Goal: Task Accomplishment & Management: Use online tool/utility

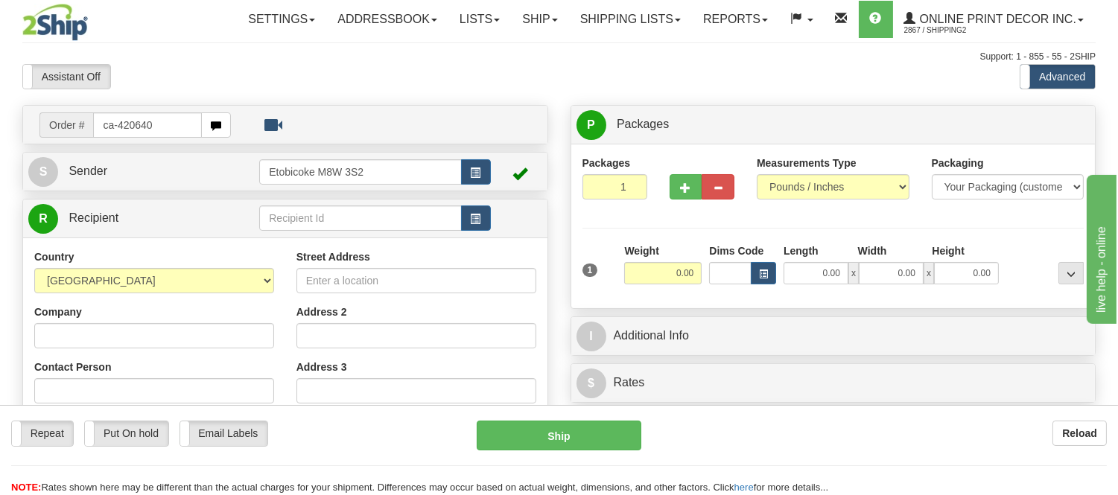
type input "ca-420640"
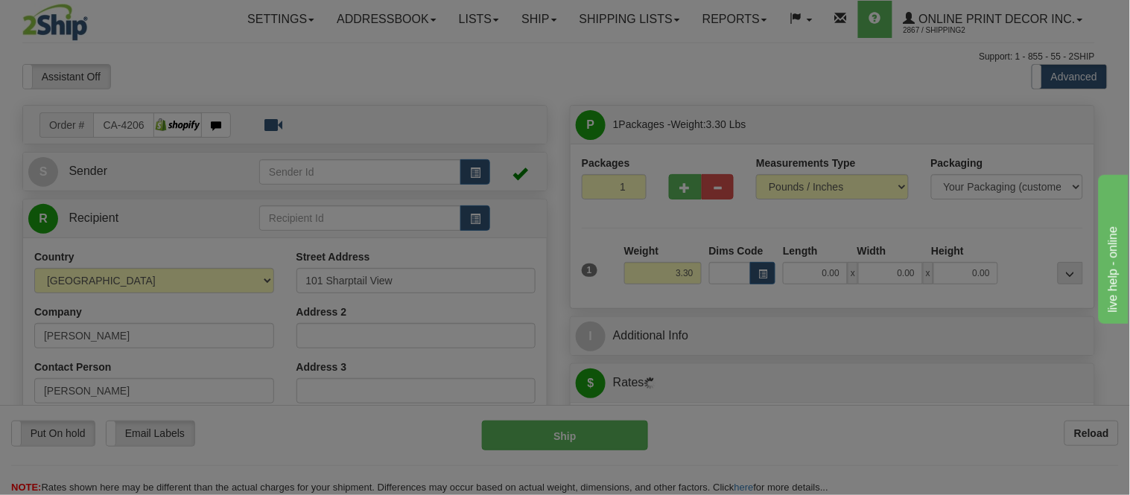
type input "RM OF ABERDEEN"
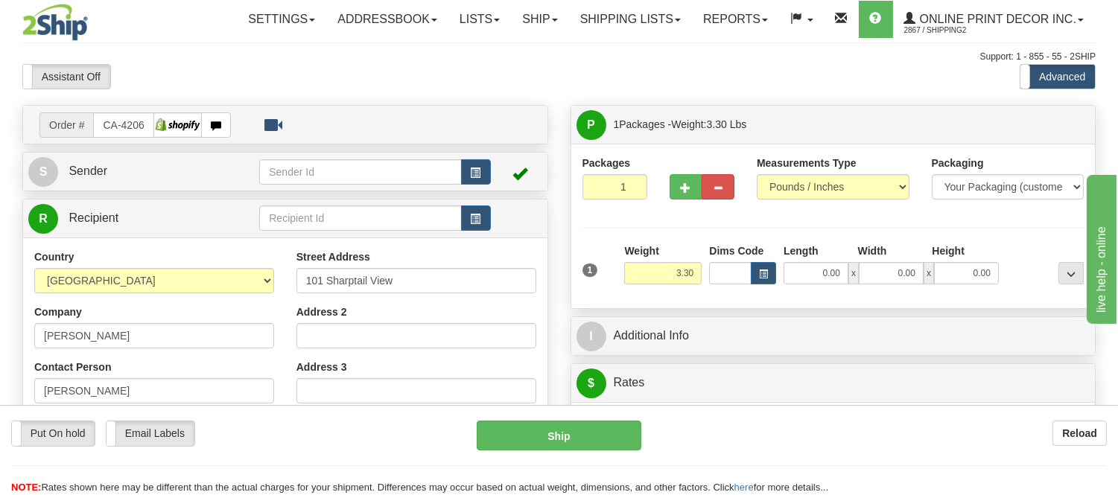
click at [776, 274] on div "Dims Code" at bounding box center [742, 264] width 74 height 41
click at [775, 277] on button "button" at bounding box center [763, 273] width 25 height 22
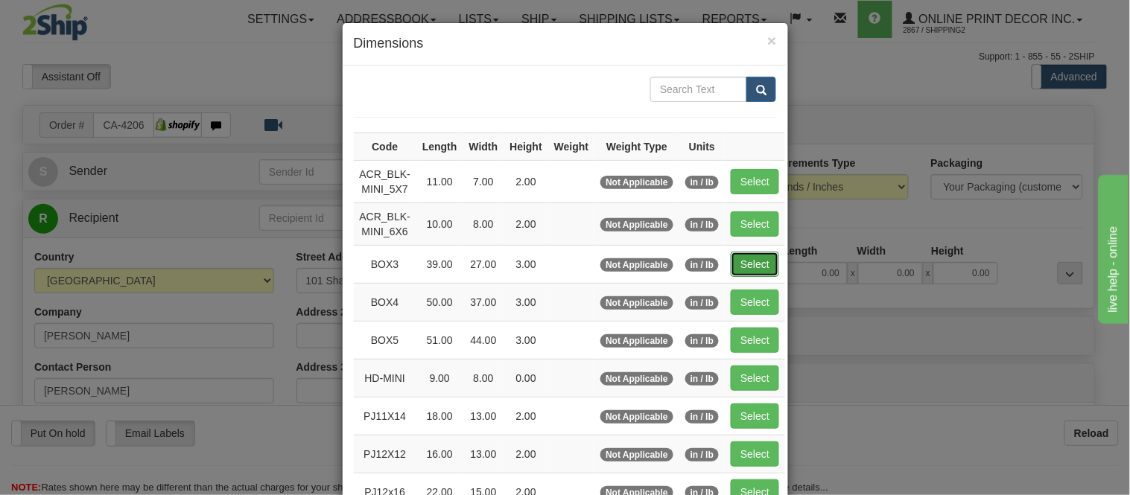
click at [739, 254] on button "Select" at bounding box center [755, 264] width 48 height 25
type input "BOX3"
type input "39.00"
type input "27.00"
type input "3.00"
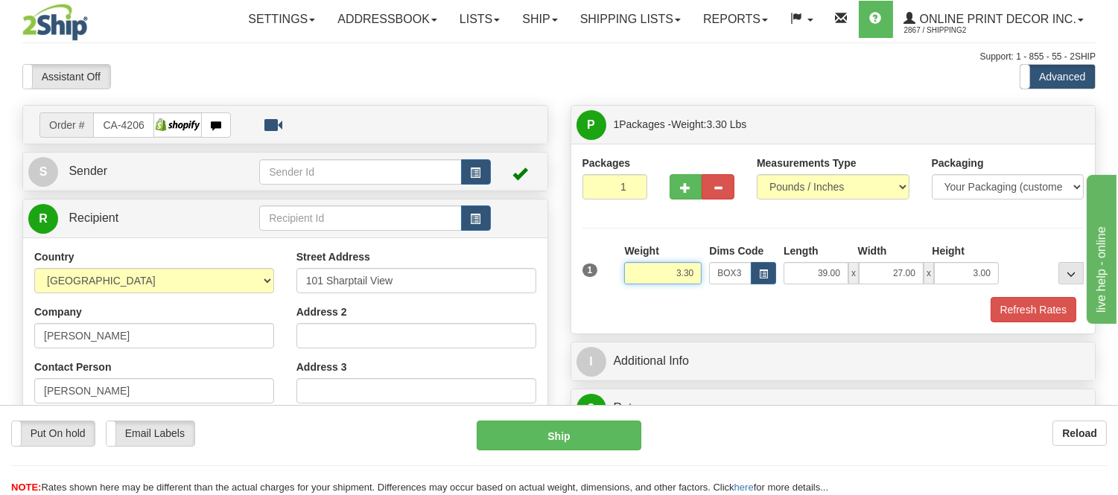
drag, startPoint x: 693, startPoint y: 271, endPoint x: 605, endPoint y: 271, distance: 88.6
click at [605, 271] on div "1 Weight 3.30 Dims Code BOX3" at bounding box center [833, 270] width 509 height 53
type input "6.98"
click at [684, 194] on button "button" at bounding box center [685, 186] width 33 height 25
radio input "true"
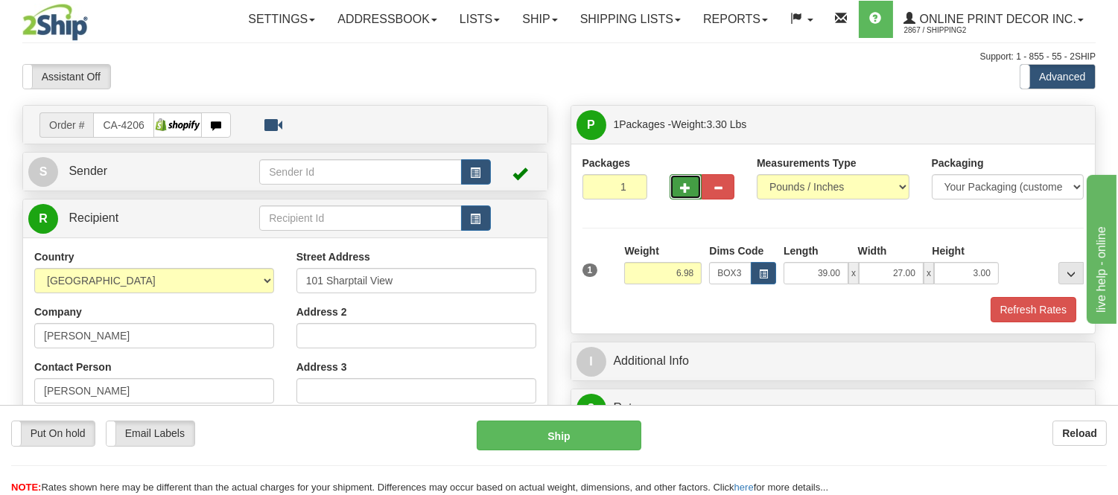
type input "2"
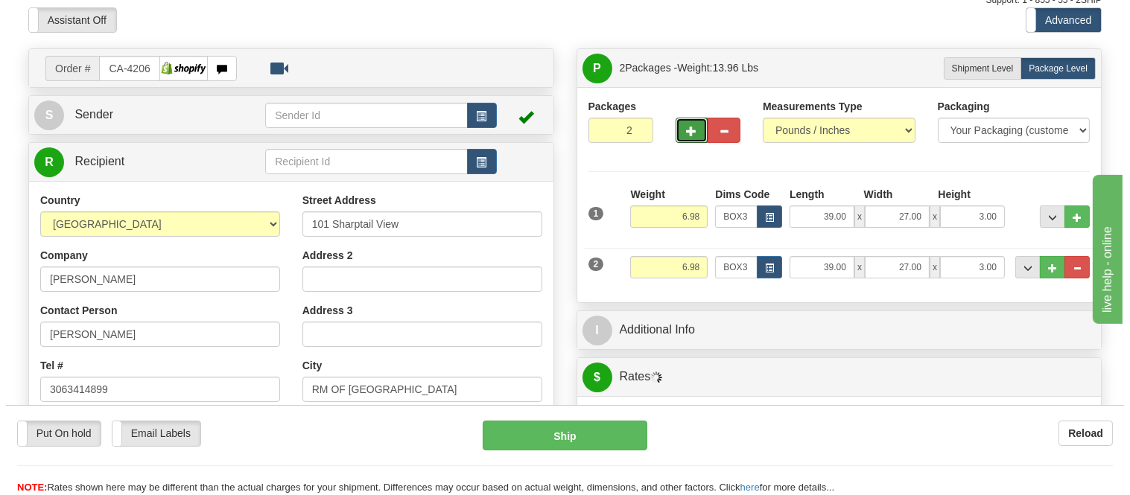
scroll to position [165, 0]
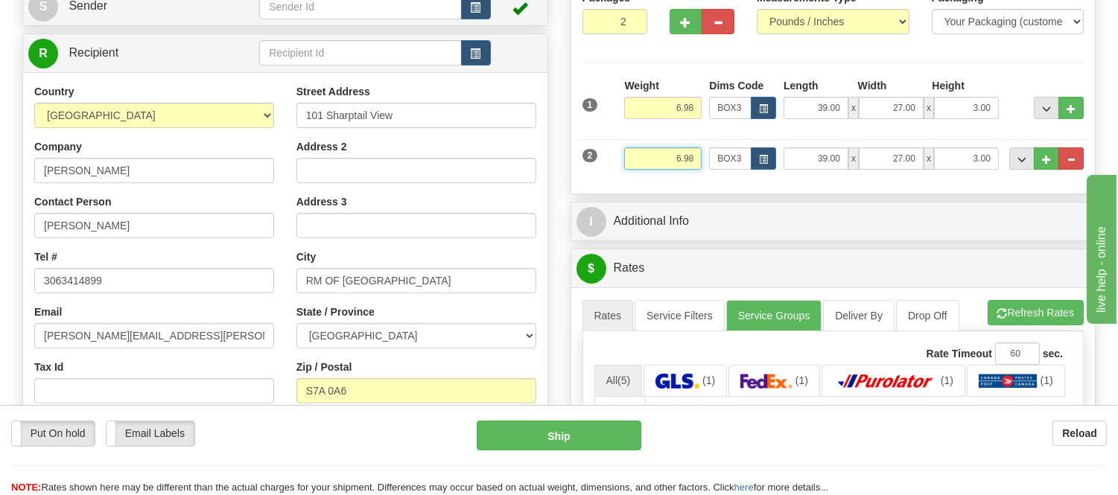
drag, startPoint x: 696, startPoint y: 161, endPoint x: 642, endPoint y: 174, distance: 55.1
click at [642, 174] on div "Weight 6.98" at bounding box center [662, 164] width 85 height 34
type input "3.98"
click at [763, 167] on button "button" at bounding box center [763, 158] width 25 height 22
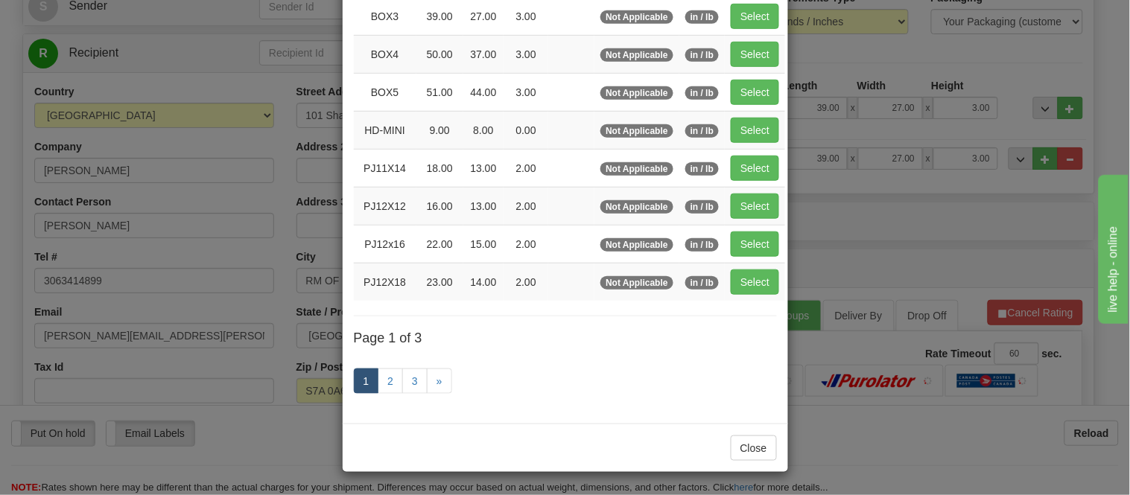
scroll to position [250, 0]
click at [381, 378] on link "2" at bounding box center [390, 381] width 25 height 25
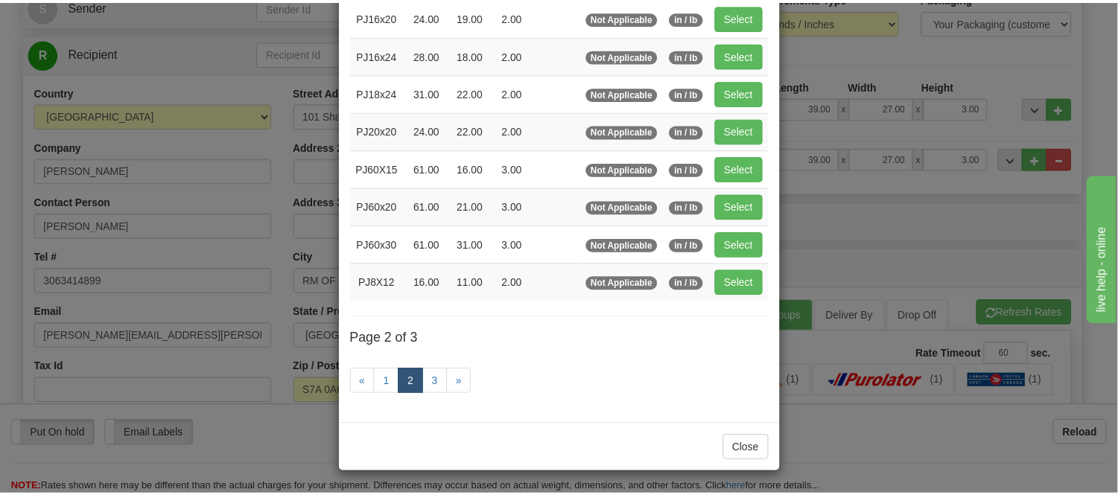
scroll to position [159, 0]
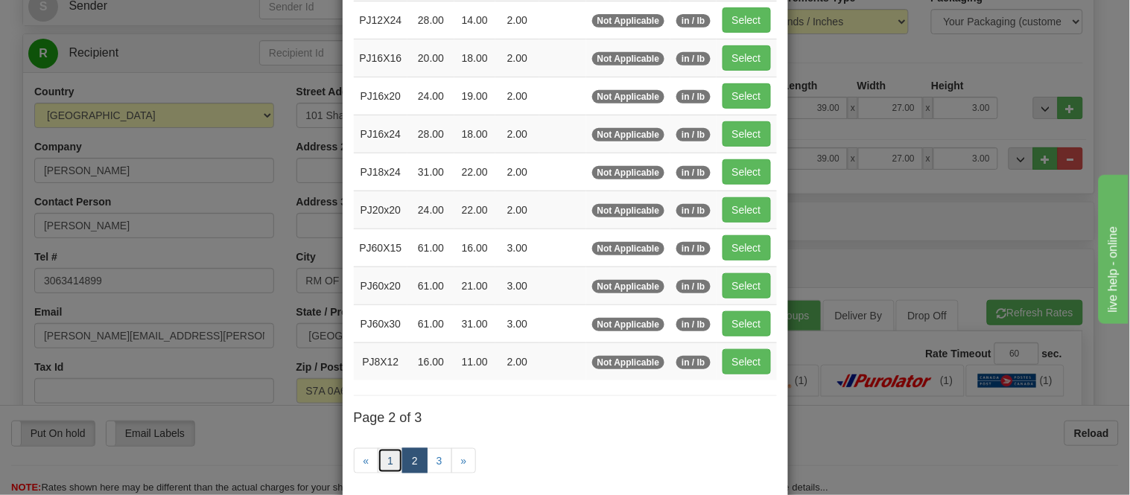
click at [384, 457] on link "1" at bounding box center [390, 460] width 25 height 25
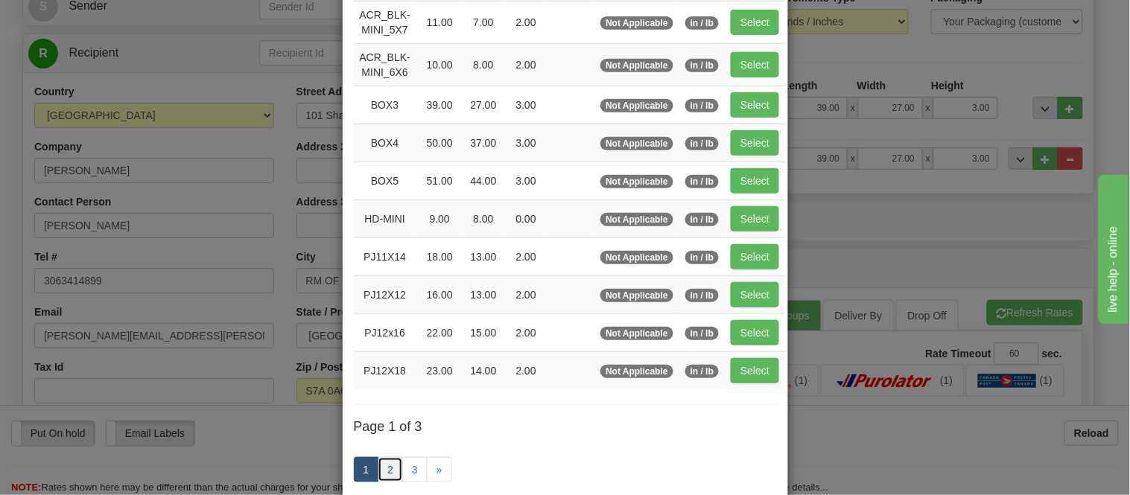
click at [395, 462] on link "2" at bounding box center [390, 469] width 25 height 25
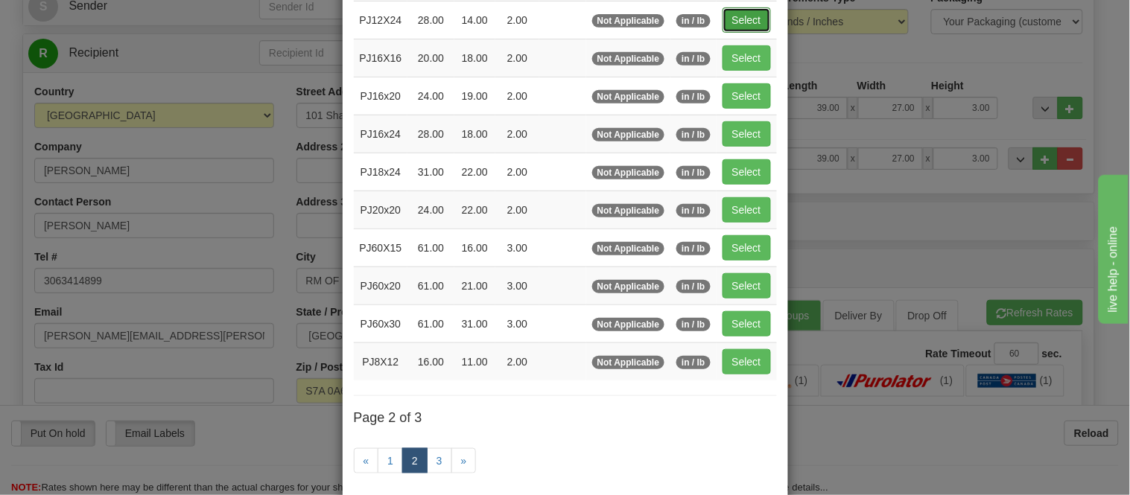
click at [748, 23] on button "Select" at bounding box center [746, 19] width 48 height 25
type input "PJ12X24"
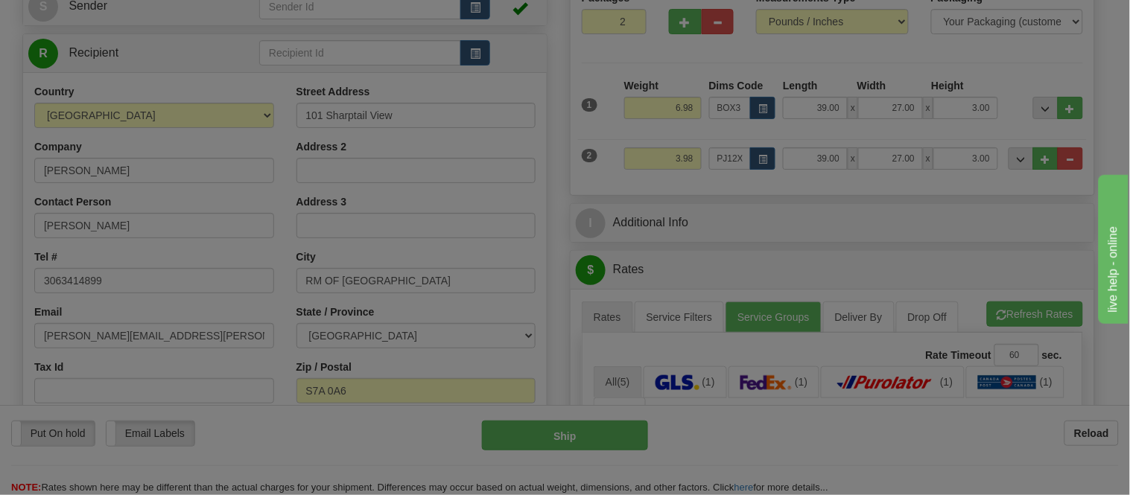
type input "28.00"
type input "14.00"
type input "2.00"
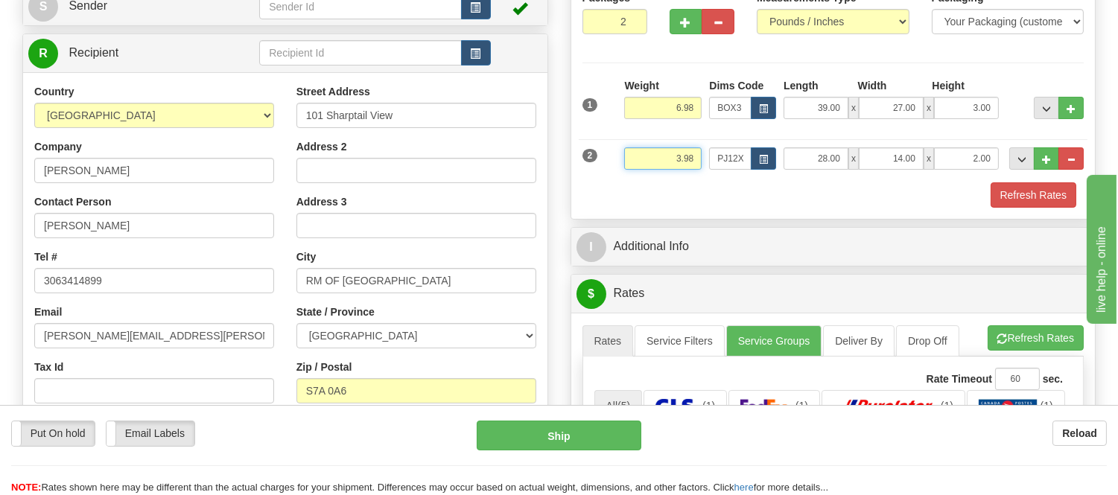
drag, startPoint x: 696, startPoint y: 155, endPoint x: 620, endPoint y: 174, distance: 78.2
click at [620, 174] on div "Weight 3.98" at bounding box center [662, 164] width 85 height 34
type input "5.98"
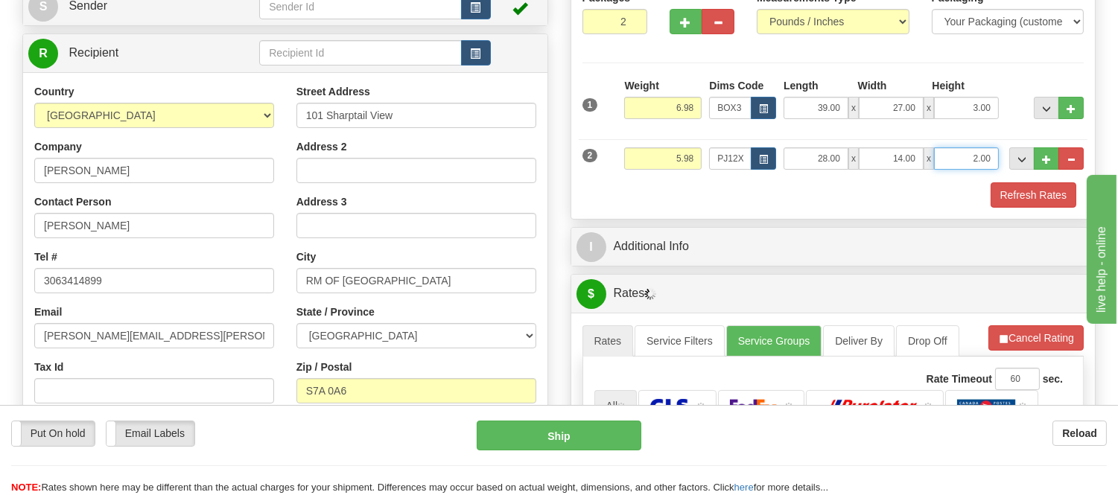
drag, startPoint x: 989, startPoint y: 159, endPoint x: 902, endPoint y: 168, distance: 87.5
click at [902, 168] on div "28.00 x 14.00 x 2.00" at bounding box center [890, 158] width 215 height 22
click button "Delete" at bounding box center [0, 0] width 0 height 0
type input "4.00"
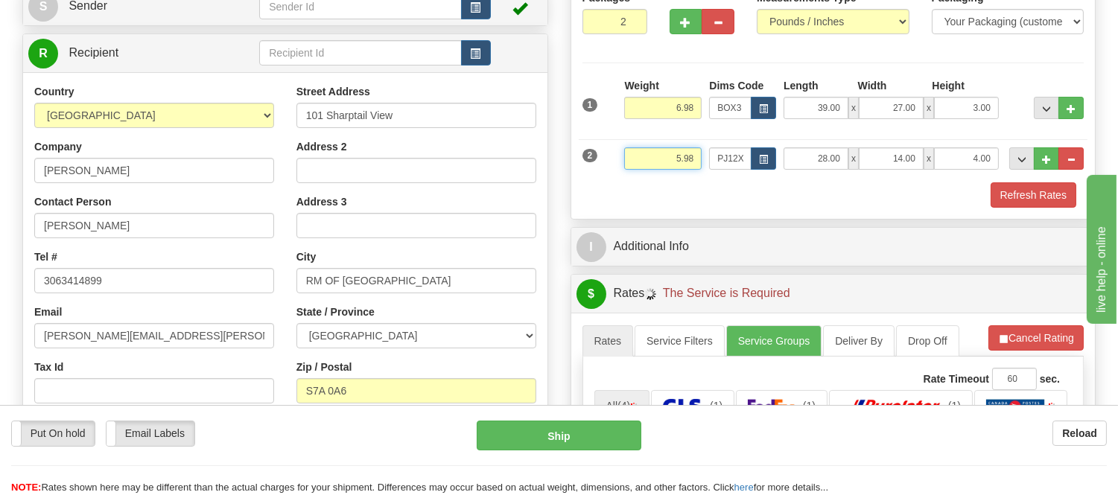
drag, startPoint x: 694, startPoint y: 159, endPoint x: 655, endPoint y: 159, distance: 38.7
click at [655, 159] on input "5.98" at bounding box center [662, 158] width 77 height 22
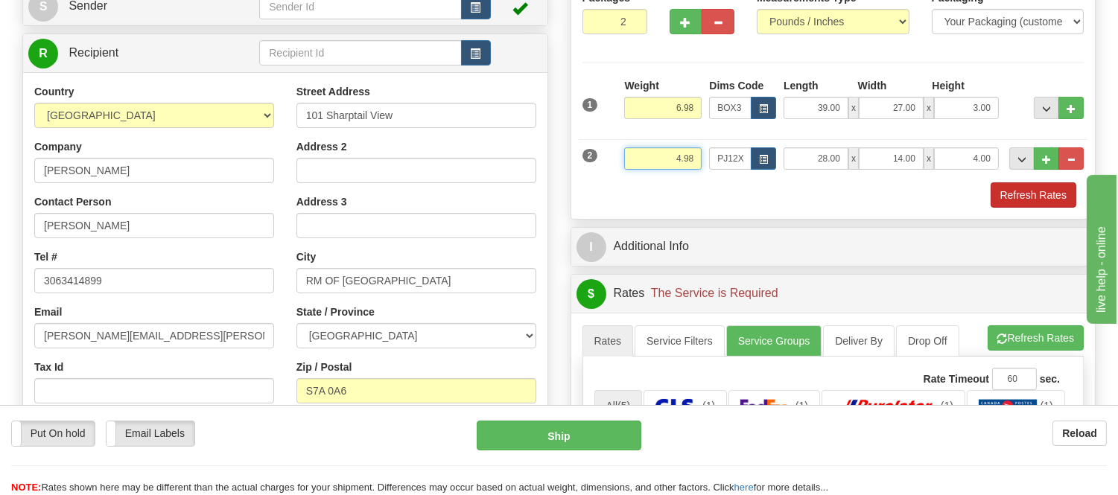
type input "4.98"
click at [1053, 202] on button "Refresh Rates" at bounding box center [1033, 194] width 86 height 25
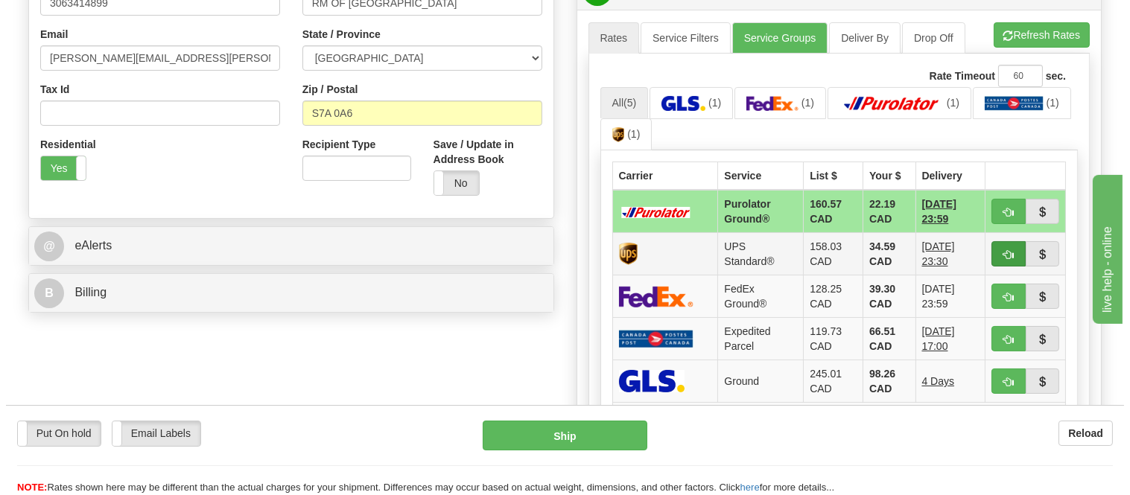
scroll to position [496, 0]
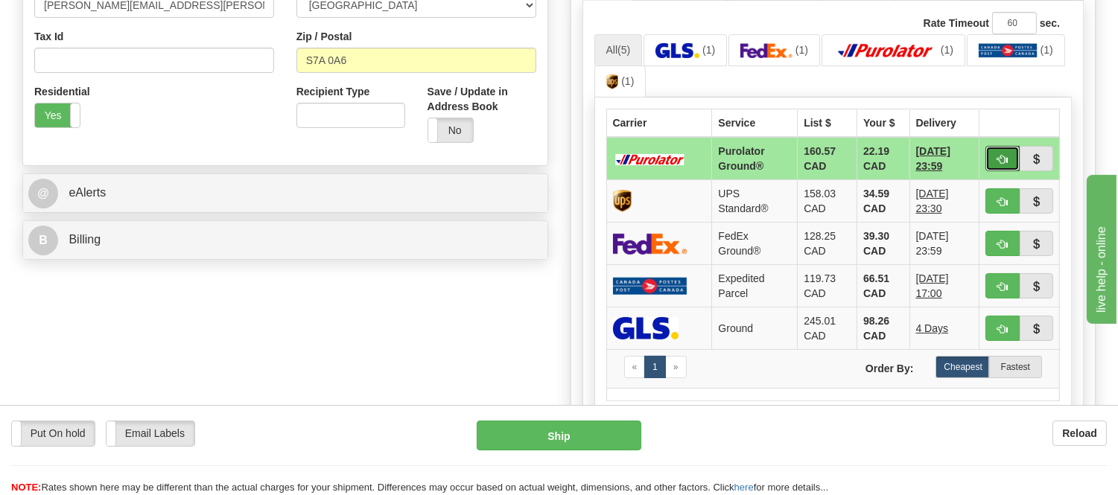
drag, startPoint x: 1011, startPoint y: 147, endPoint x: 1004, endPoint y: 150, distance: 8.3
click at [1004, 150] on button "button" at bounding box center [1002, 158] width 34 height 25
type input "260"
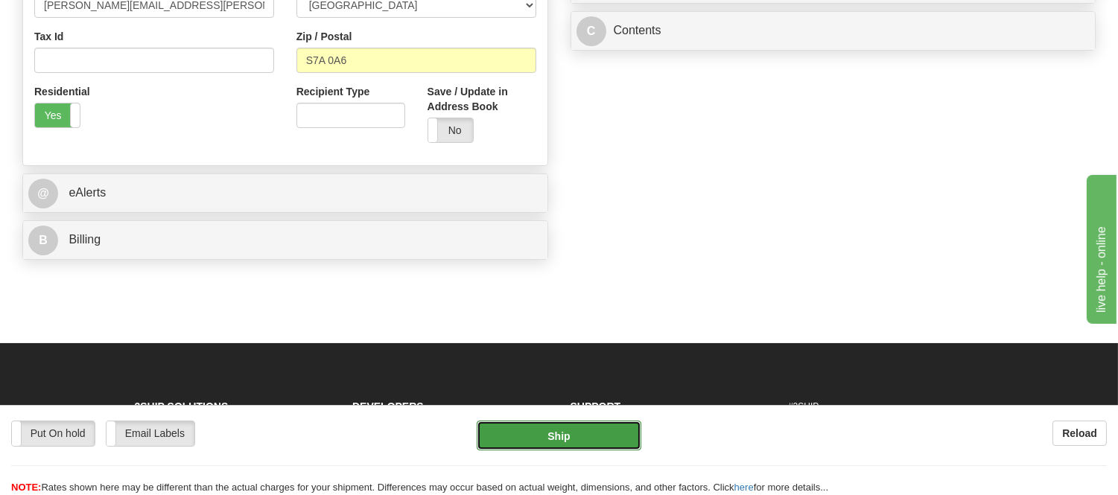
click at [548, 442] on button "Ship" at bounding box center [559, 436] width 164 height 30
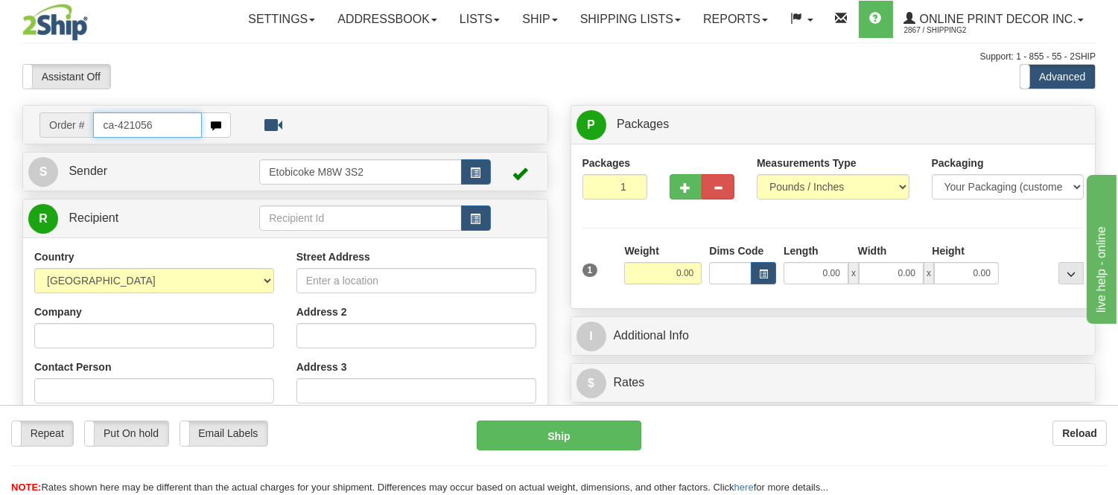
type input "ca-421056"
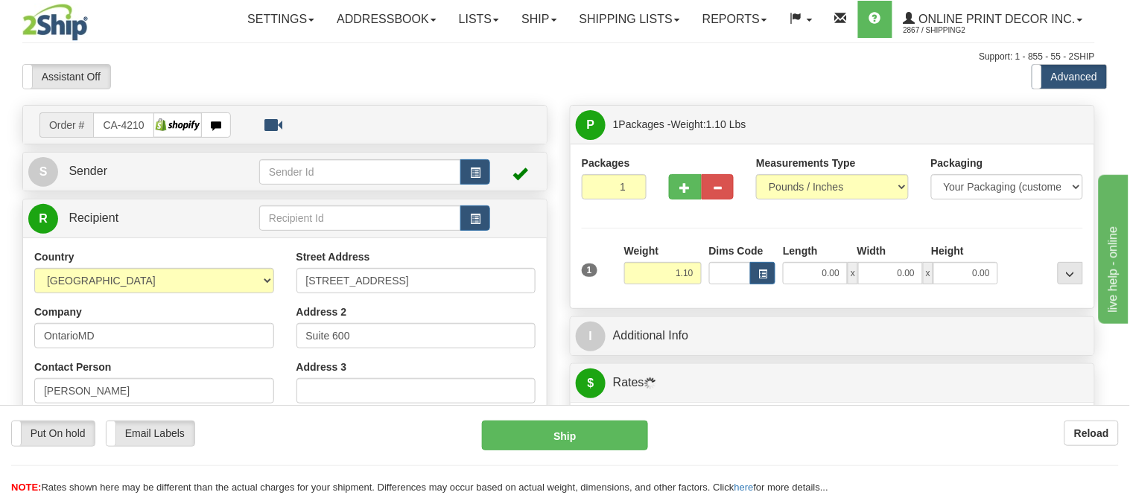
type input "TORONTO"
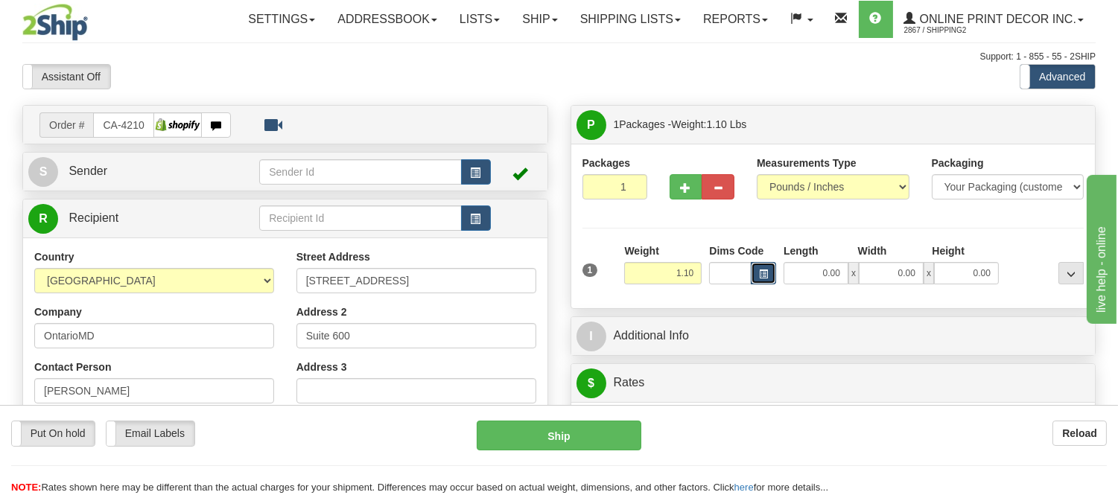
click at [765, 265] on button "button" at bounding box center [763, 273] width 25 height 22
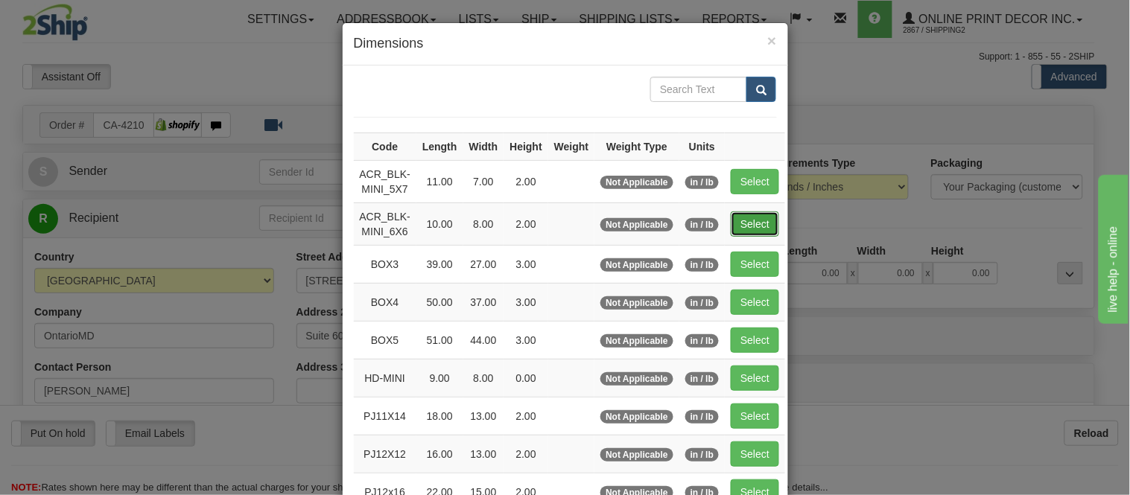
click at [756, 216] on button "Select" at bounding box center [755, 223] width 48 height 25
type input "ACR_BLK-MINI_6X6"
type input "10.00"
type input "8.00"
type input "2.00"
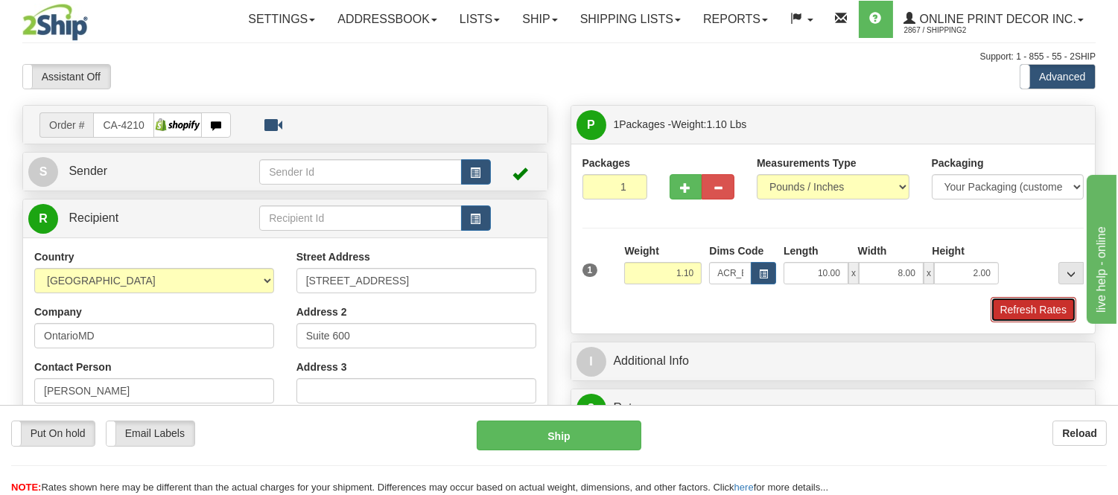
click at [1022, 316] on button "Refresh Rates" at bounding box center [1033, 309] width 86 height 25
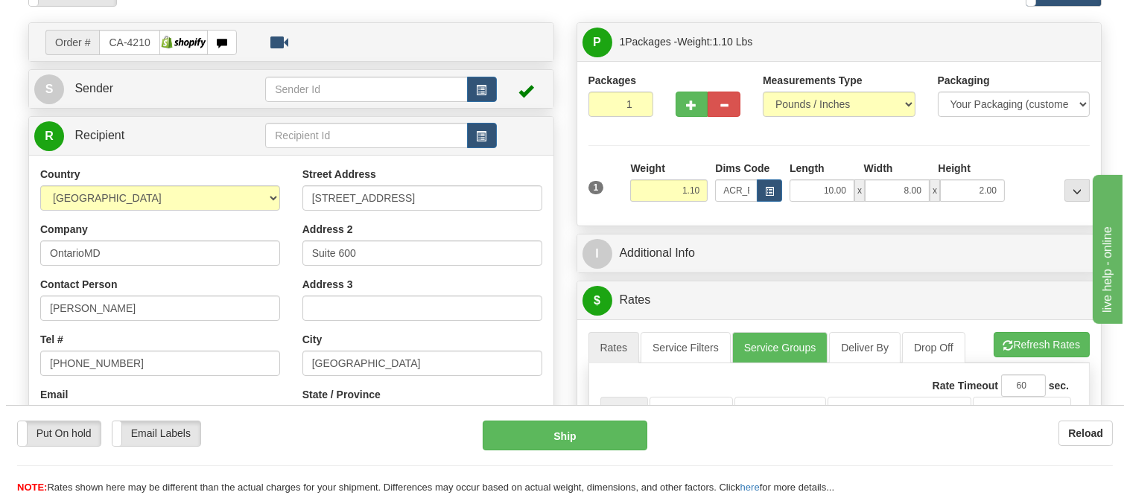
scroll to position [331, 0]
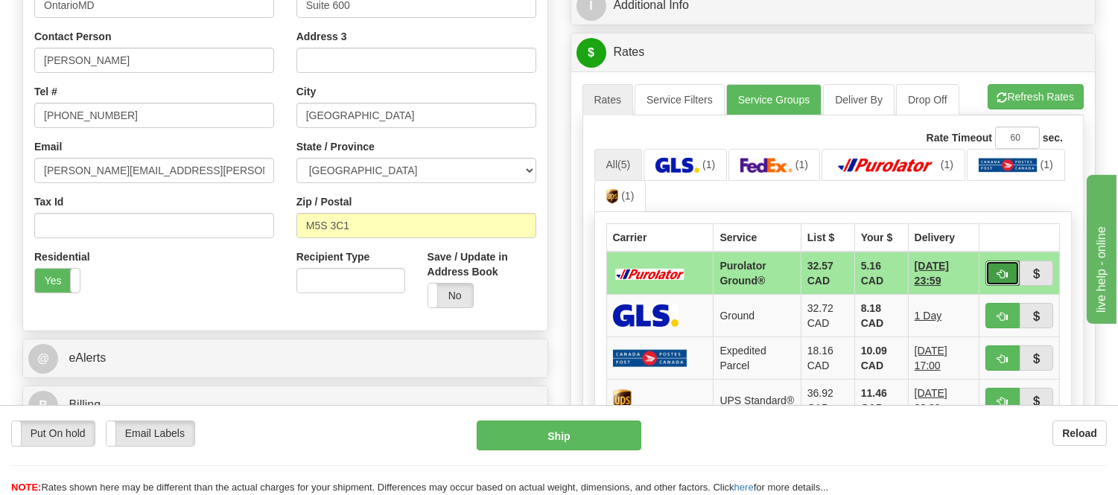
click at [1003, 270] on span "button" at bounding box center [1002, 275] width 10 height 10
type input "260"
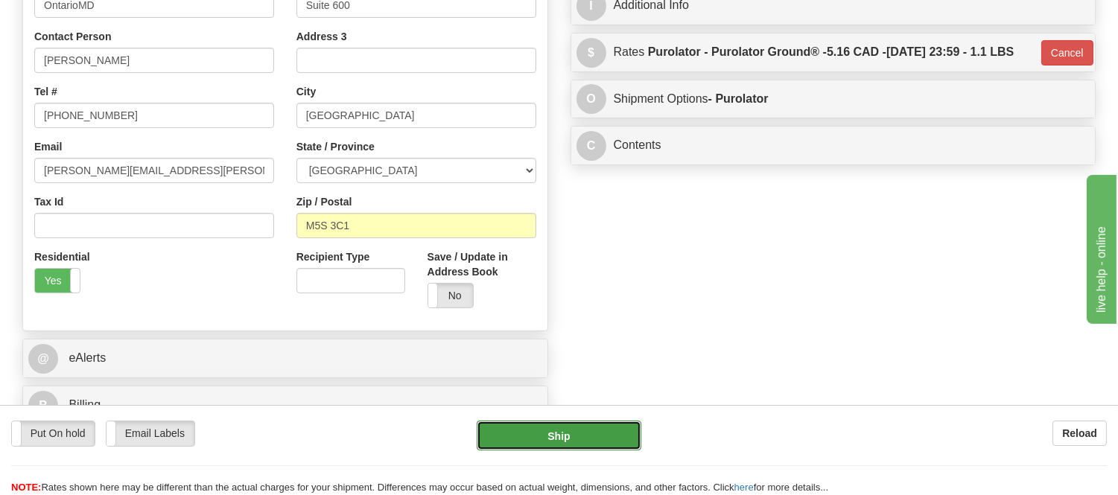
click at [579, 429] on button "Ship" at bounding box center [559, 436] width 164 height 30
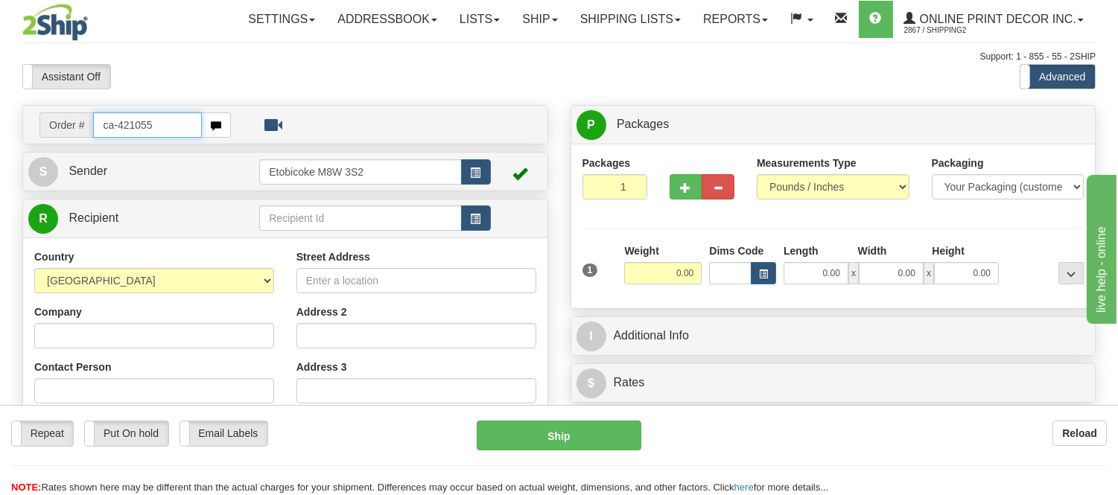
type input "ca-421055"
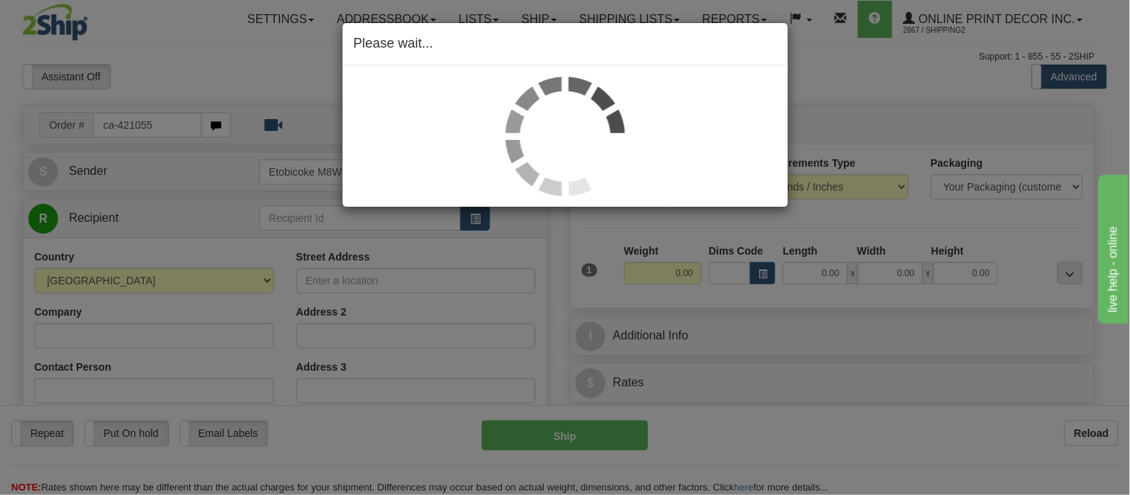
click at [767, 273] on div "Please wait..." at bounding box center [565, 247] width 1130 height 495
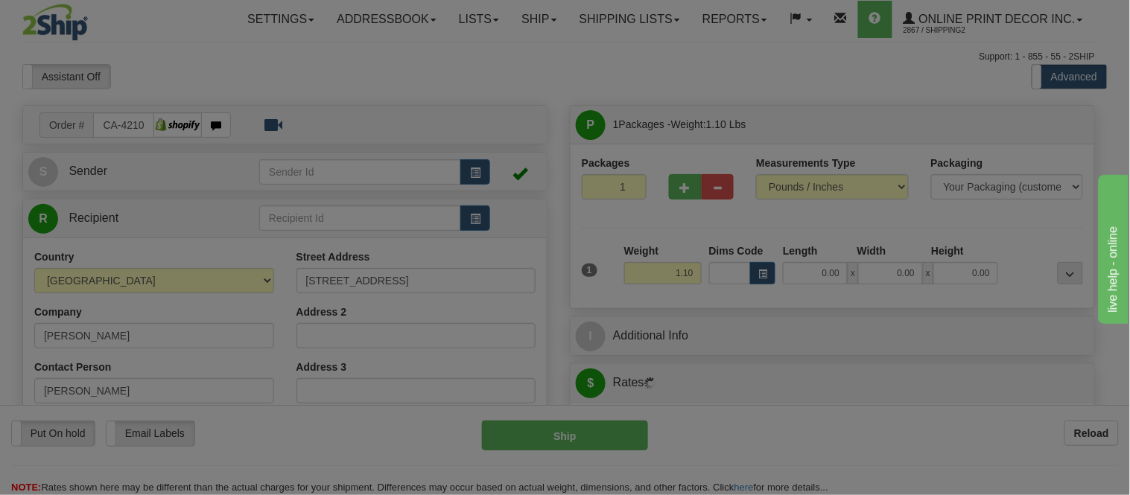
type input "TORONTO"
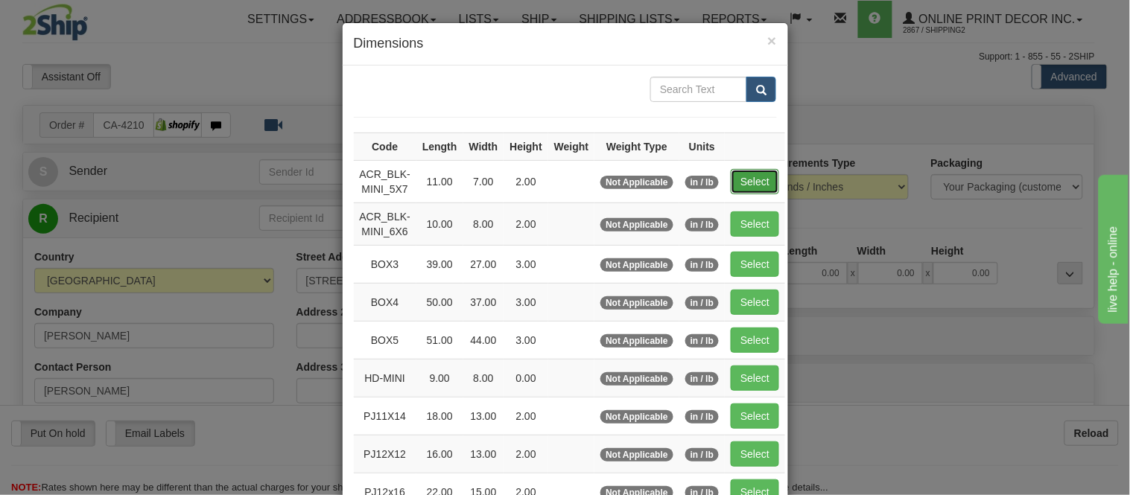
click at [757, 183] on button "Select" at bounding box center [755, 181] width 48 height 25
type input "ACR_BLK-MINI_5X7"
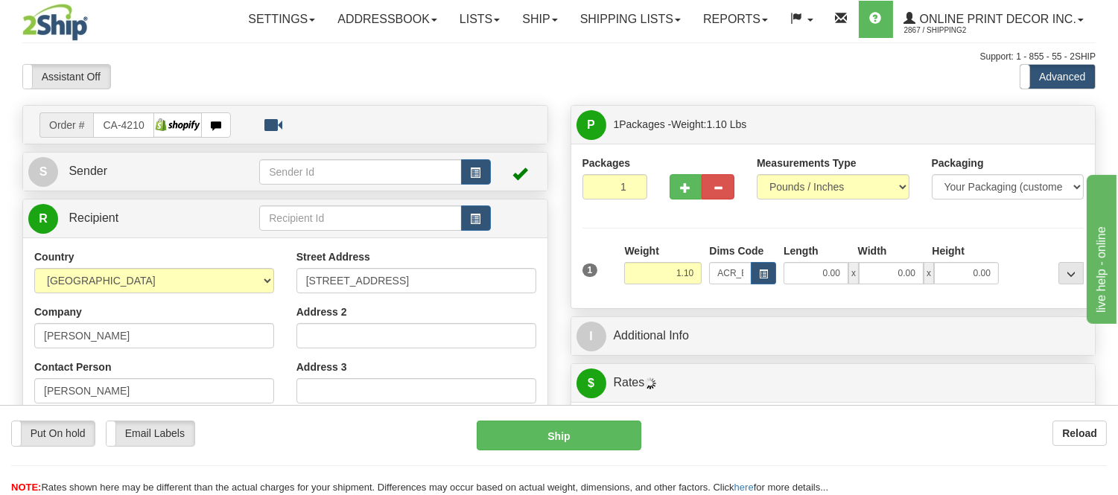
type input "11.00"
type input "7.00"
type input "2.00"
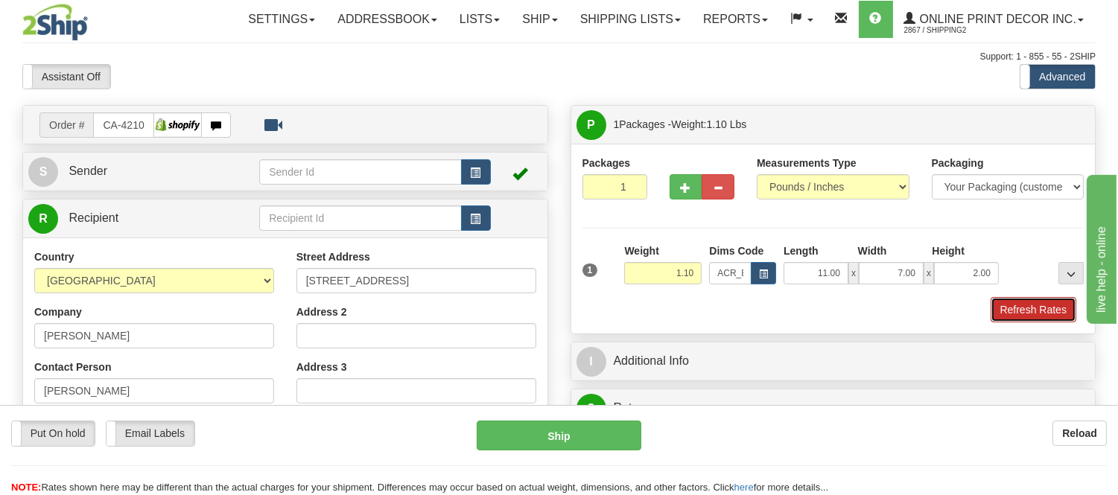
click at [1029, 302] on button "Refresh Rates" at bounding box center [1033, 309] width 86 height 25
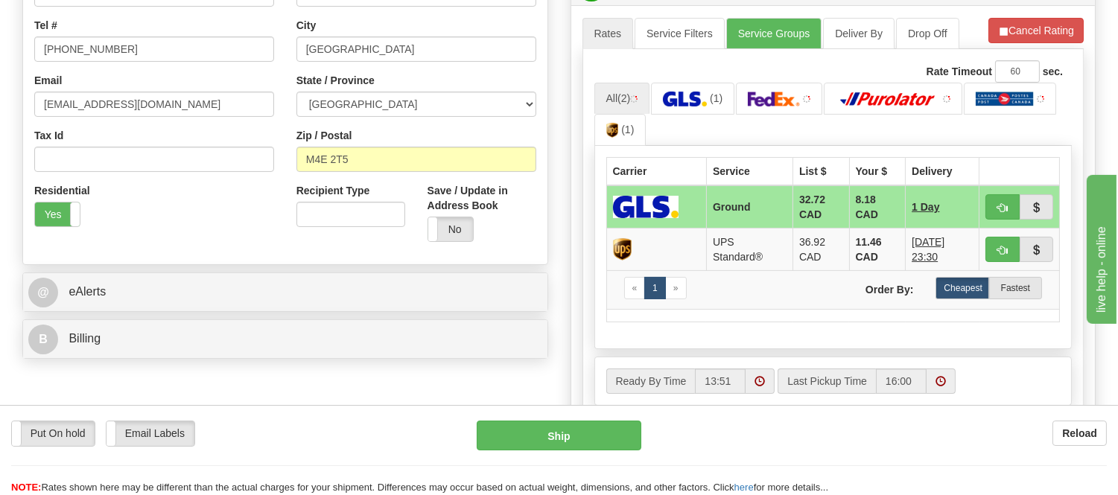
scroll to position [413, 0]
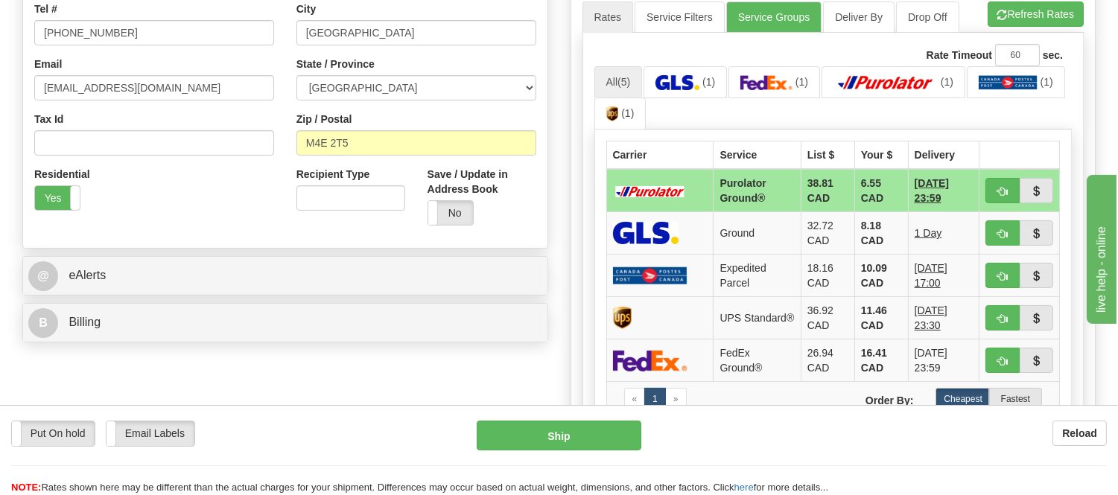
click at [999, 187] on span "button" at bounding box center [1002, 192] width 10 height 10
type input "260"
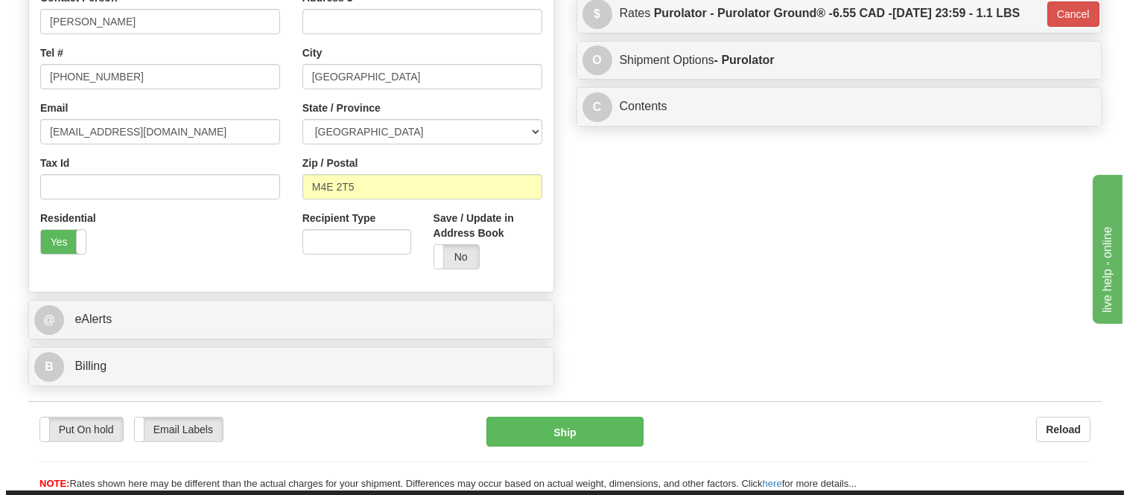
scroll to position [331, 0]
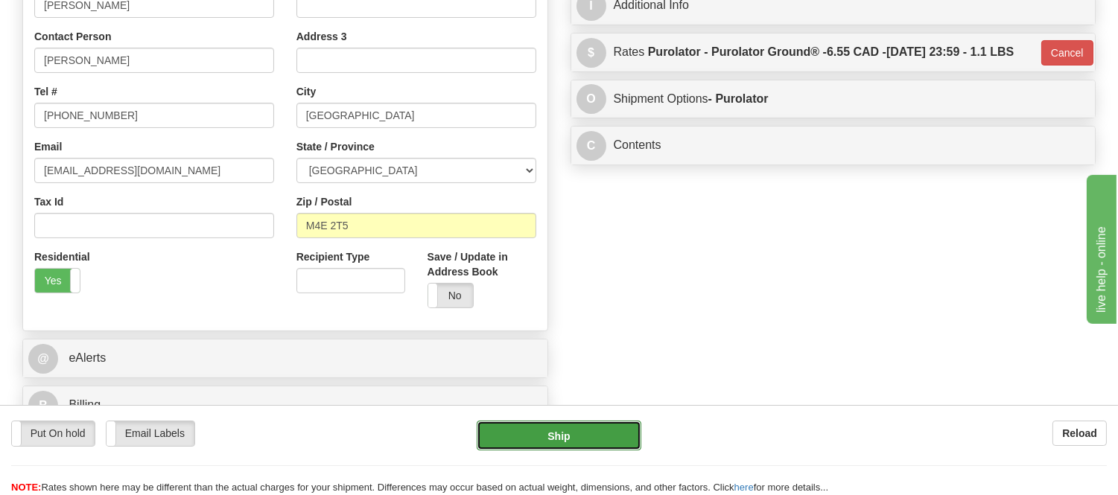
click at [581, 439] on button "Ship" at bounding box center [559, 436] width 164 height 30
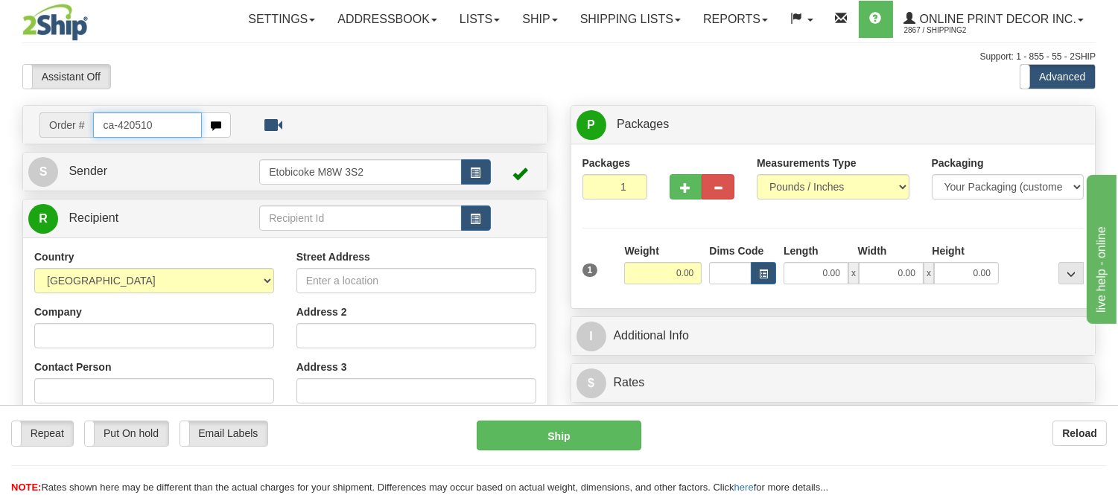
type input "ca-420510"
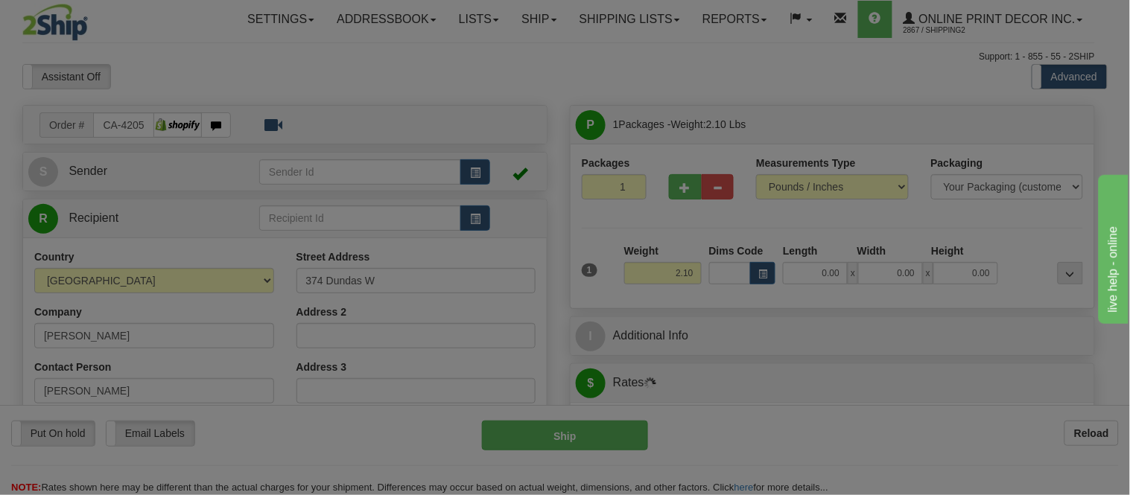
type input "NAPANEE"
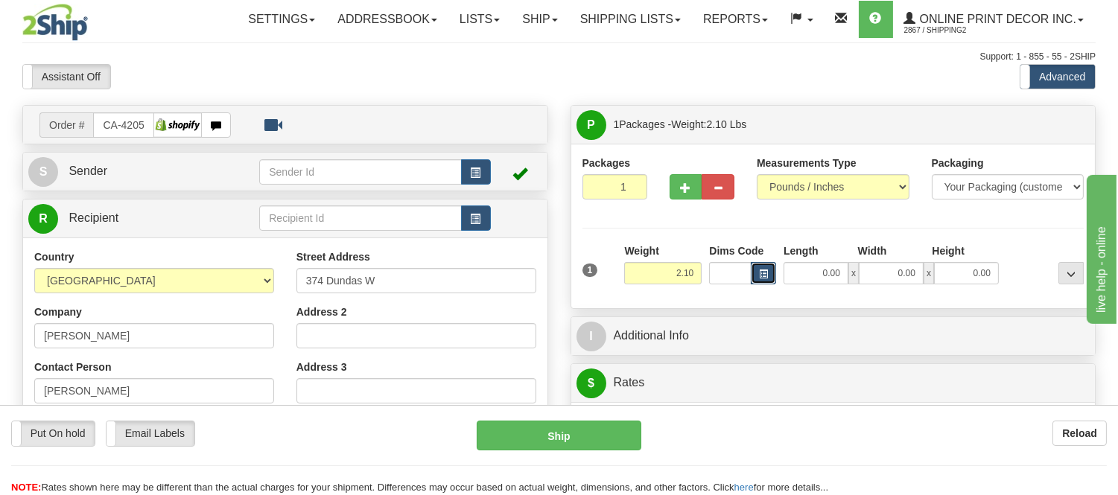
click at [761, 276] on span "button" at bounding box center [763, 274] width 9 height 8
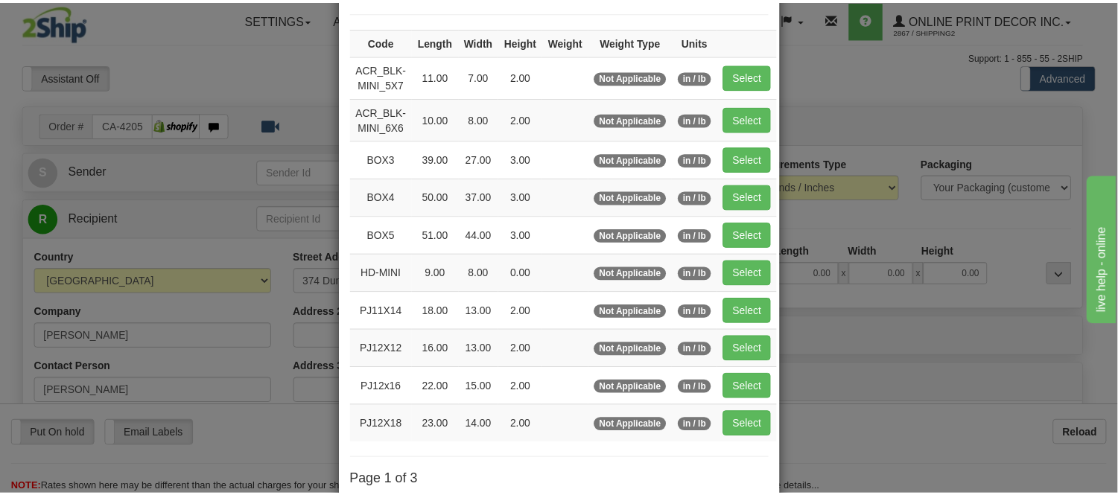
scroll to position [165, 0]
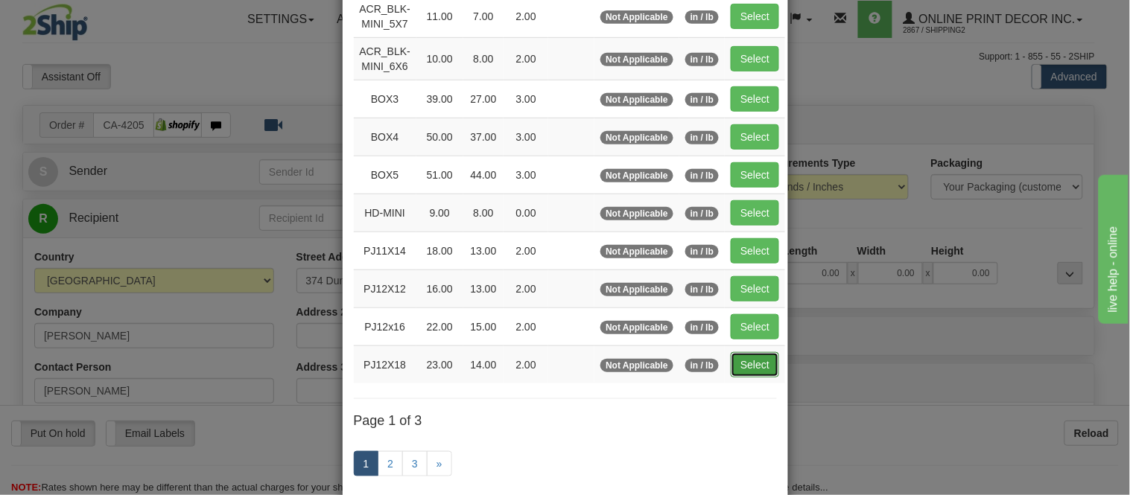
click at [756, 359] on button "Select" at bounding box center [755, 364] width 48 height 25
type input "PJ12X18"
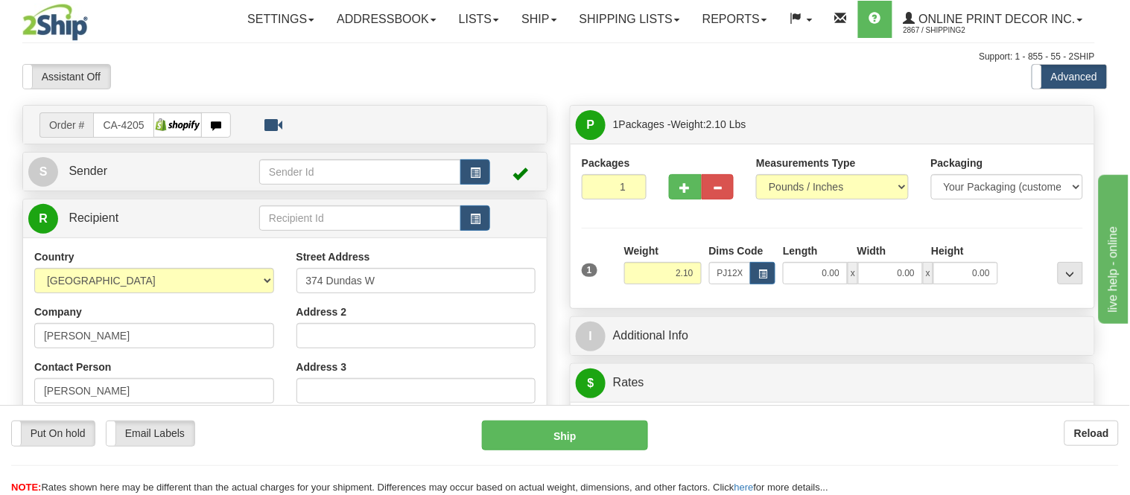
type input "23.00"
type input "14.00"
type input "2.00"
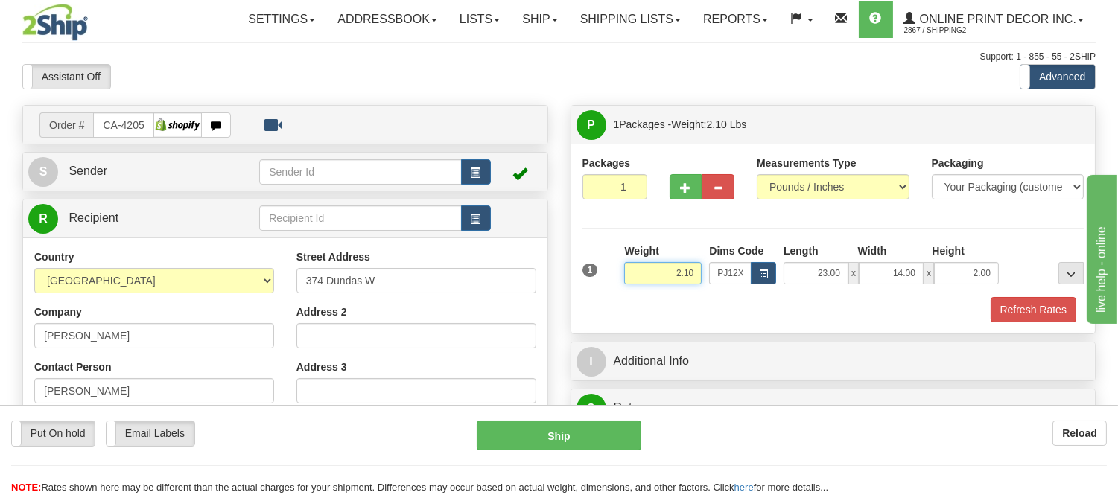
drag, startPoint x: 693, startPoint y: 271, endPoint x: 636, endPoint y: 270, distance: 57.3
click at [636, 270] on input "2.10" at bounding box center [662, 273] width 77 height 22
click button "Delete" at bounding box center [0, 0] width 0 height 0
type input "3.00"
click at [1011, 306] on button "Refresh Rates" at bounding box center [1033, 309] width 86 height 25
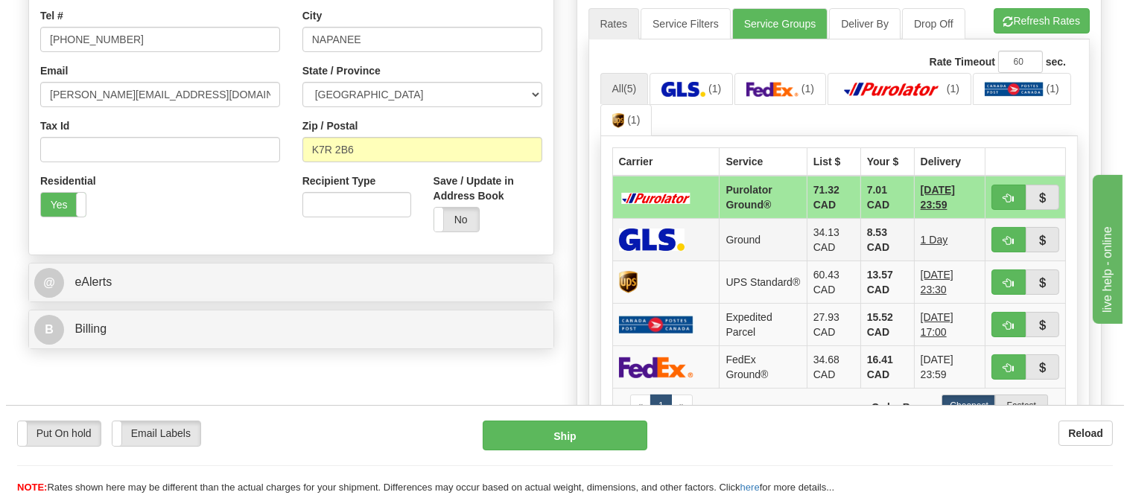
scroll to position [413, 0]
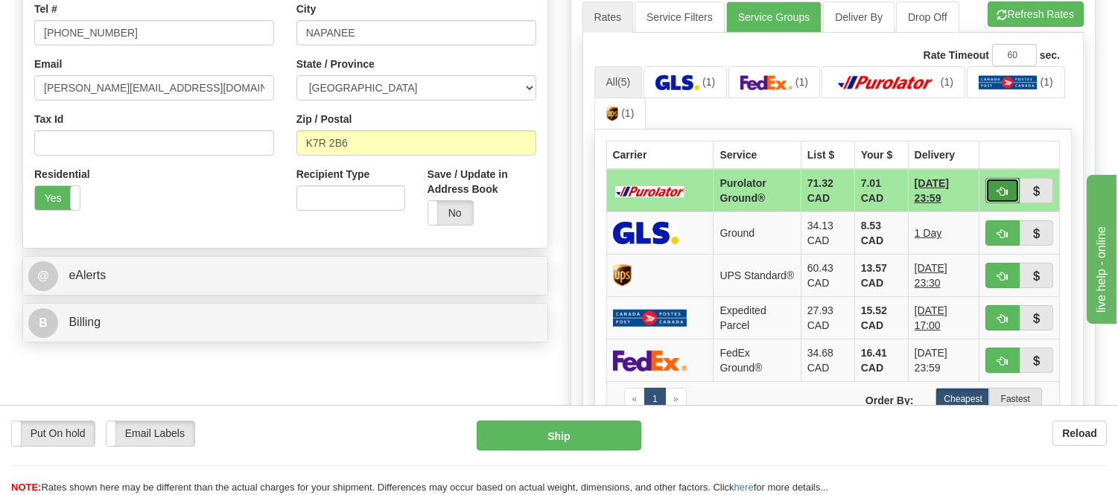
click at [1001, 187] on span "button" at bounding box center [1002, 192] width 10 height 10
type input "260"
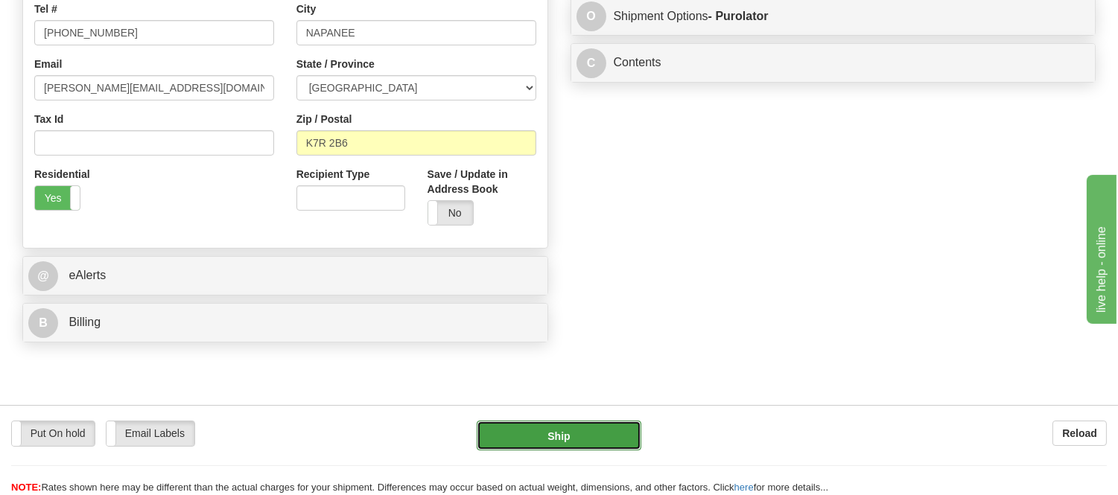
click at [538, 438] on button "Ship" at bounding box center [559, 436] width 164 height 30
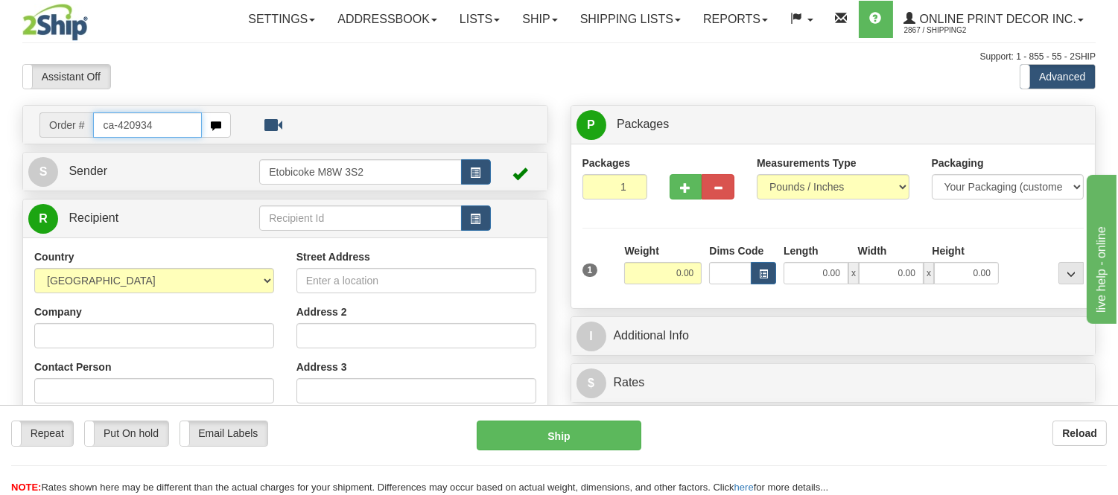
type input "ca-420934"
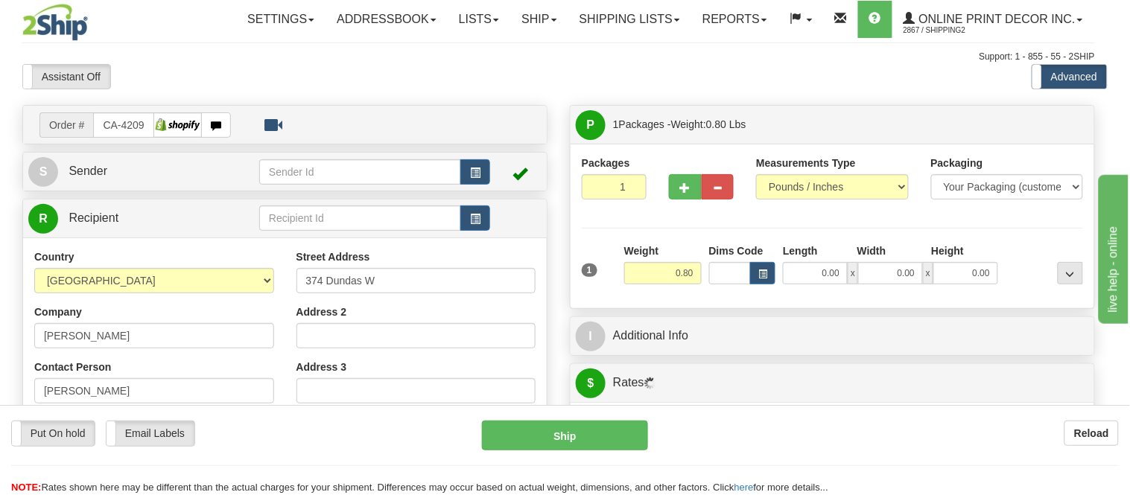
type input "NAPANEE"
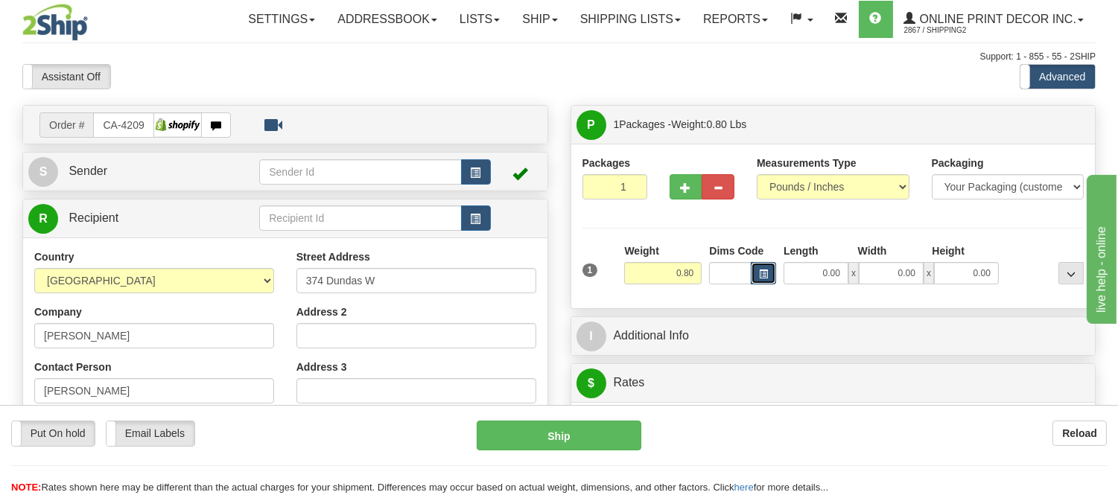
click at [762, 264] on button "button" at bounding box center [763, 273] width 25 height 22
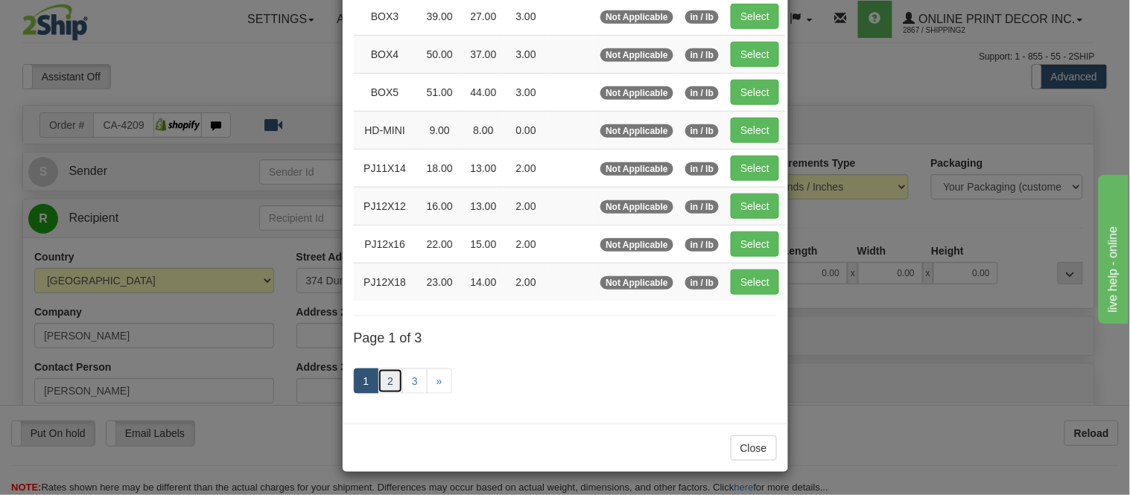
click at [378, 384] on link "2" at bounding box center [390, 381] width 25 height 25
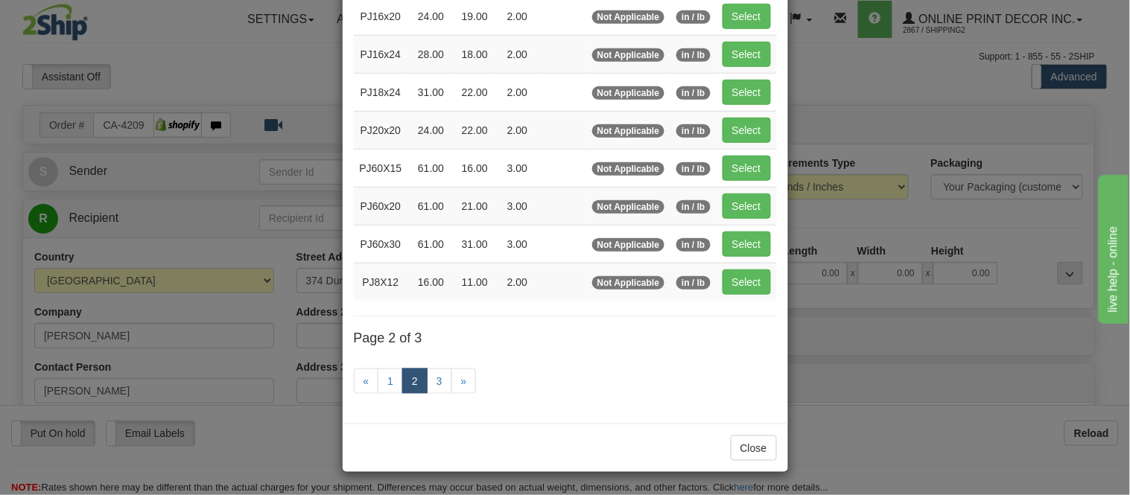
scroll to position [242, 0]
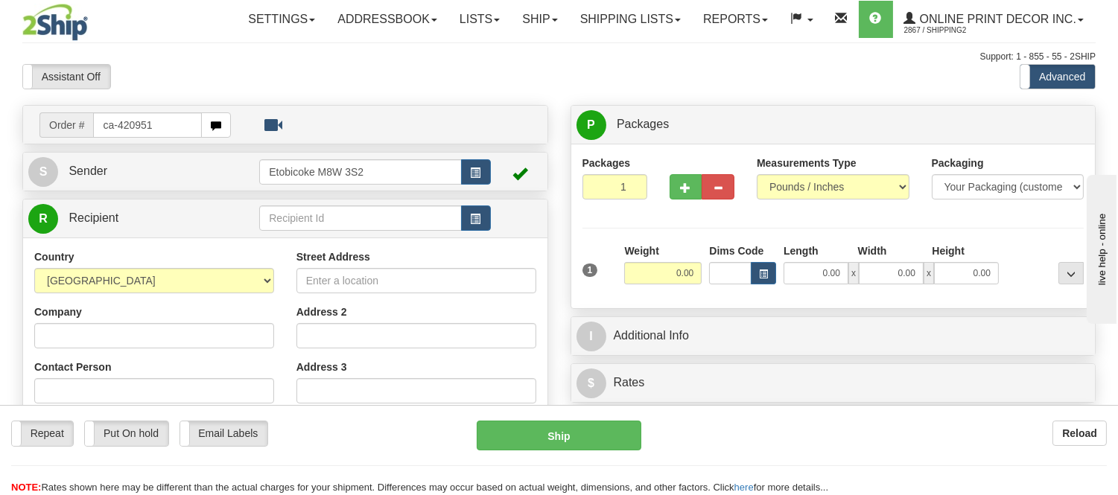
type input "ca-420951"
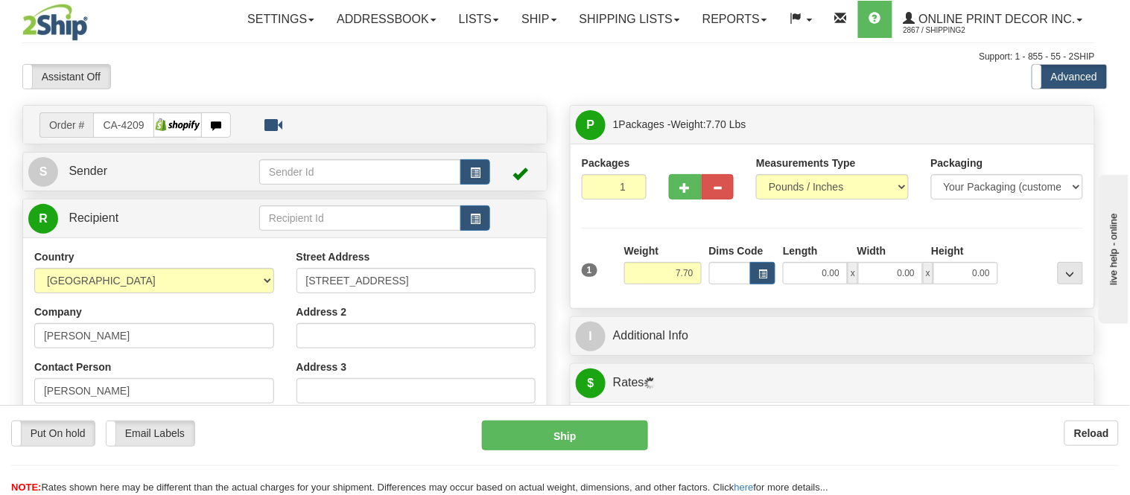
type input "ETOBICOKE"
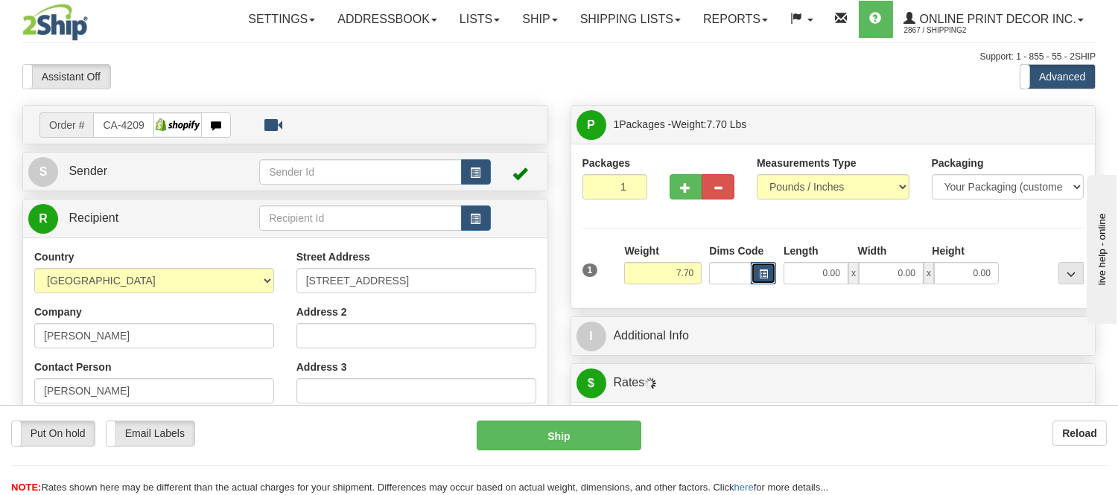
click at [760, 269] on button "button" at bounding box center [763, 273] width 25 height 22
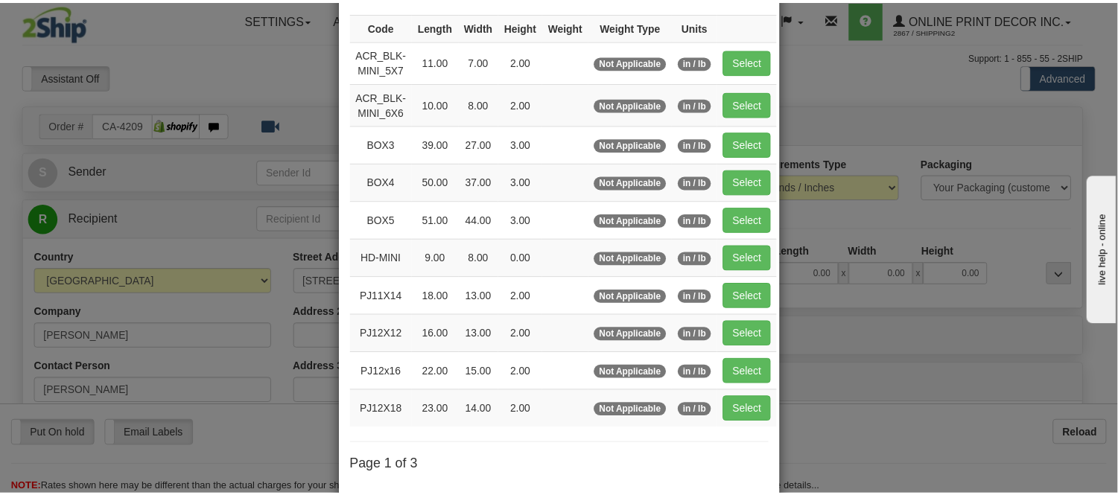
scroll to position [165, 0]
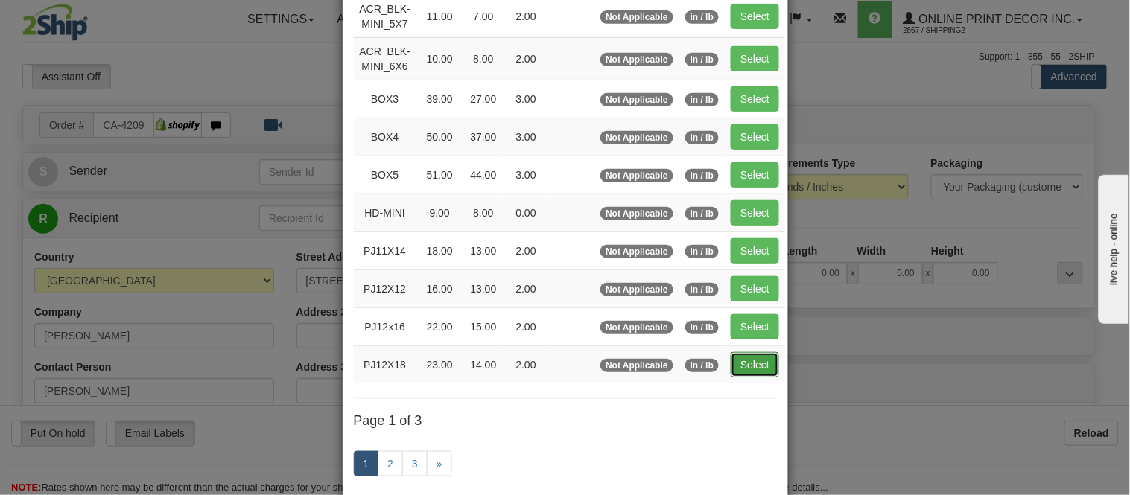
click at [745, 365] on button "Select" at bounding box center [755, 364] width 48 height 25
type input "PJ12X18"
type input "23.00"
type input "14.00"
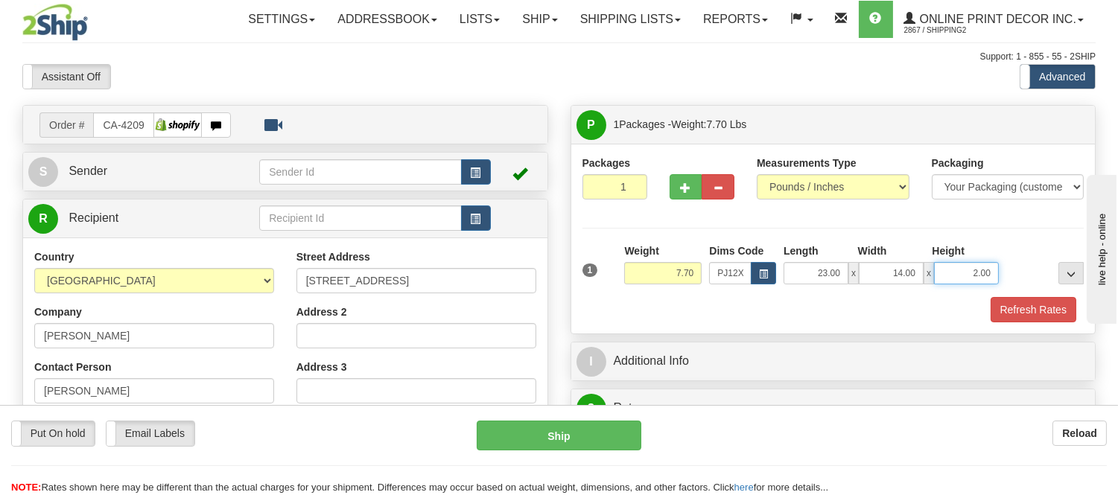
drag, startPoint x: 991, startPoint y: 272, endPoint x: 912, endPoint y: 274, distance: 79.7
click at [912, 274] on div "23.00 x 14.00 x 2.00" at bounding box center [890, 273] width 215 height 22
click button "Delete" at bounding box center [0, 0] width 0 height 0
type input "4.00"
click at [1066, 306] on button "Refresh Rates" at bounding box center [1033, 309] width 86 height 25
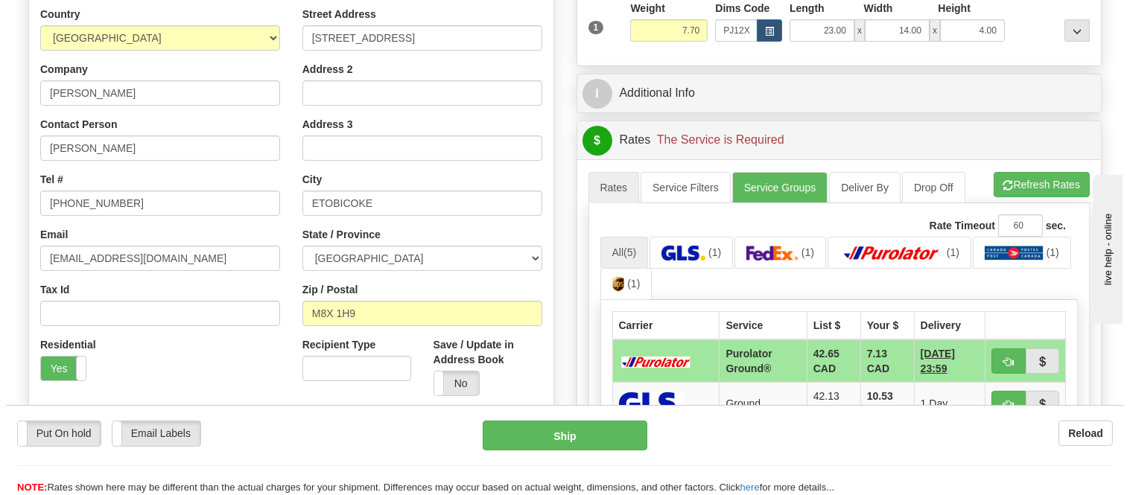
scroll to position [331, 0]
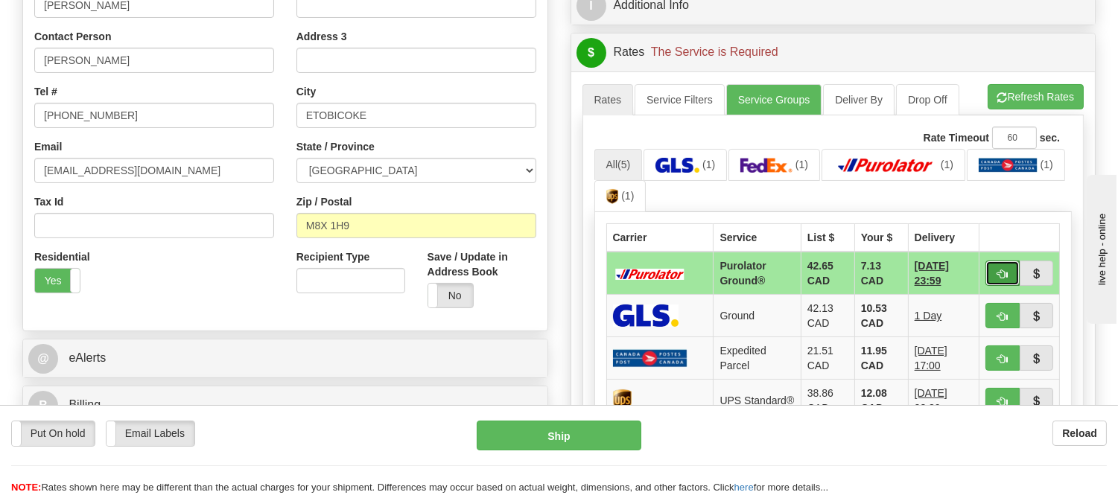
click at [999, 274] on span "button" at bounding box center [1002, 275] width 10 height 10
type input "260"
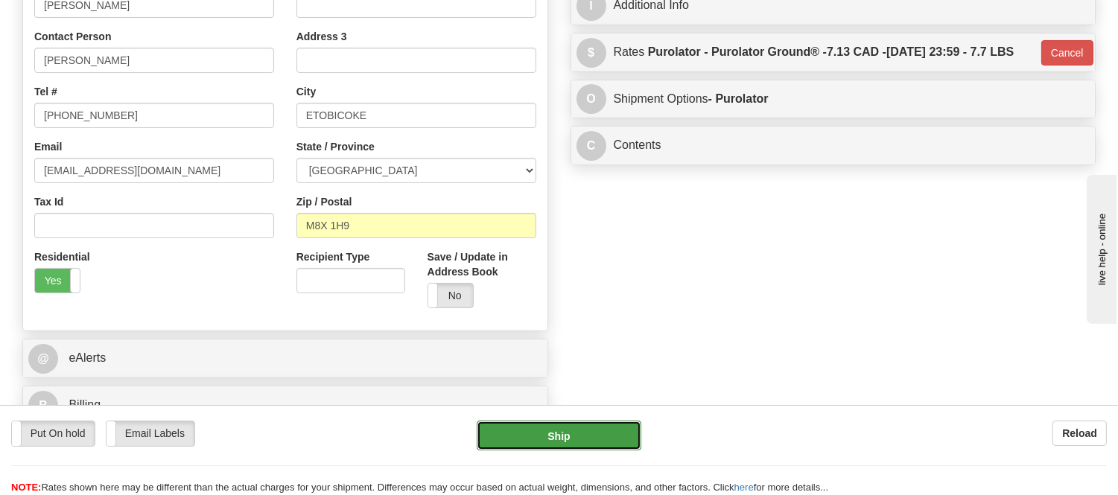
click at [591, 438] on button "Ship" at bounding box center [559, 436] width 164 height 30
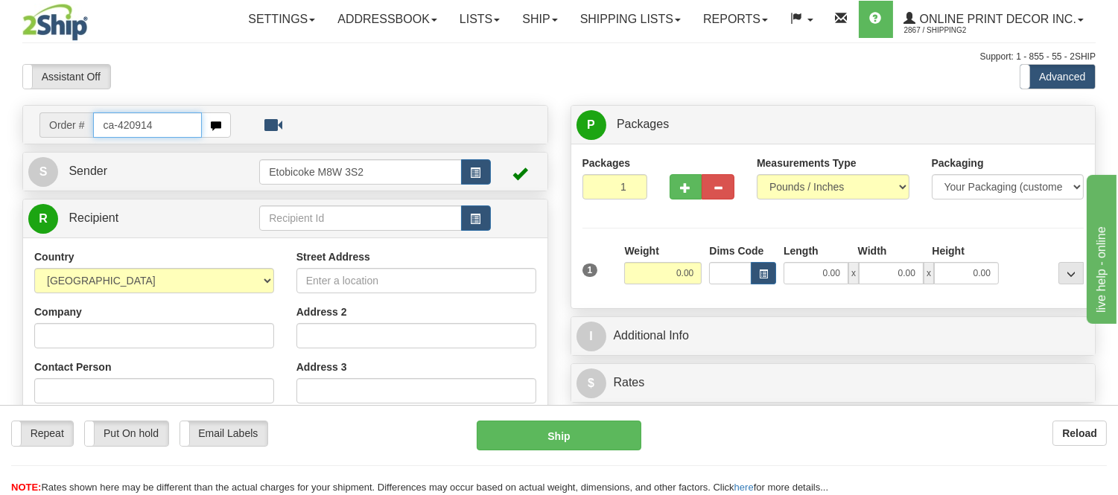
type input "ca-420914"
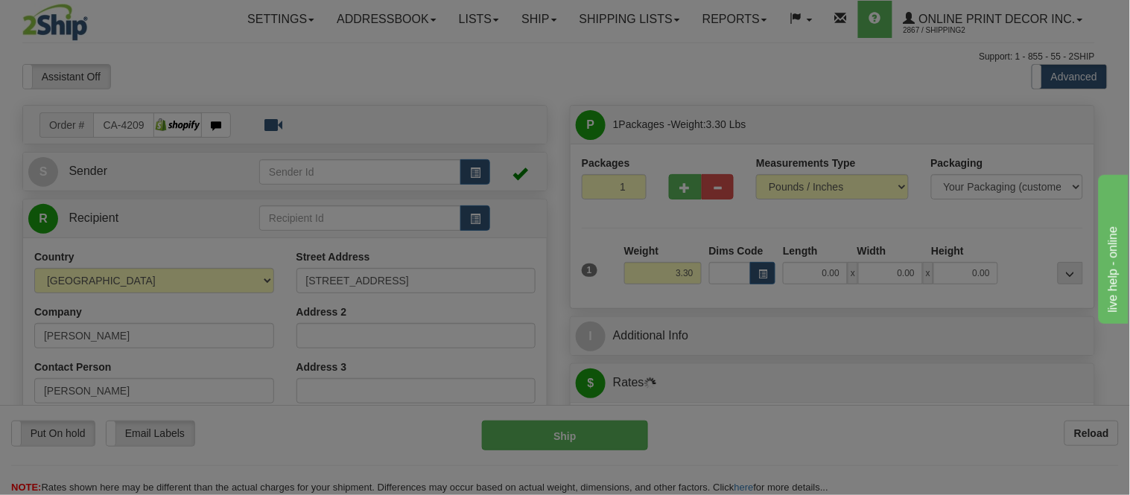
type input "[GEOGRAPHIC_DATA]"
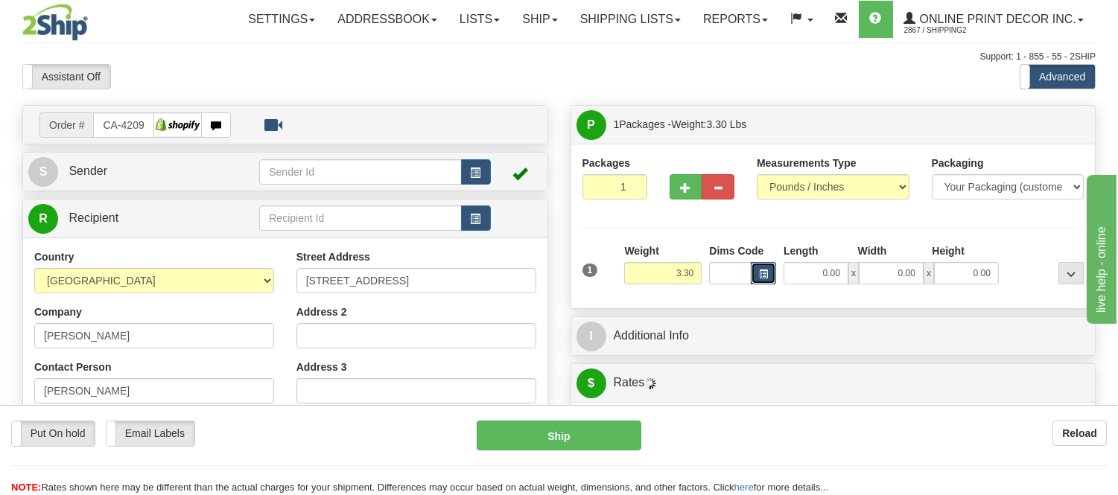
click at [764, 270] on span "button" at bounding box center [763, 274] width 9 height 8
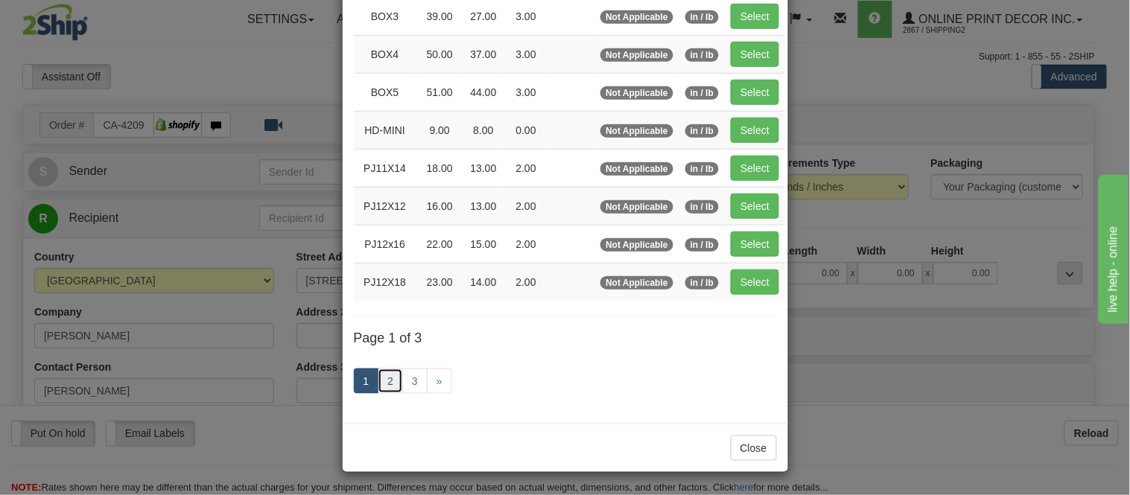
click at [385, 381] on link "2" at bounding box center [390, 381] width 25 height 25
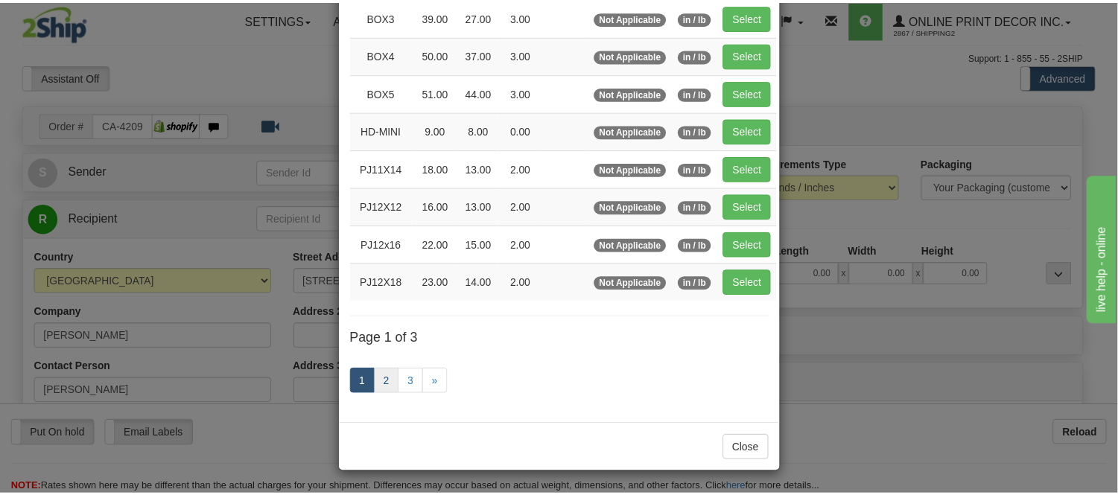
scroll to position [242, 0]
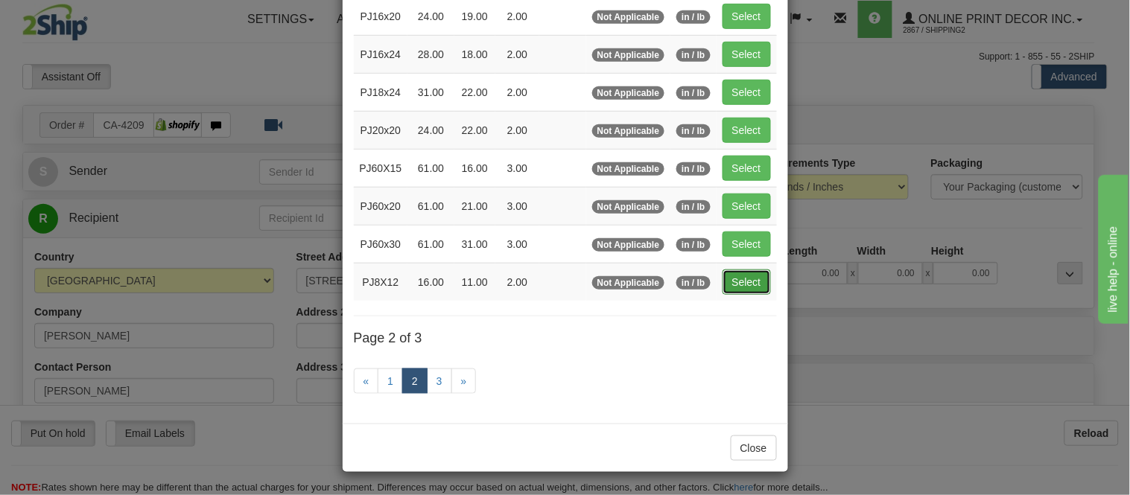
click at [763, 286] on button "Select" at bounding box center [746, 282] width 48 height 25
type input "PJ8X12"
type input "16.00"
type input "11.00"
type input "2.00"
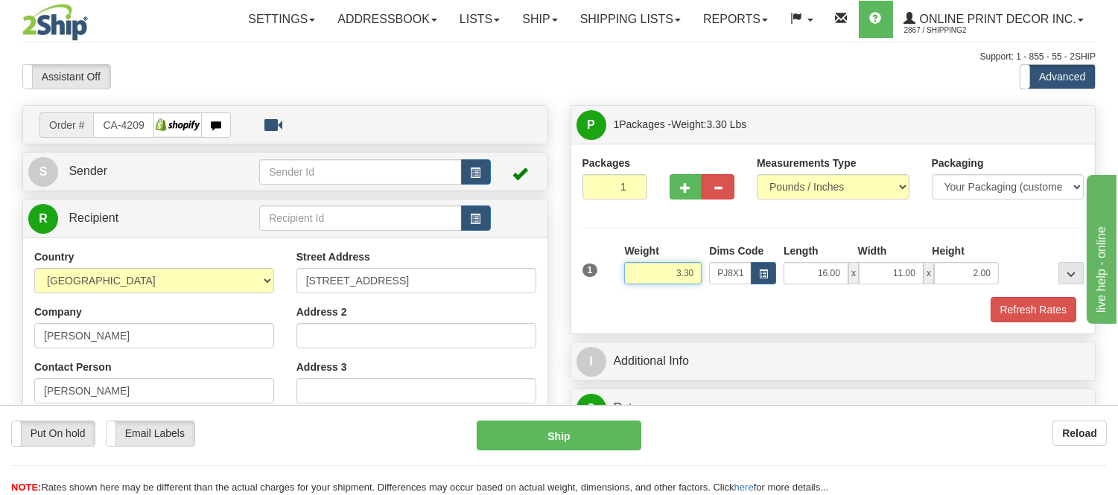
drag, startPoint x: 694, startPoint y: 276, endPoint x: 568, endPoint y: 273, distance: 125.9
click button "Delete" at bounding box center [0, 0] width 0 height 0
type input "4.00"
click at [1008, 308] on button "Refresh Rates" at bounding box center [1033, 309] width 86 height 25
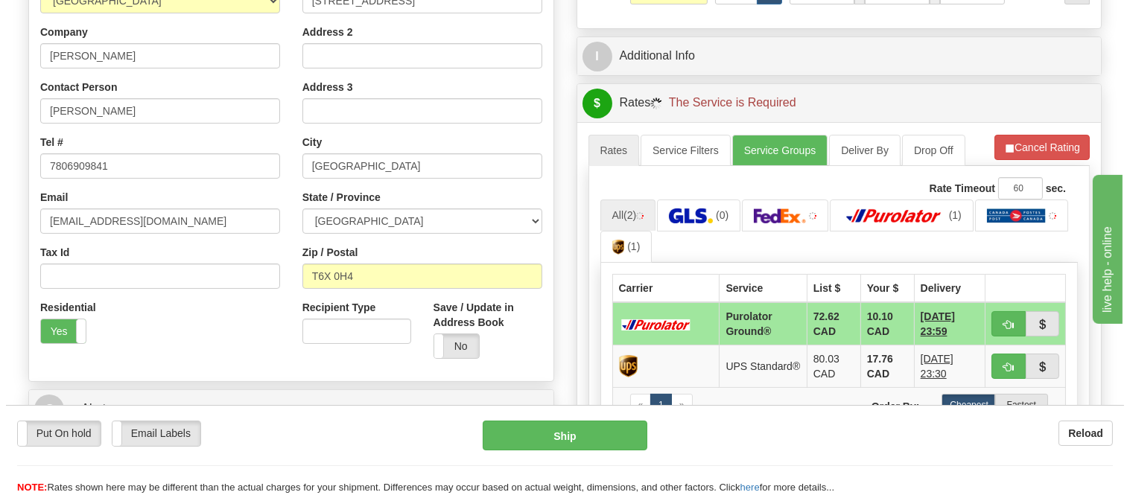
scroll to position [413, 0]
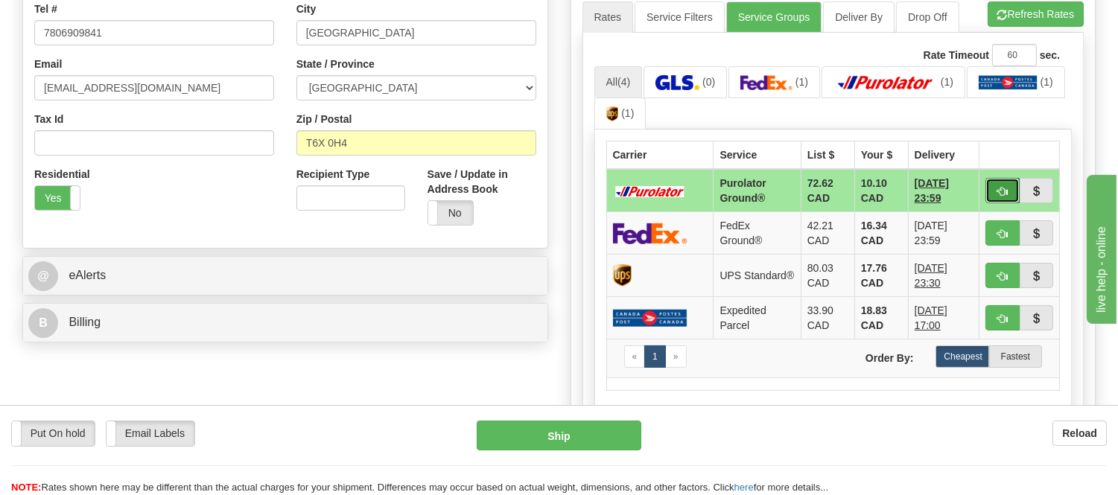
click at [1002, 188] on span "button" at bounding box center [1002, 192] width 10 height 10
type input "260"
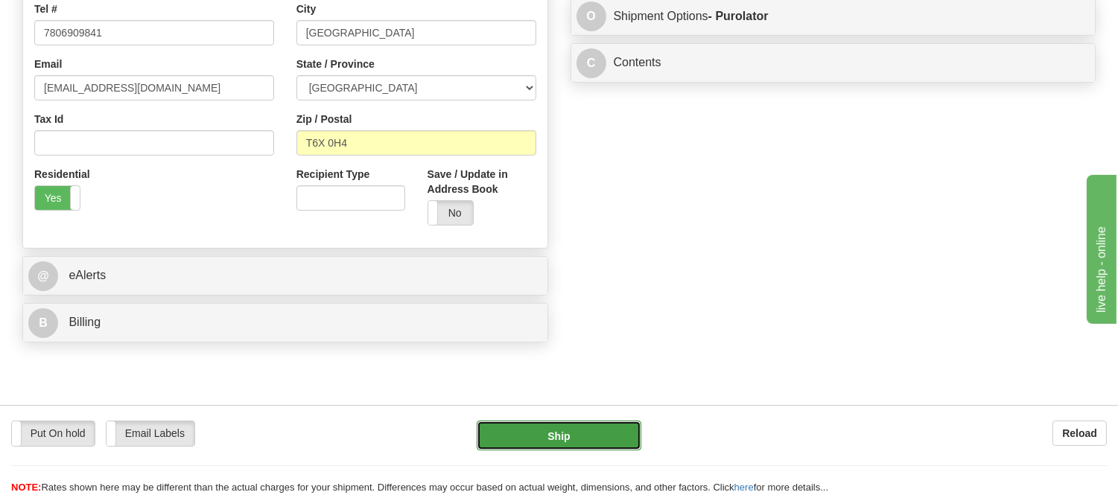
click at [554, 442] on button "Ship" at bounding box center [559, 436] width 164 height 30
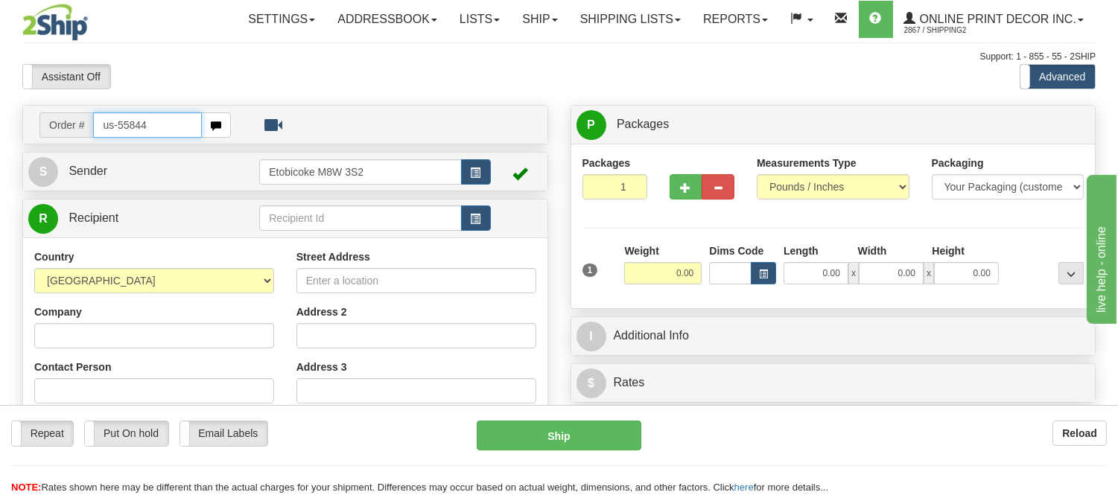
type input "us-55844"
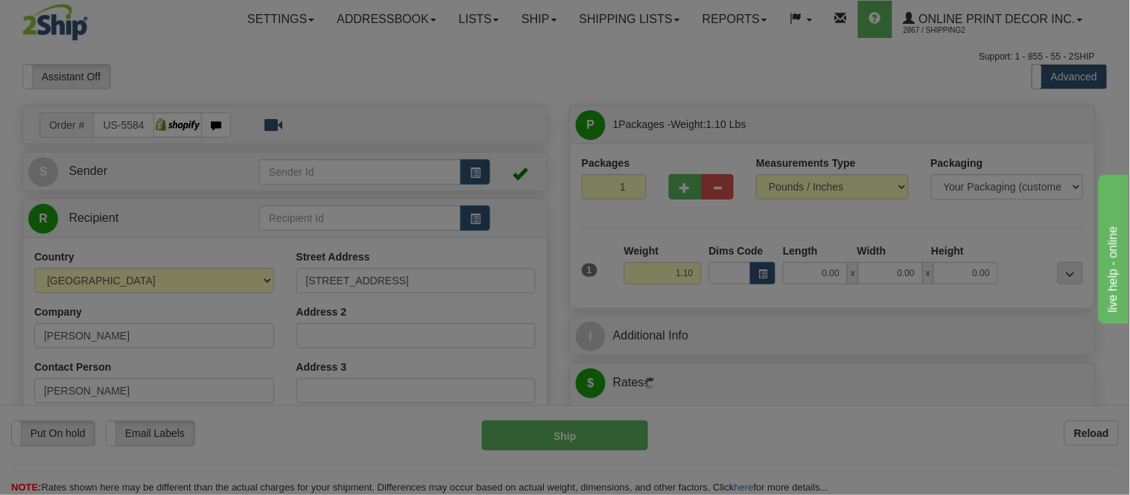
type input "[GEOGRAPHIC_DATA]"
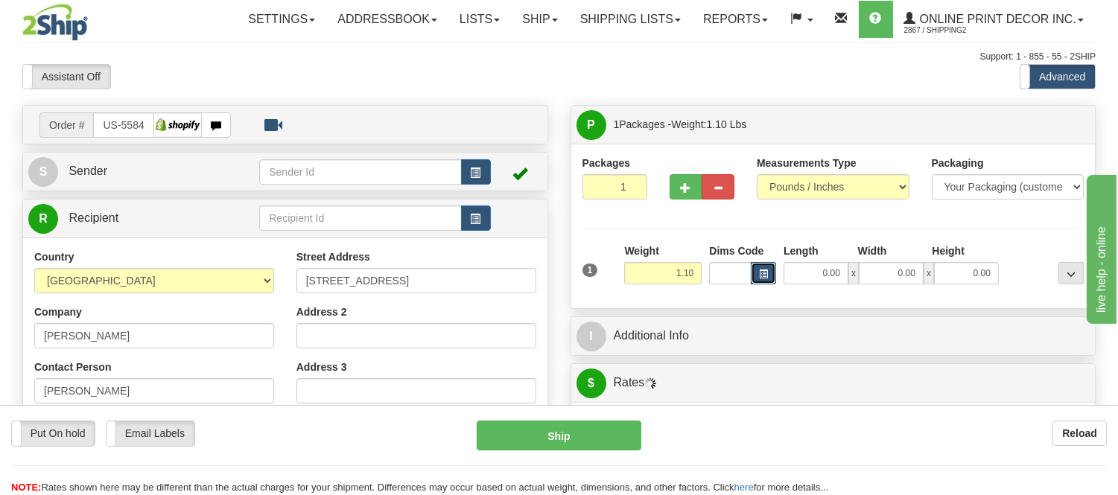
click at [774, 273] on button "button" at bounding box center [763, 273] width 25 height 22
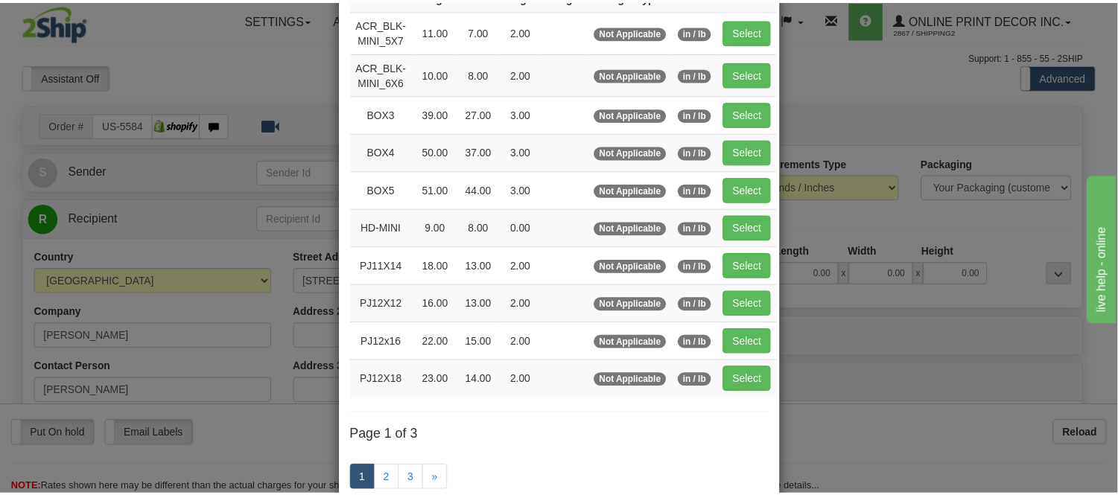
scroll to position [165, 0]
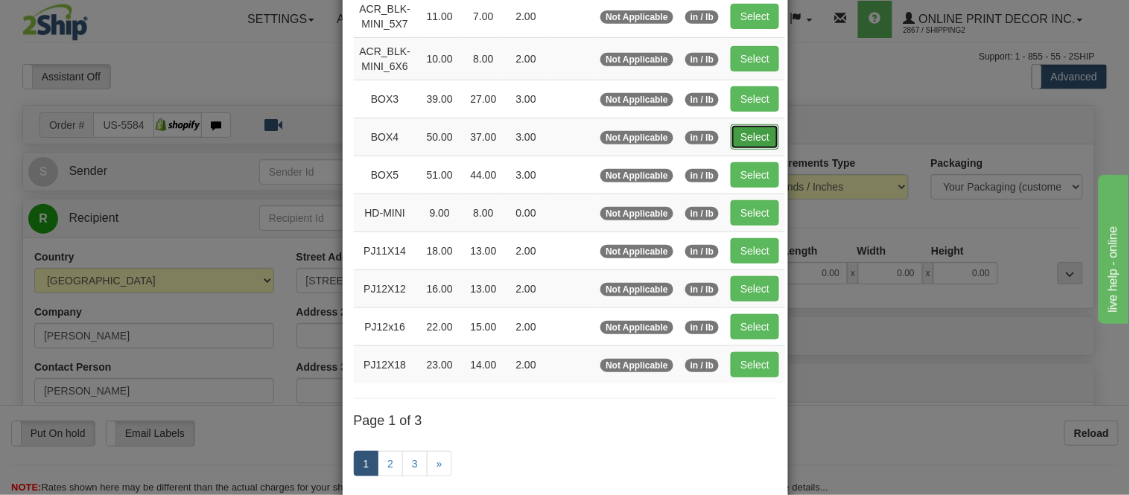
click at [763, 134] on button "Select" at bounding box center [755, 136] width 48 height 25
type input "BOX4"
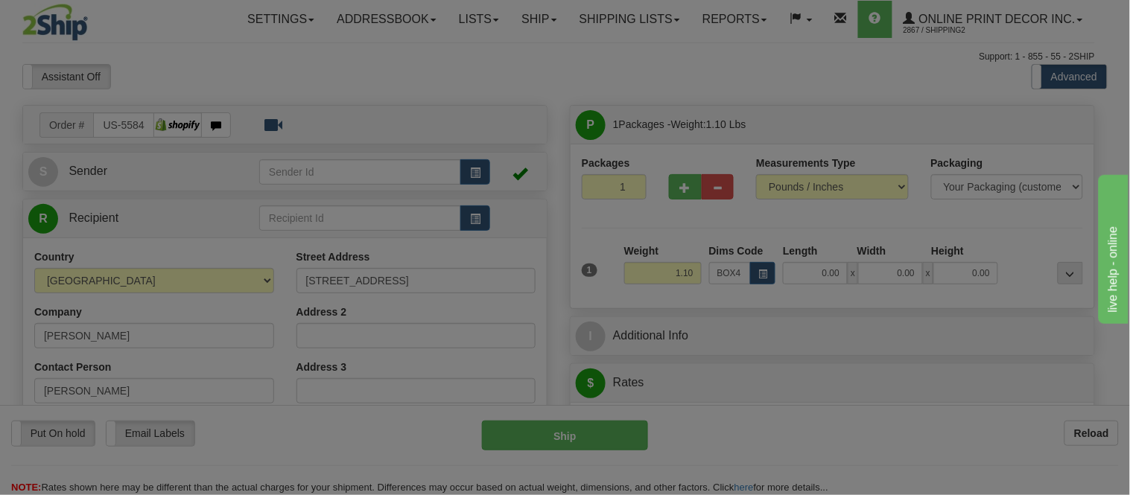
type input "50.00"
type input "37.00"
type input "3.00"
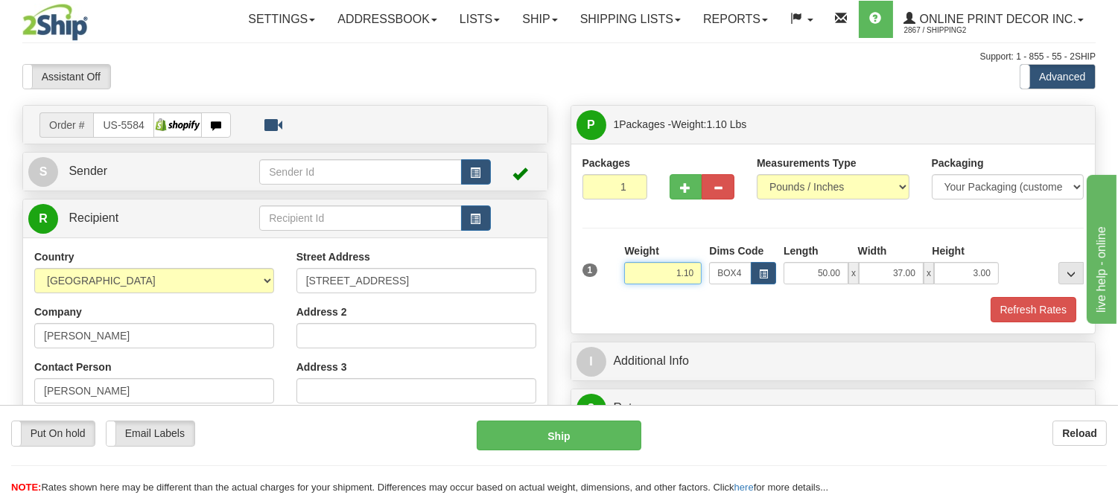
drag, startPoint x: 699, startPoint y: 272, endPoint x: 591, endPoint y: 256, distance: 108.4
click at [591, 256] on div "1 Weight 1.10 Dims Code BOX4" at bounding box center [833, 270] width 509 height 53
click at [700, 276] on input "16.98" at bounding box center [662, 273] width 77 height 22
type input "16.98"
click at [1003, 299] on button "Refresh Rates" at bounding box center [1033, 309] width 86 height 25
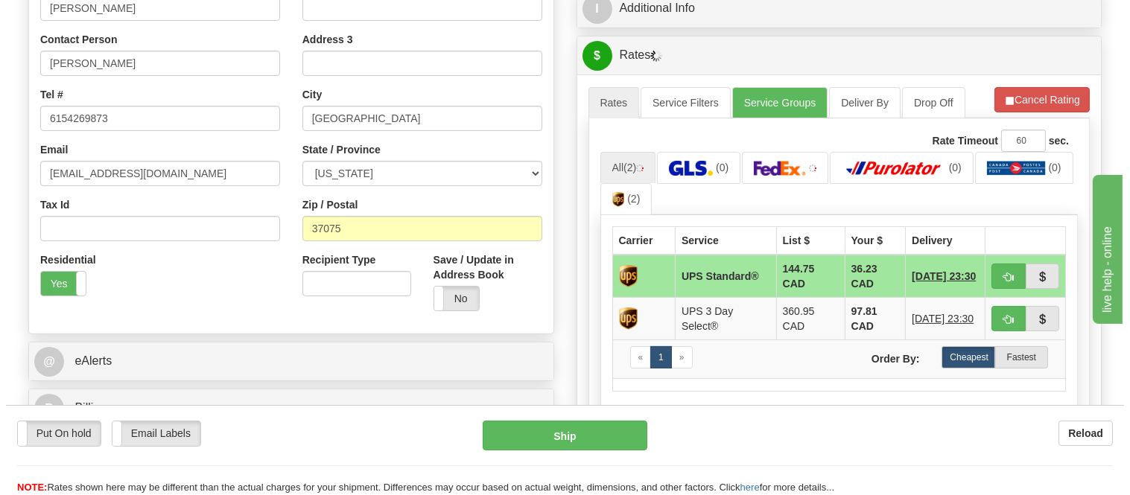
scroll to position [331, 0]
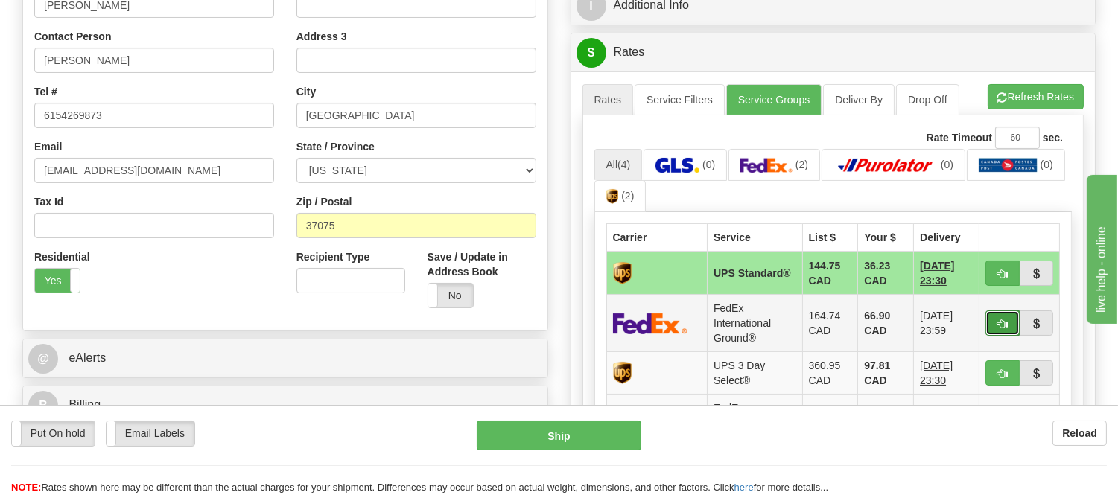
click at [1001, 319] on span "button" at bounding box center [1002, 324] width 10 height 10
type input "92"
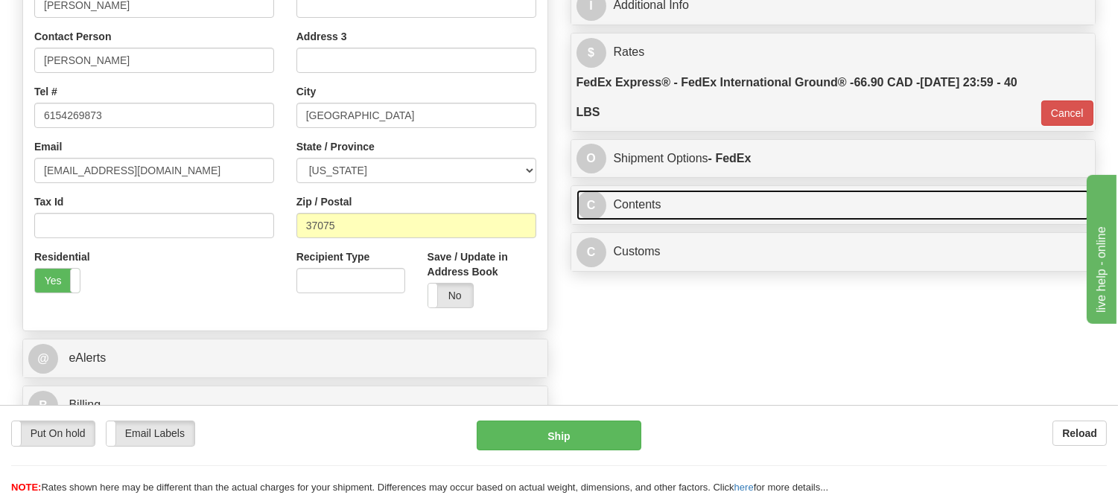
click at [707, 217] on link "C Contents" at bounding box center [833, 205] width 514 height 31
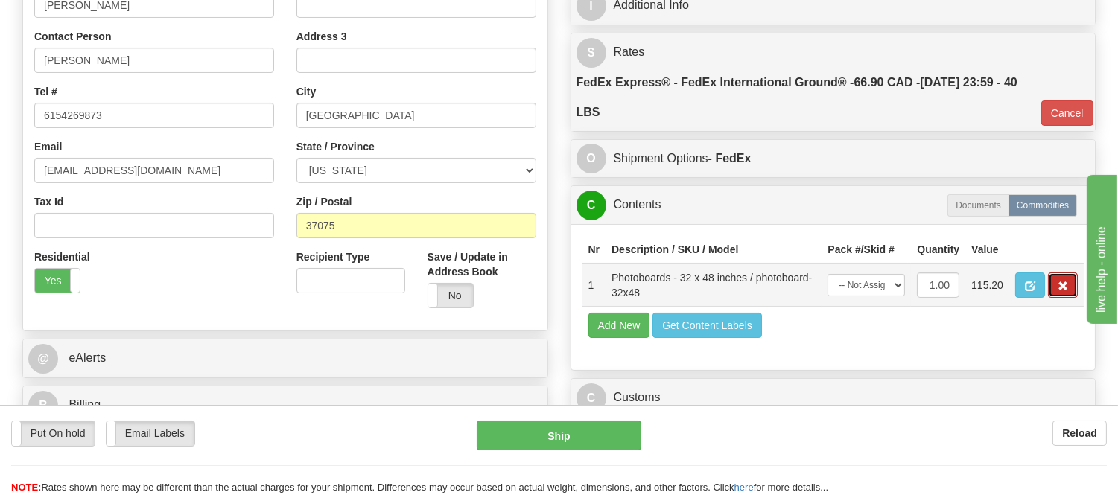
click at [1052, 298] on button "button" at bounding box center [1063, 285] width 30 height 25
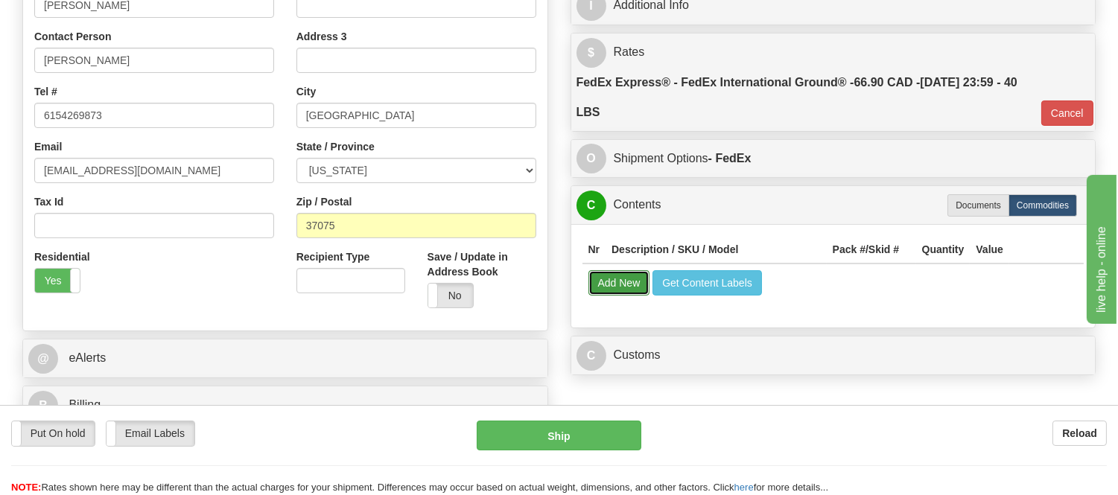
click at [640, 290] on button "Add New" at bounding box center [619, 282] width 62 height 25
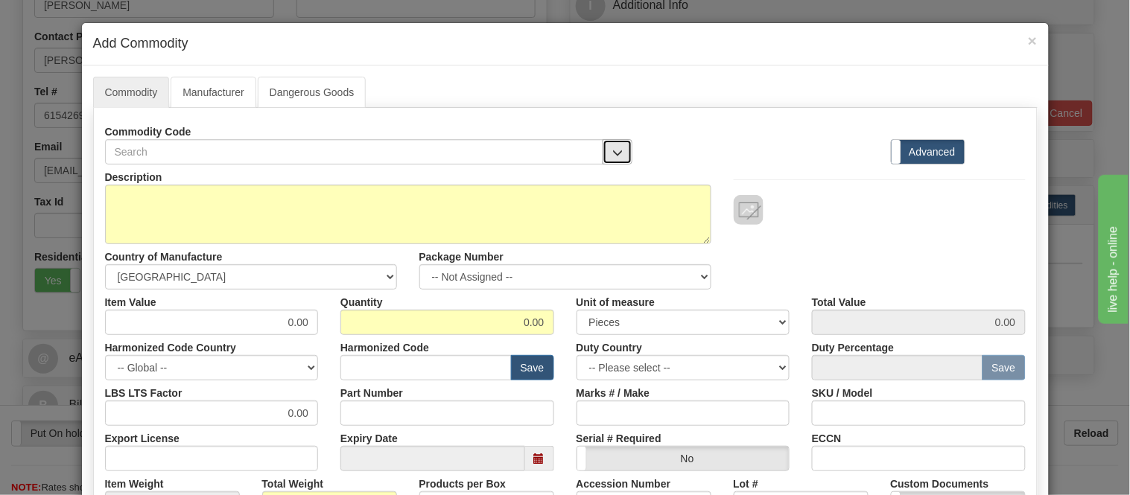
click at [612, 164] on button "button" at bounding box center [617, 151] width 30 height 25
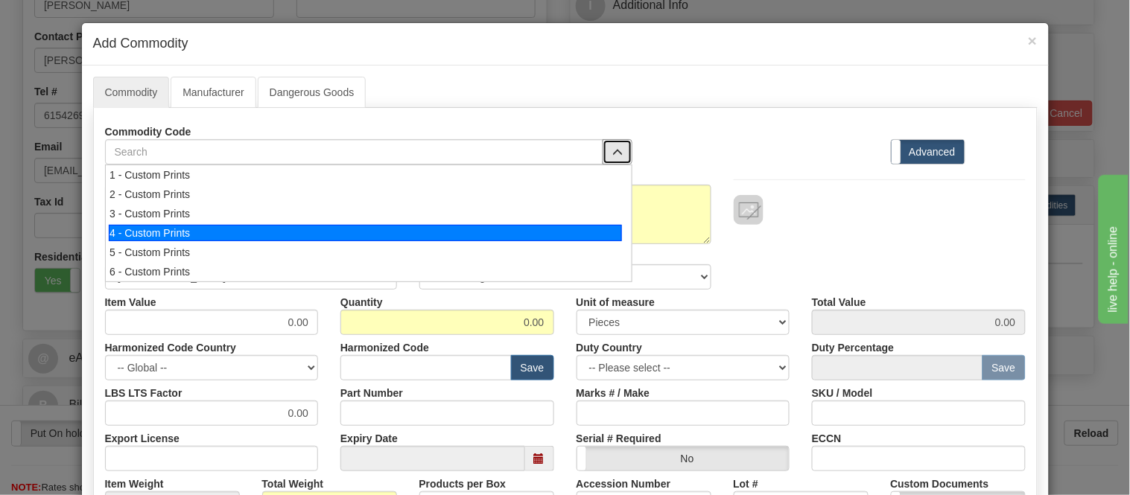
click at [598, 235] on div "4 - Custom Prints" at bounding box center [365, 233] width 513 height 16
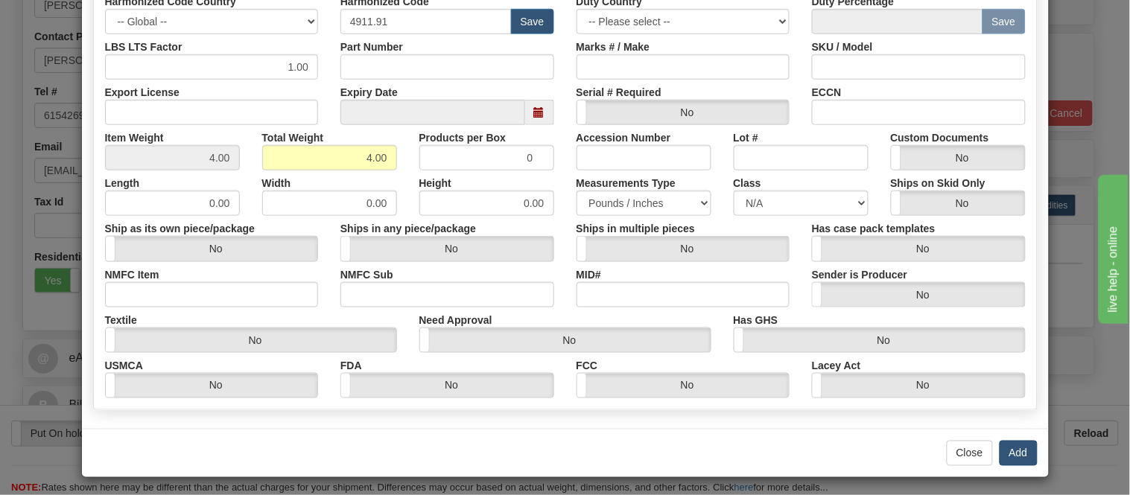
scroll to position [352, 0]
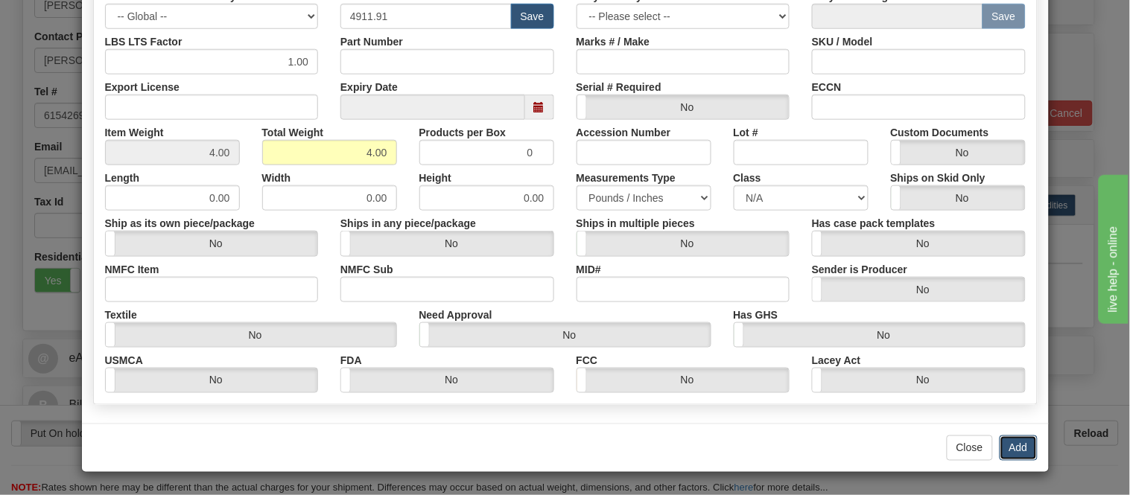
click at [999, 442] on button "Add" at bounding box center [1018, 448] width 38 height 25
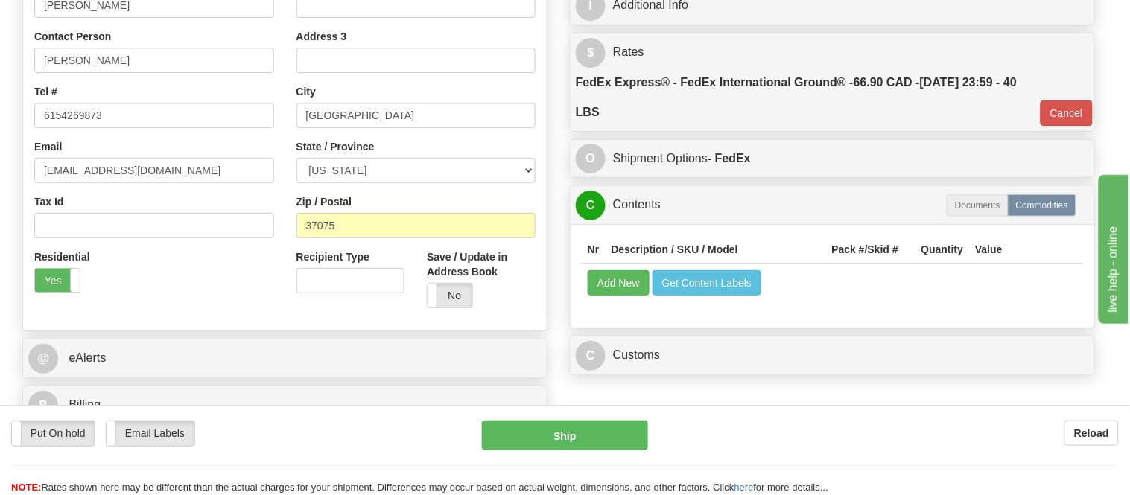
scroll to position [0, 0]
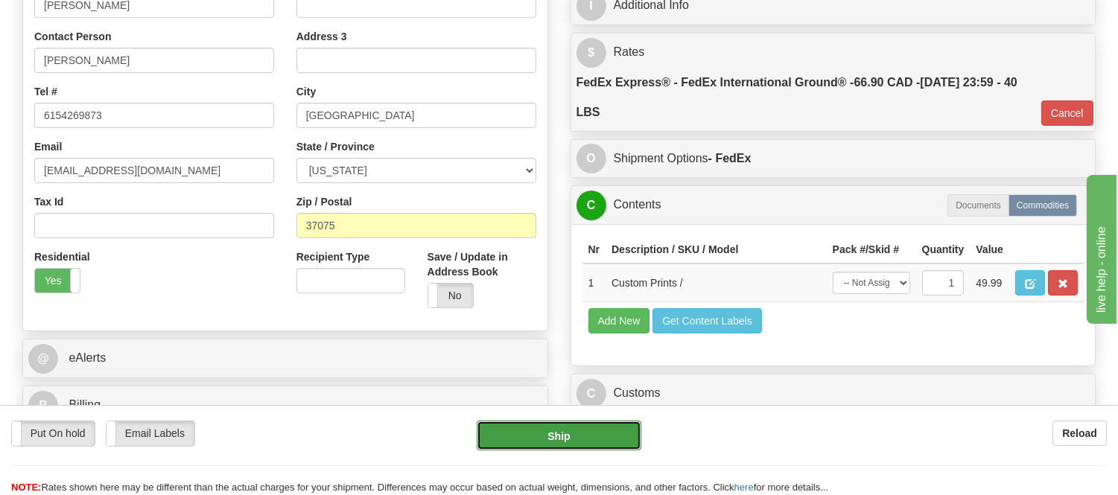
click at [617, 430] on button "Ship" at bounding box center [559, 436] width 164 height 30
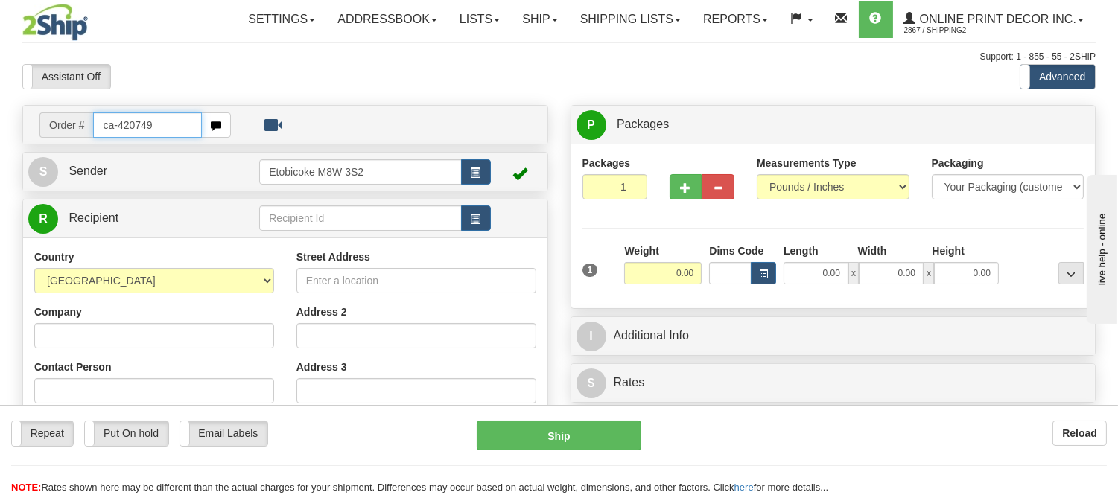
type input "ca-420749"
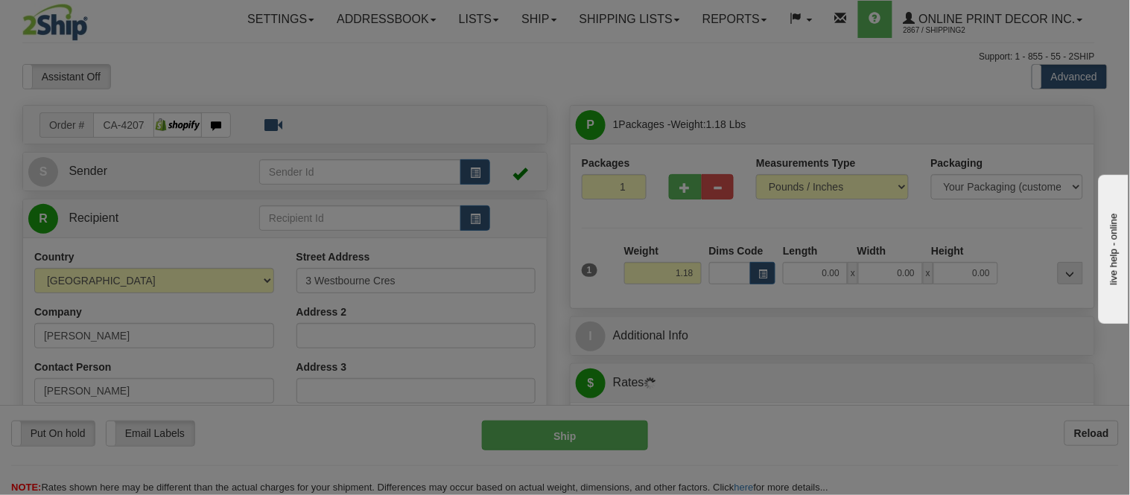
type input "WINNIPEG"
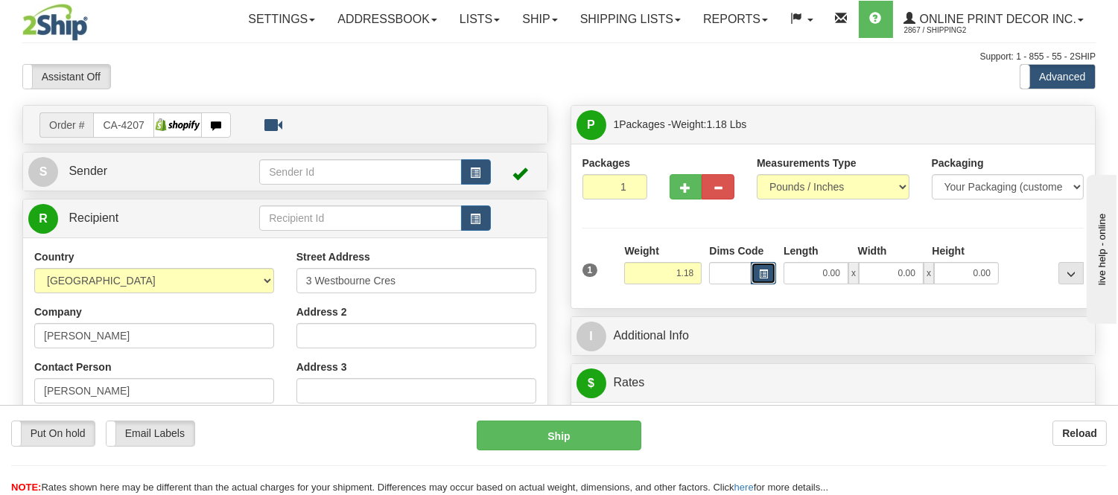
click at [755, 274] on button "button" at bounding box center [763, 273] width 25 height 22
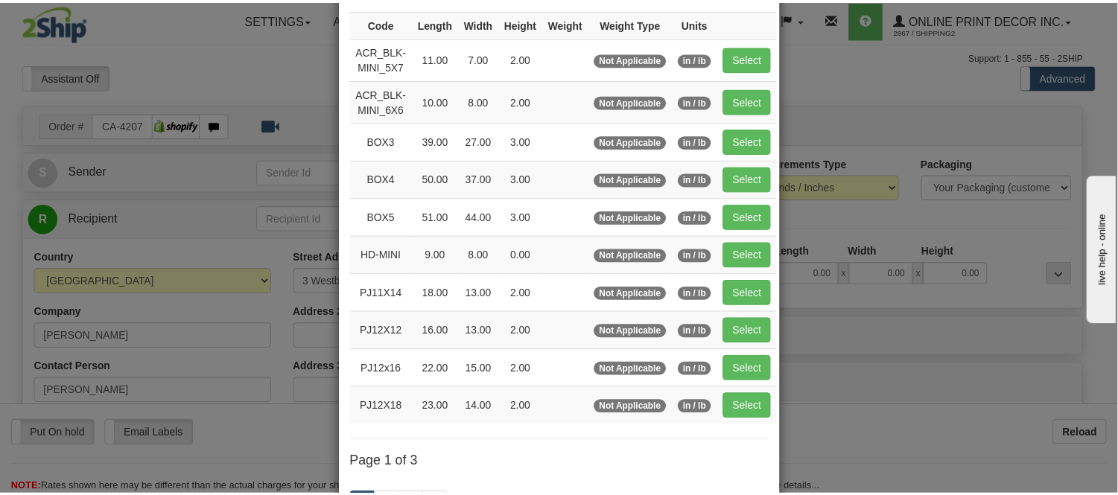
scroll to position [165, 0]
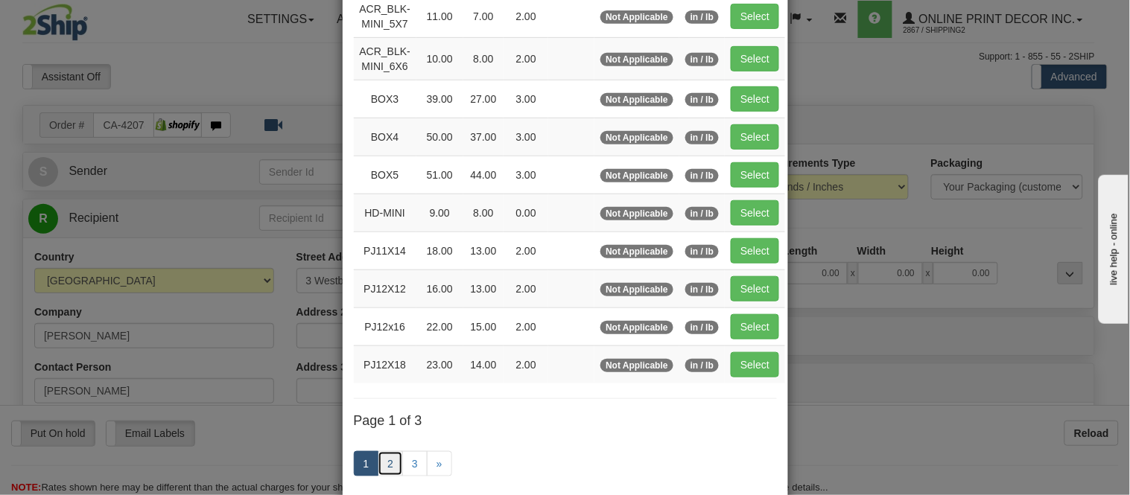
click at [378, 474] on link "2" at bounding box center [390, 463] width 25 height 25
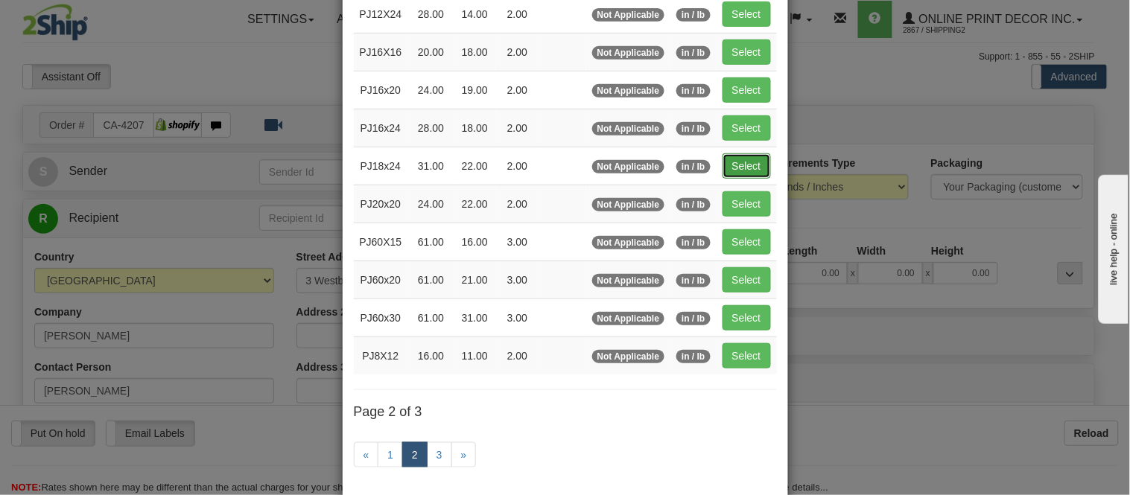
click at [751, 161] on button "Select" at bounding box center [746, 165] width 48 height 25
type input "PJ18x24"
type input "31.00"
type input "22.00"
type input "2.00"
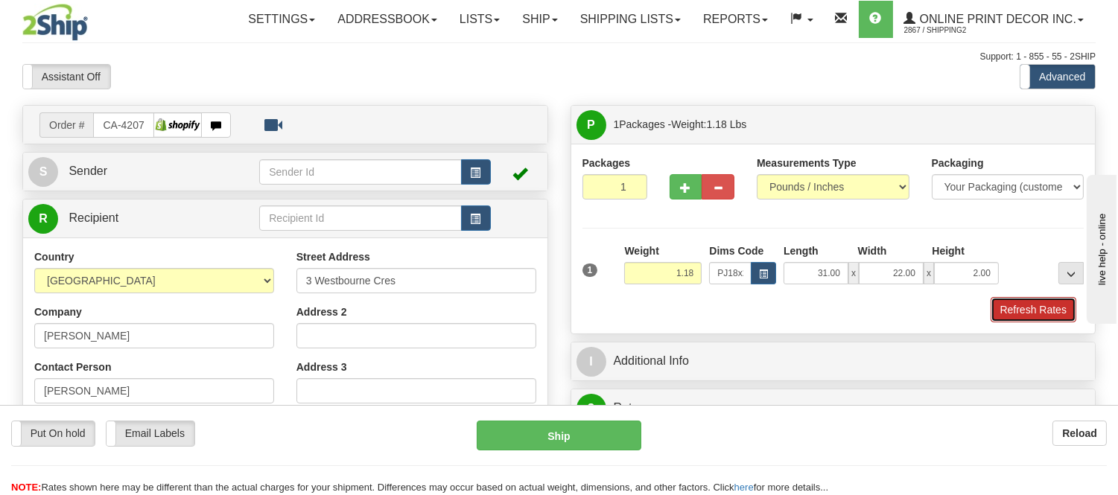
click at [1019, 309] on button "Refresh Rates" at bounding box center [1033, 309] width 86 height 25
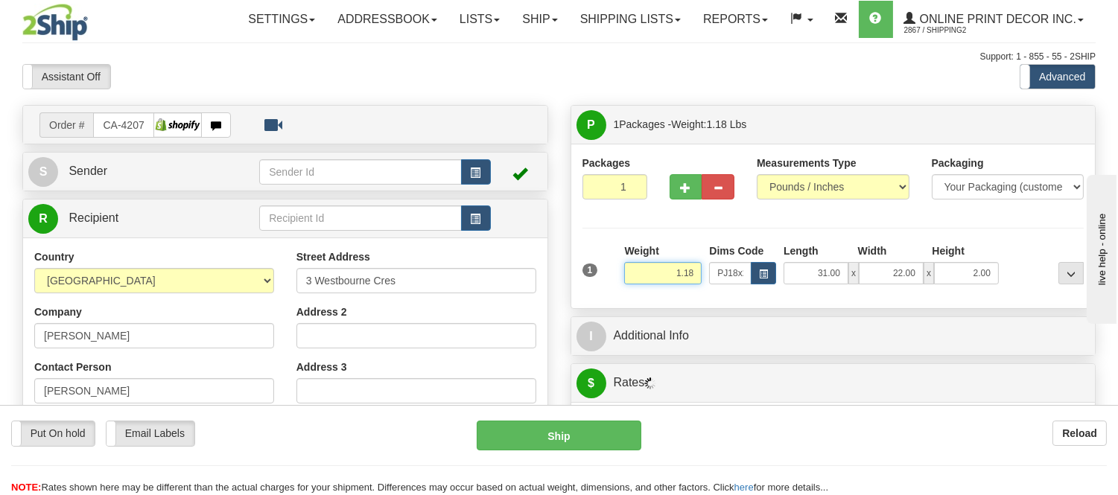
drag, startPoint x: 695, startPoint y: 271, endPoint x: 624, endPoint y: 276, distance: 70.9
click at [624, 276] on input "1.18" at bounding box center [662, 273] width 77 height 22
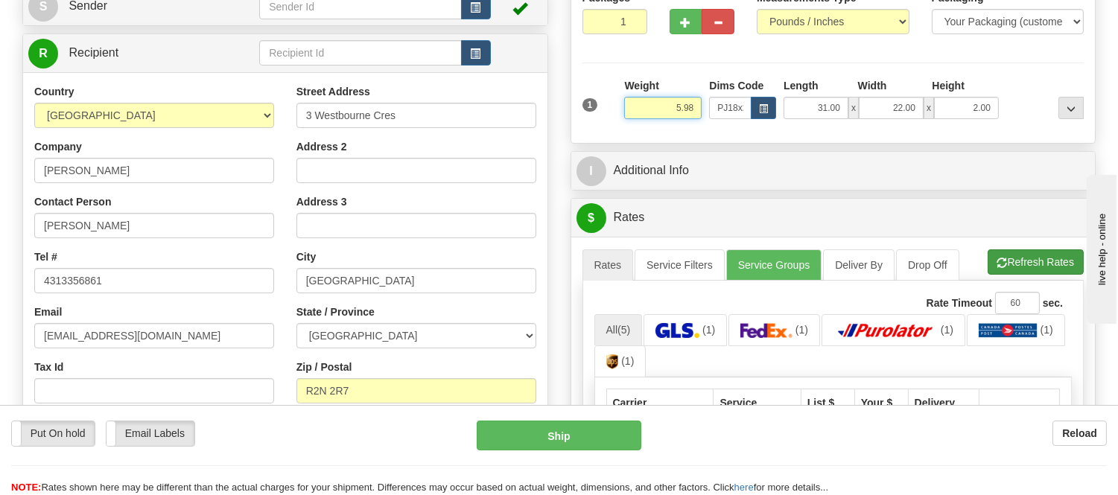
type input "5.98"
click at [1017, 255] on li "Refresh Rates Cancel Rating" at bounding box center [1035, 261] width 96 height 25
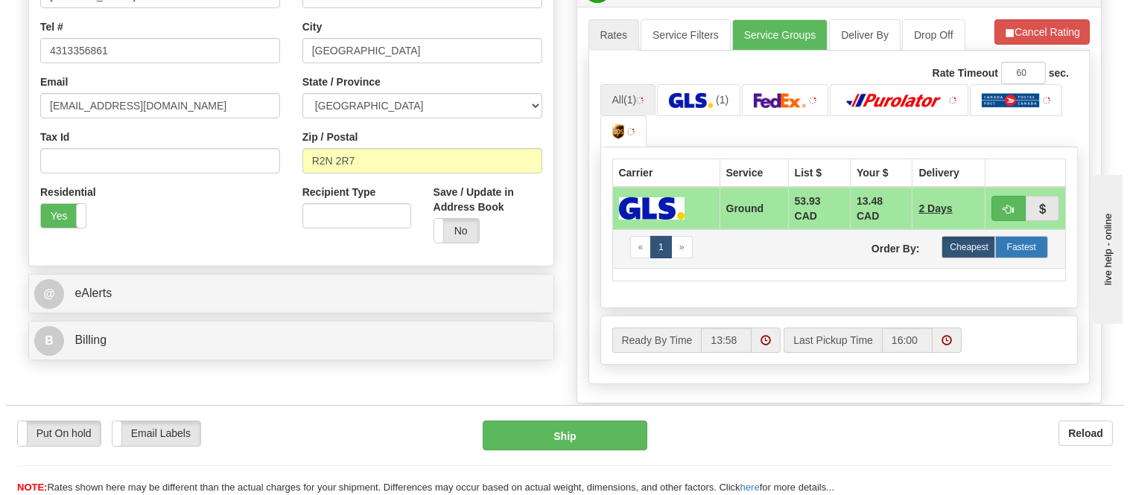
scroll to position [413, 0]
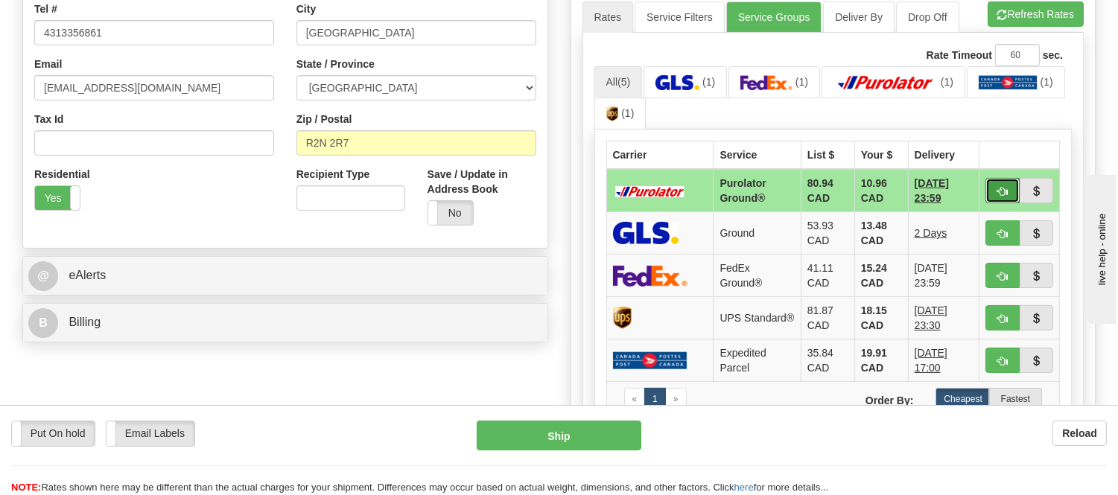
click at [1001, 192] on span "button" at bounding box center [1002, 192] width 10 height 10
type input "260"
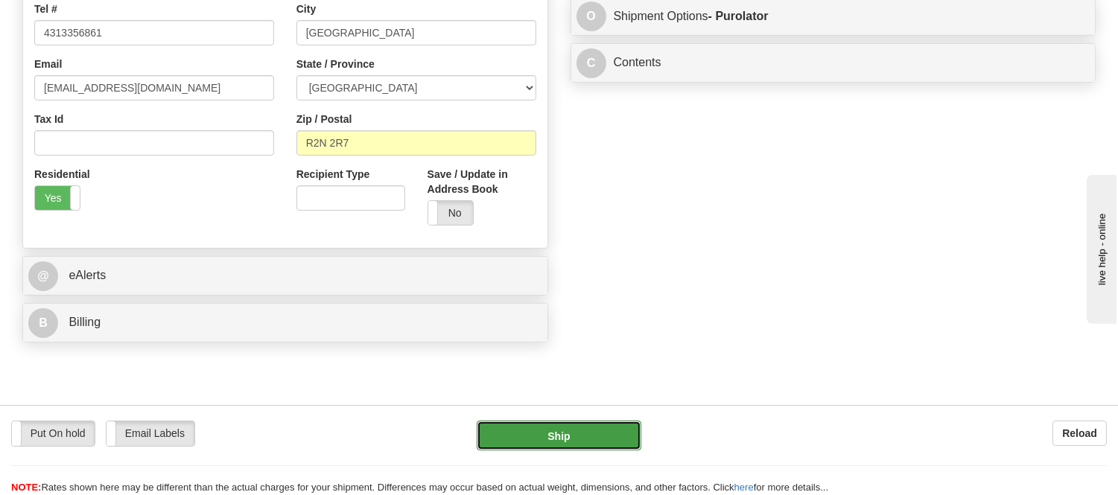
click at [609, 442] on button "Ship" at bounding box center [559, 436] width 164 height 30
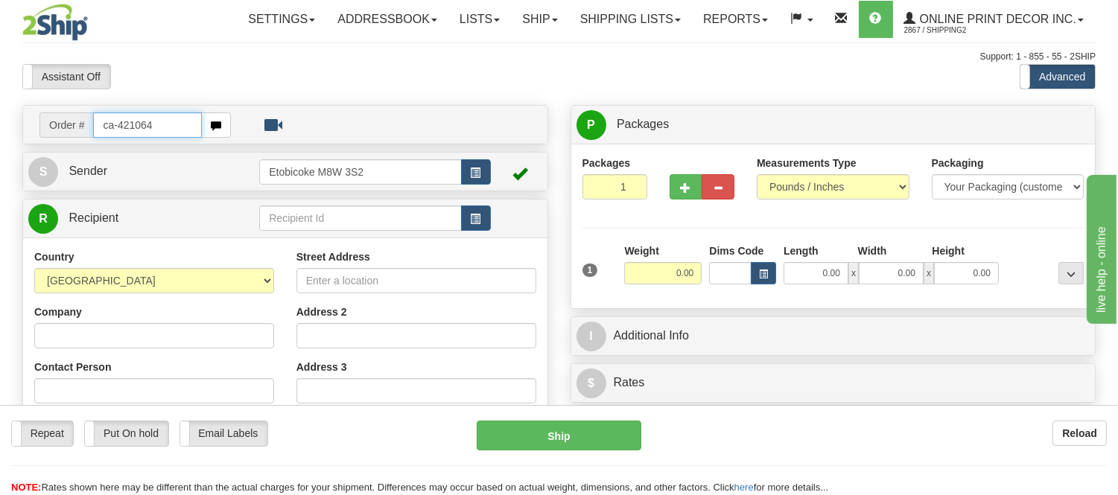
type input "ca-421064"
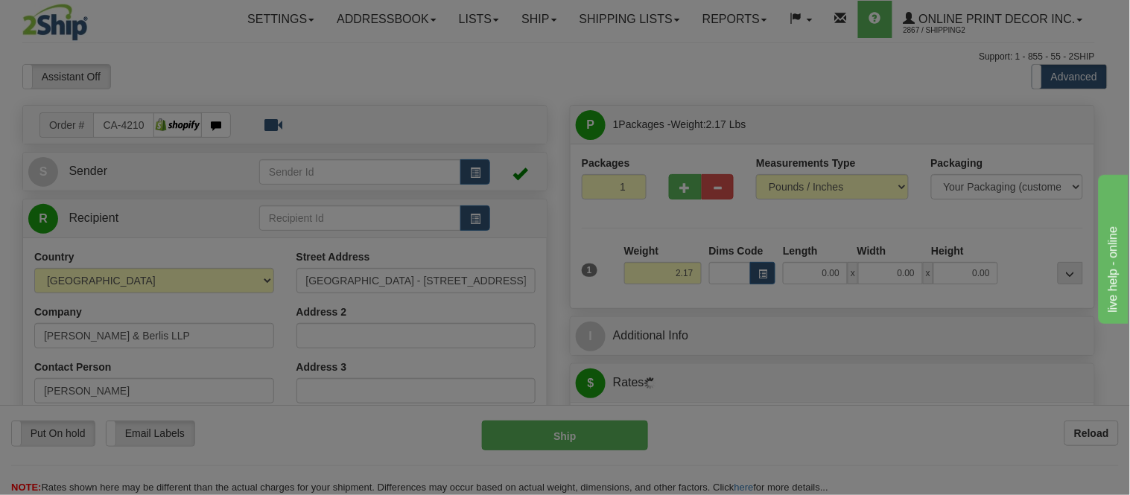
type input "[GEOGRAPHIC_DATA]"
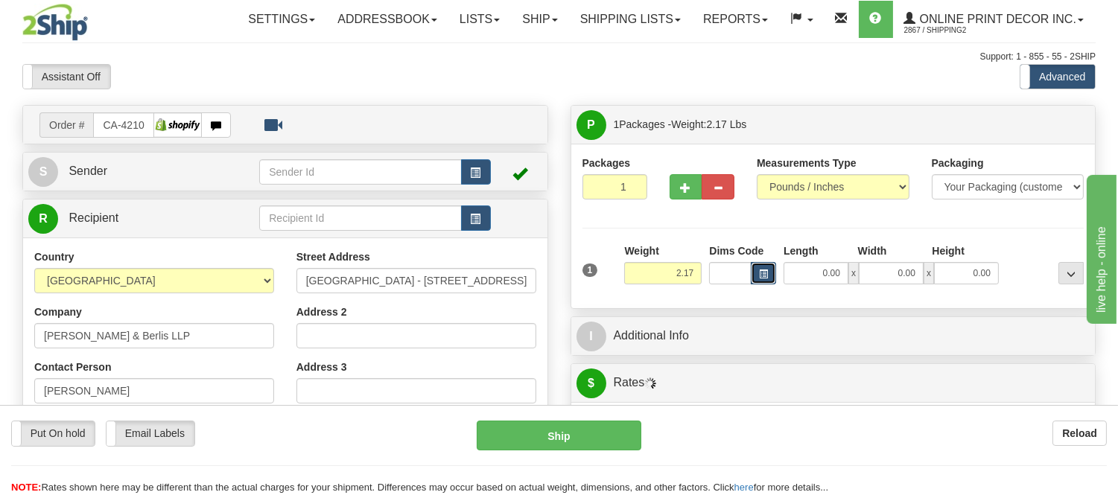
click at [762, 276] on span "button" at bounding box center [763, 274] width 9 height 8
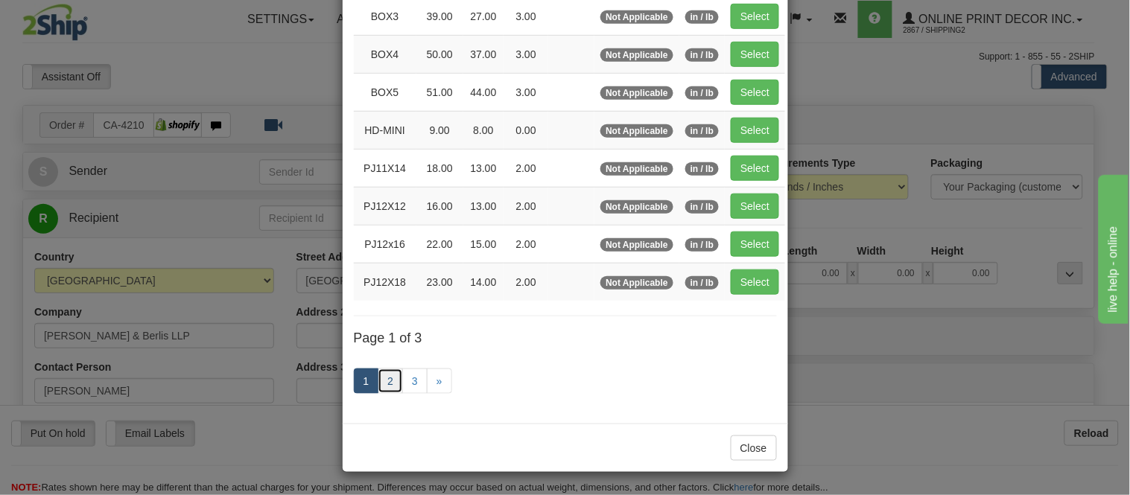
click at [381, 378] on link "2" at bounding box center [390, 381] width 25 height 25
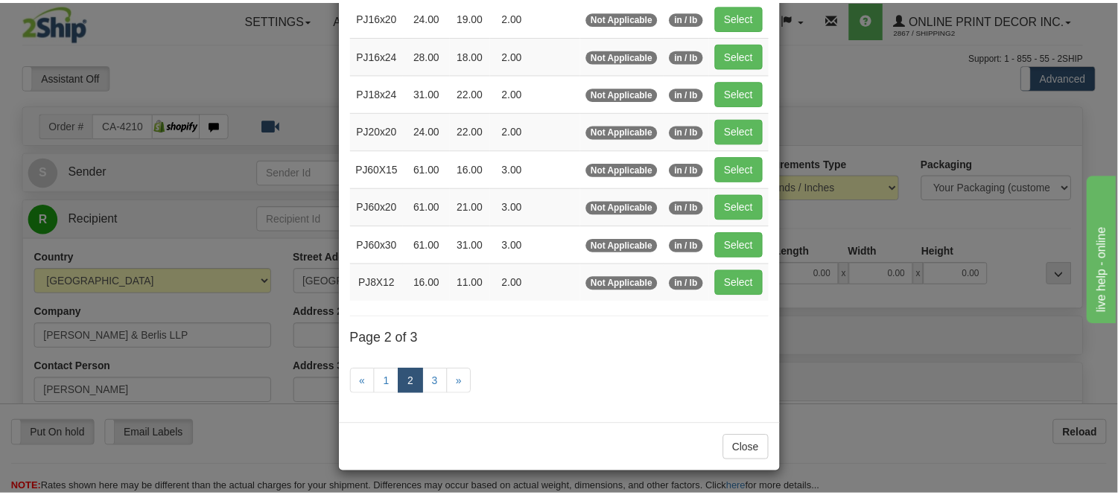
scroll to position [242, 0]
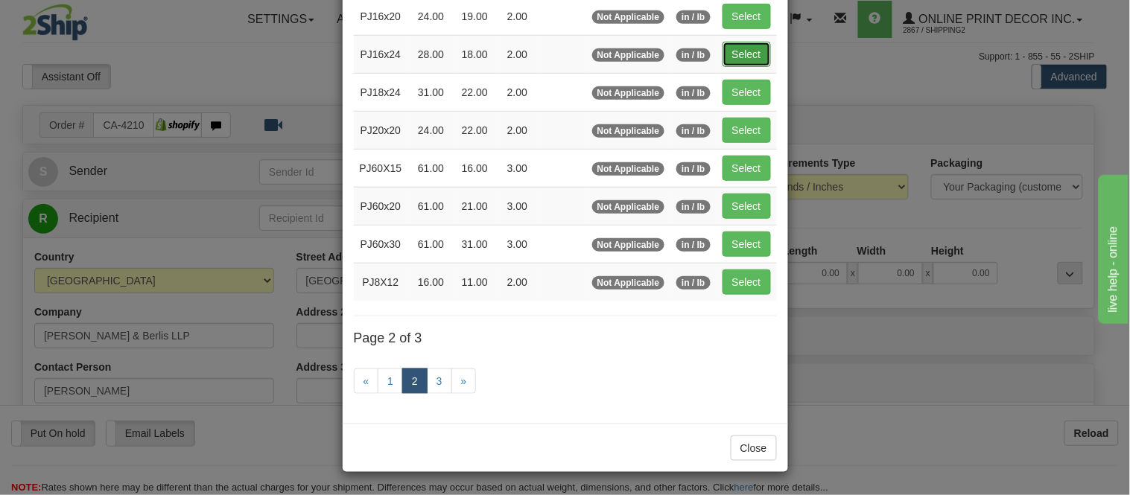
click at [754, 54] on button "Select" at bounding box center [746, 54] width 48 height 25
type input "PJ16x24"
type input "28.00"
type input "18.00"
type input "2.00"
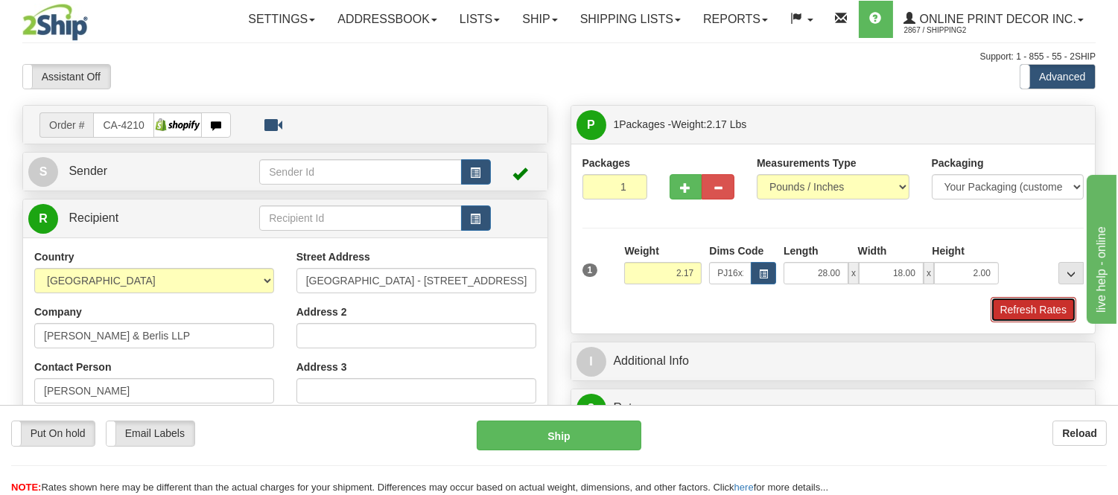
click at [1040, 309] on button "Refresh Rates" at bounding box center [1033, 309] width 86 height 25
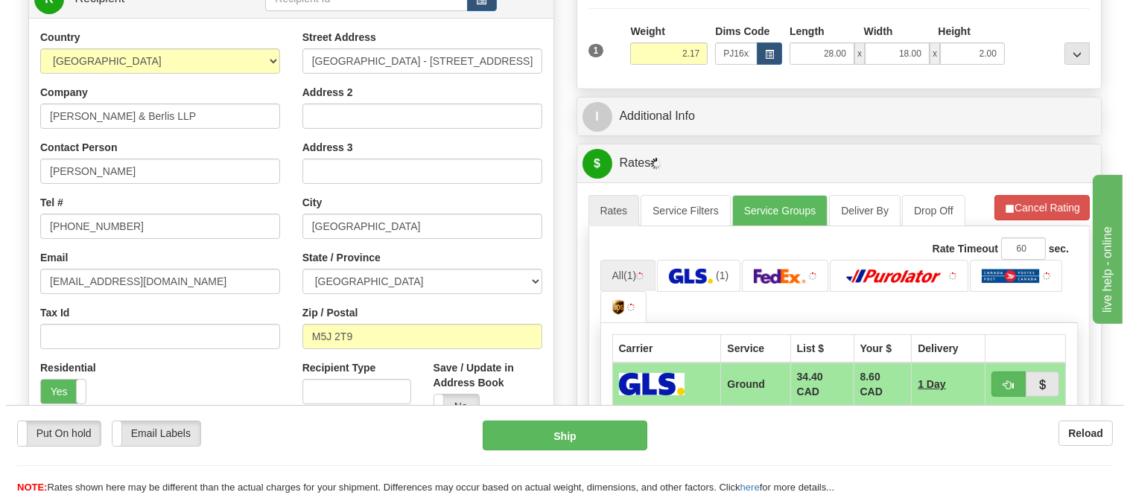
scroll to position [331, 0]
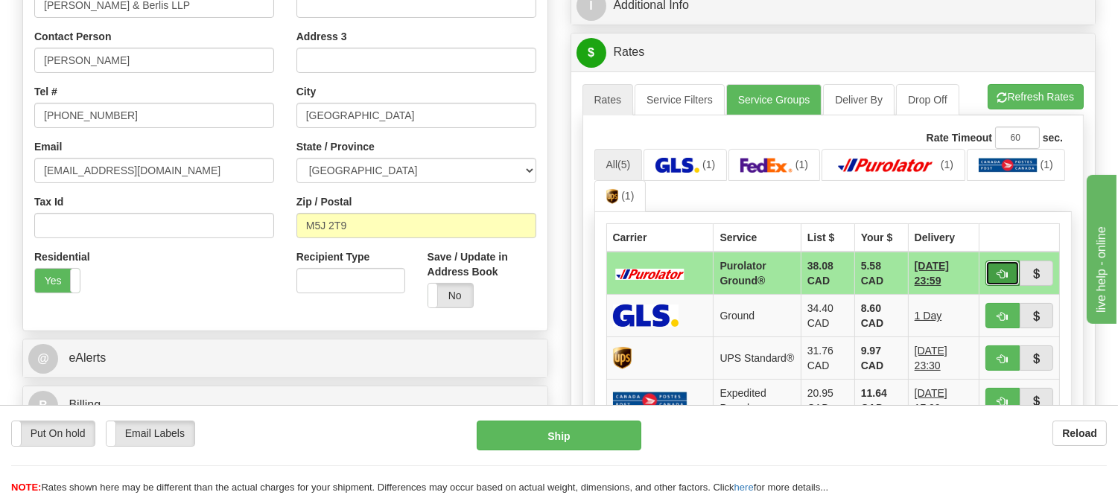
click at [994, 279] on button "button" at bounding box center [1002, 273] width 34 height 25
type input "260"
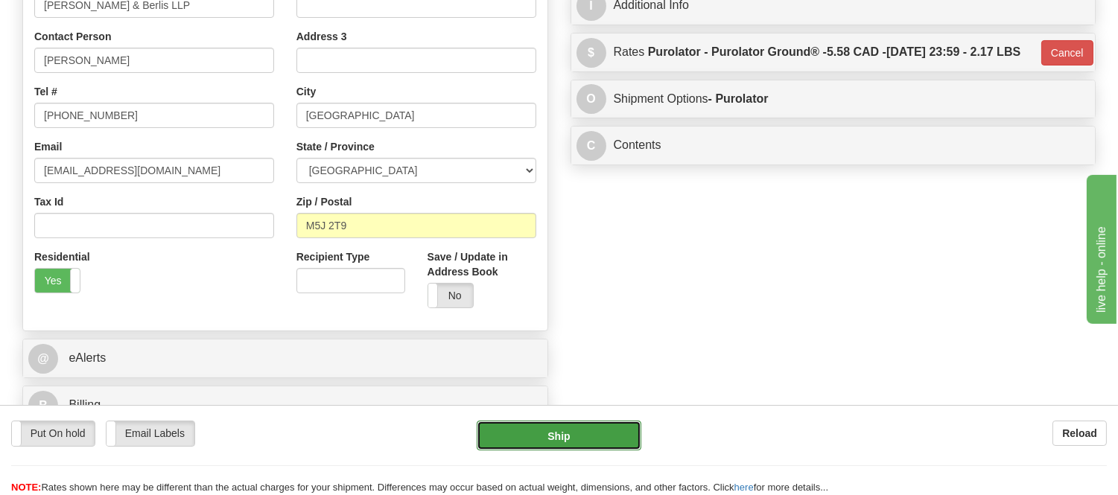
click at [525, 442] on button "Ship" at bounding box center [559, 436] width 164 height 30
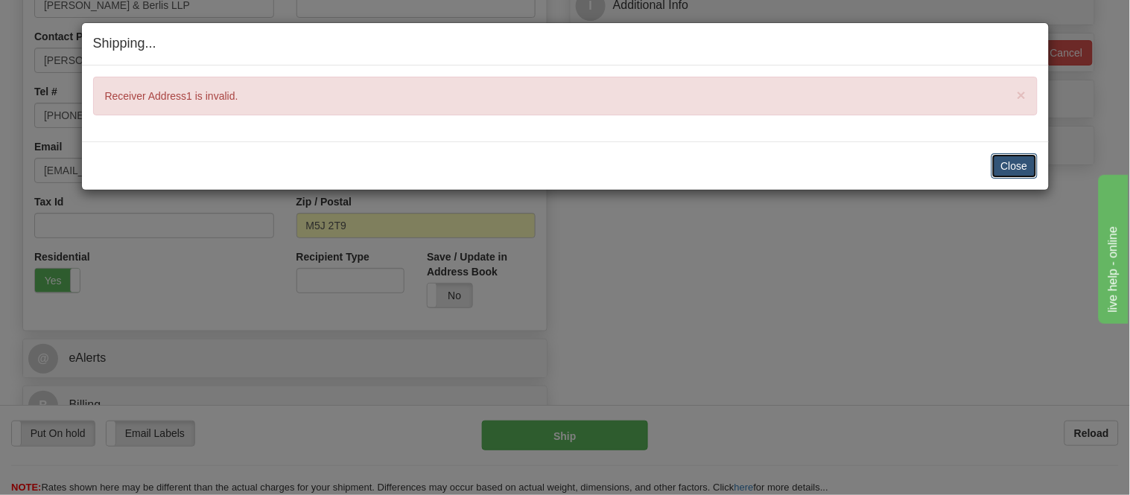
click at [1017, 166] on button "Close" at bounding box center [1014, 165] width 46 height 25
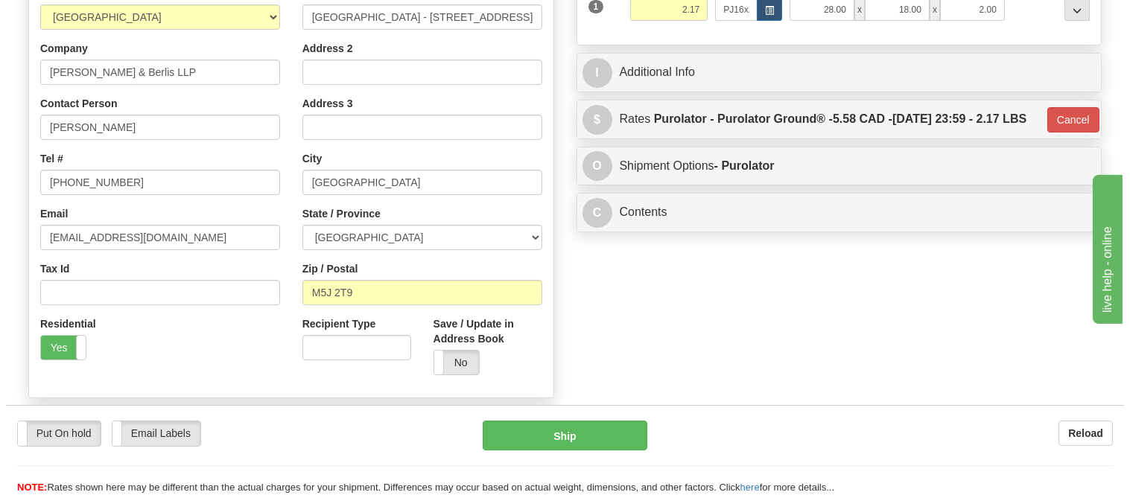
scroll to position [165, 0]
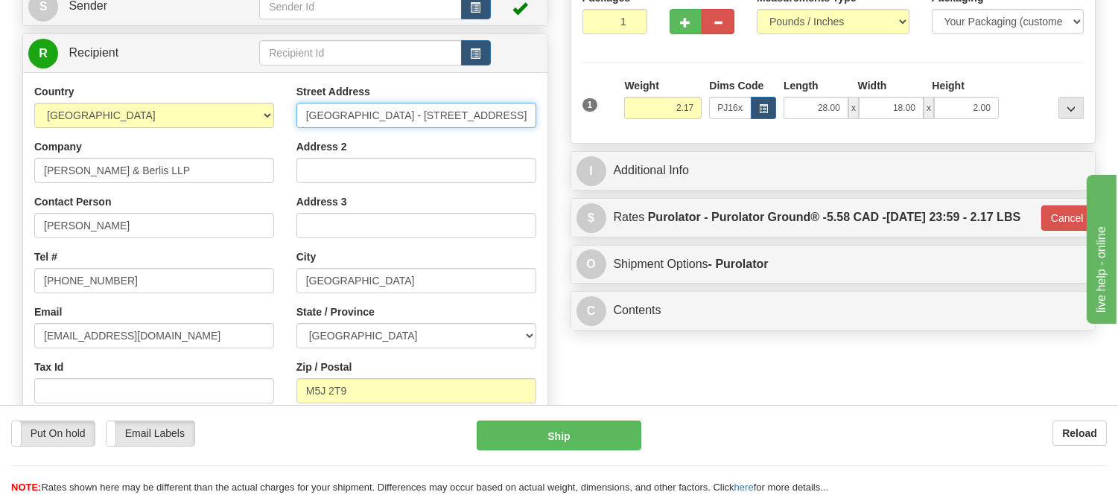
drag, startPoint x: 384, startPoint y: 114, endPoint x: 298, endPoint y: 102, distance: 87.2
click at [298, 102] on div "Street Address Brookfield Place - 181 Bay Street, Suite 1800" at bounding box center [416, 106] width 240 height 44
type input "- 181 Bay Street, Suite 1800"
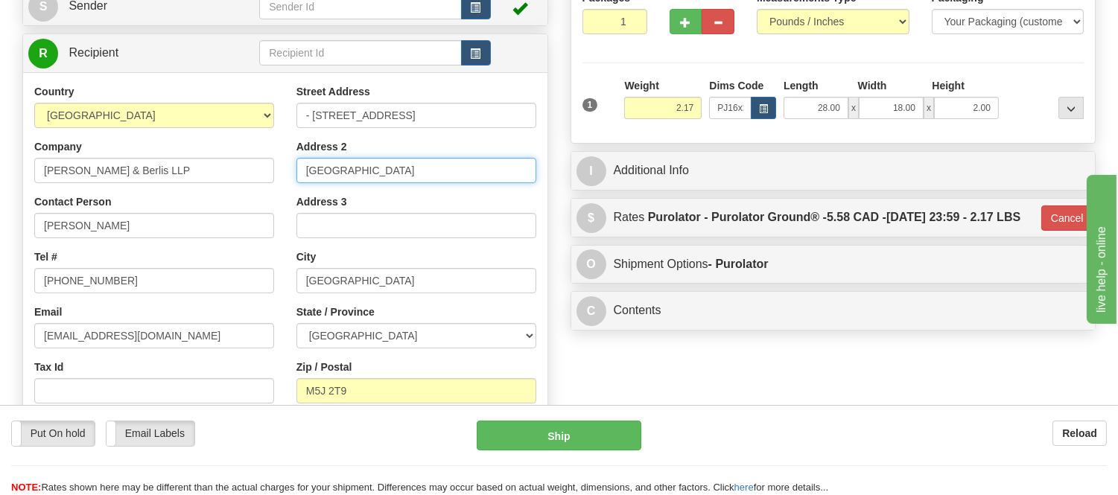
type input "Brookfield Place"
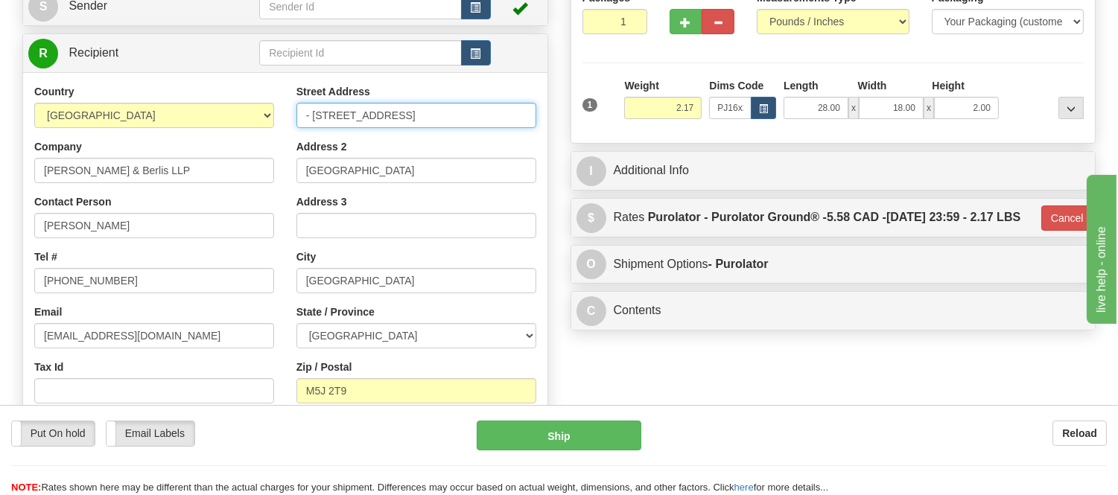
click at [314, 109] on input "- 181 Bay Street, Suite 1800" at bounding box center [416, 115] width 240 height 25
type input "181 Bay Street, Suite 1800"
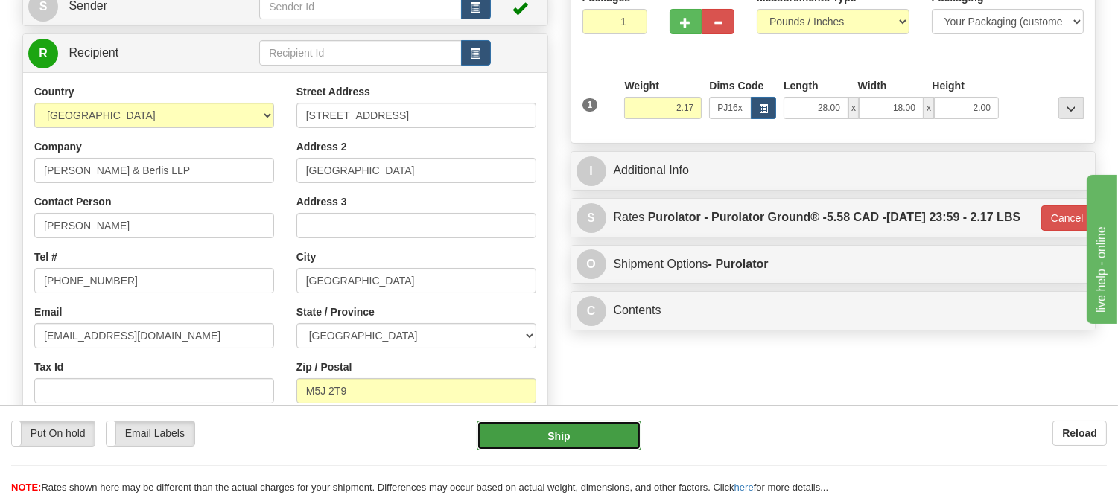
click at [527, 434] on button "Ship" at bounding box center [559, 436] width 164 height 30
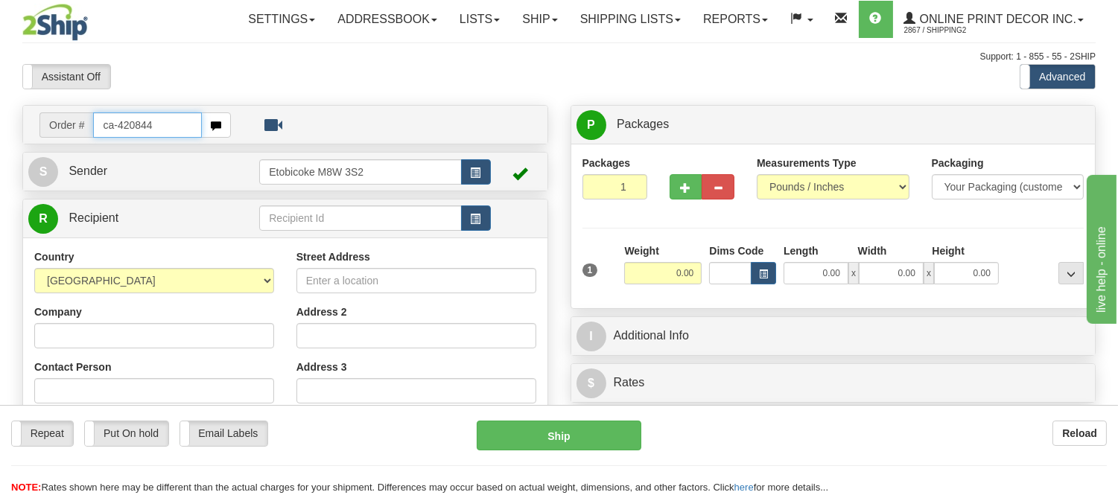
type input "ca-420844"
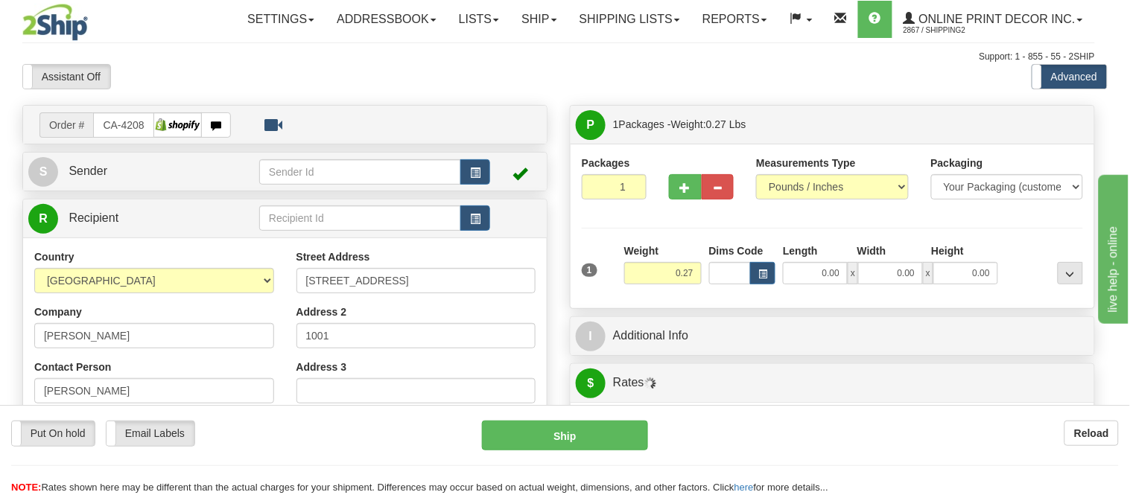
type input "[GEOGRAPHIC_DATA]"
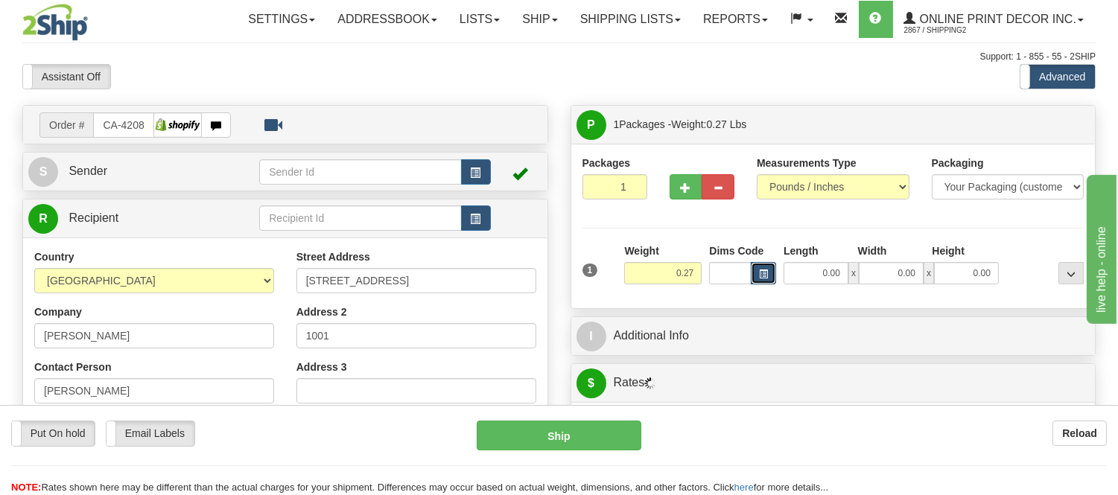
click at [769, 269] on button "button" at bounding box center [763, 273] width 25 height 22
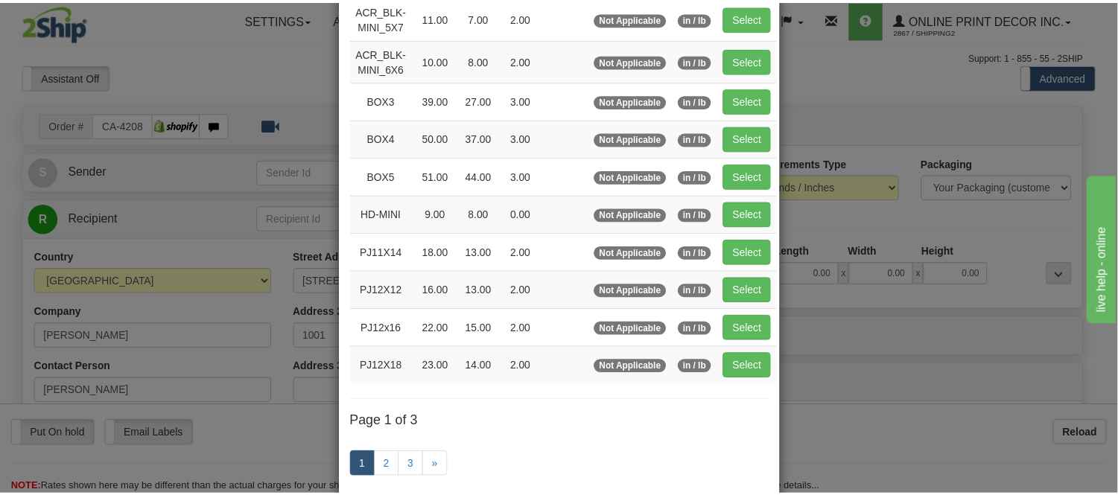
scroll to position [165, 0]
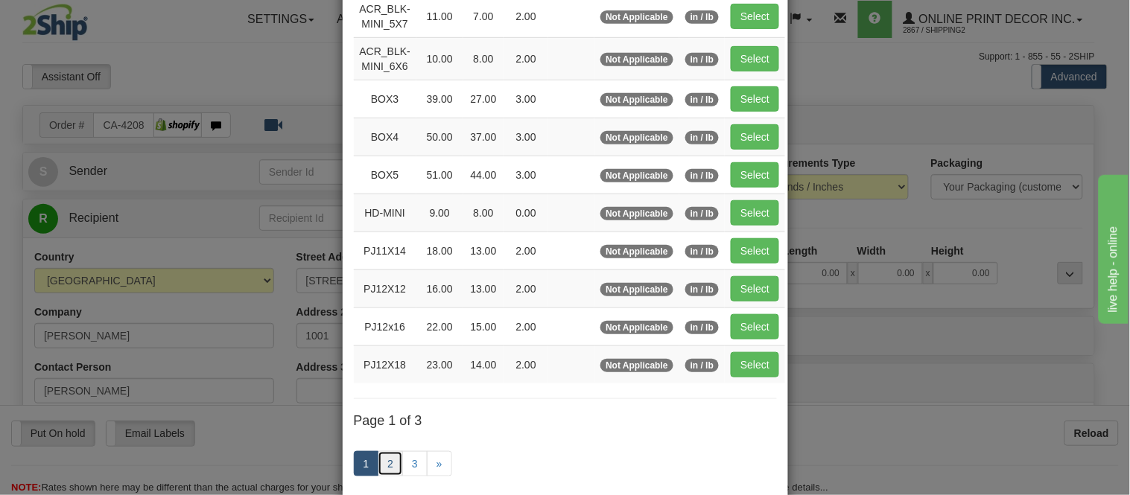
click at [381, 459] on link "2" at bounding box center [390, 463] width 25 height 25
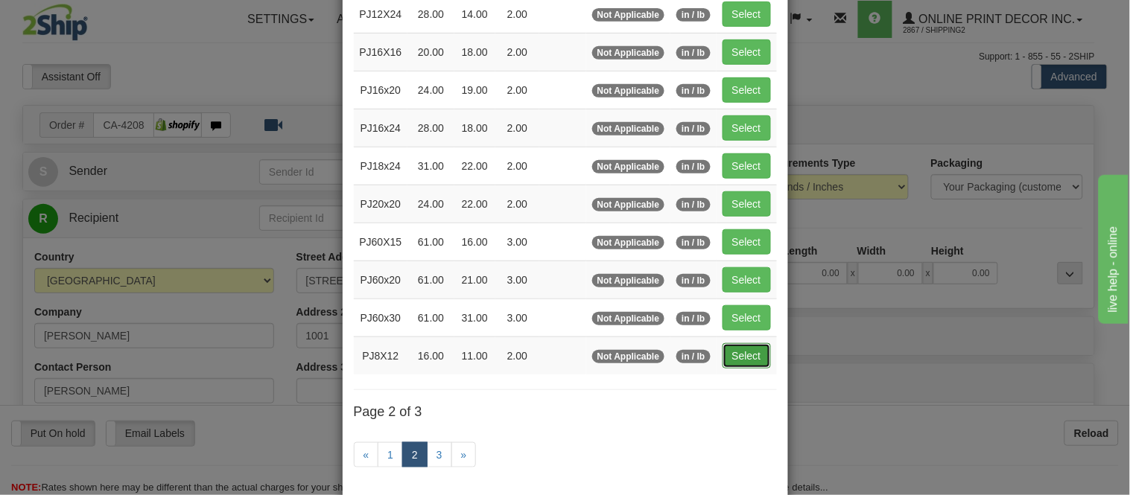
click at [754, 357] on button "Select" at bounding box center [746, 355] width 48 height 25
type input "PJ8X12"
type input "16.00"
type input "11.00"
type input "2.00"
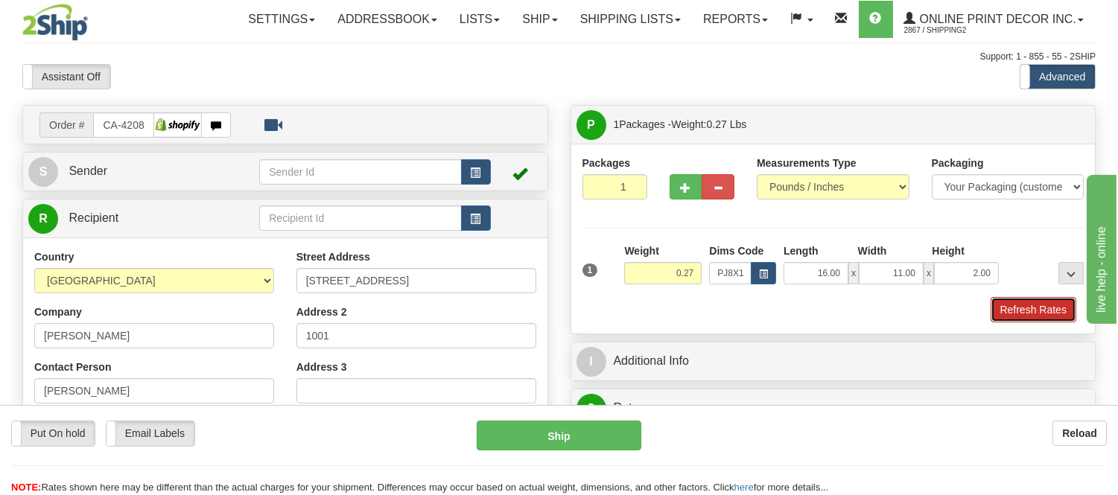
click at [1069, 300] on button "Refresh Rates" at bounding box center [1033, 309] width 86 height 25
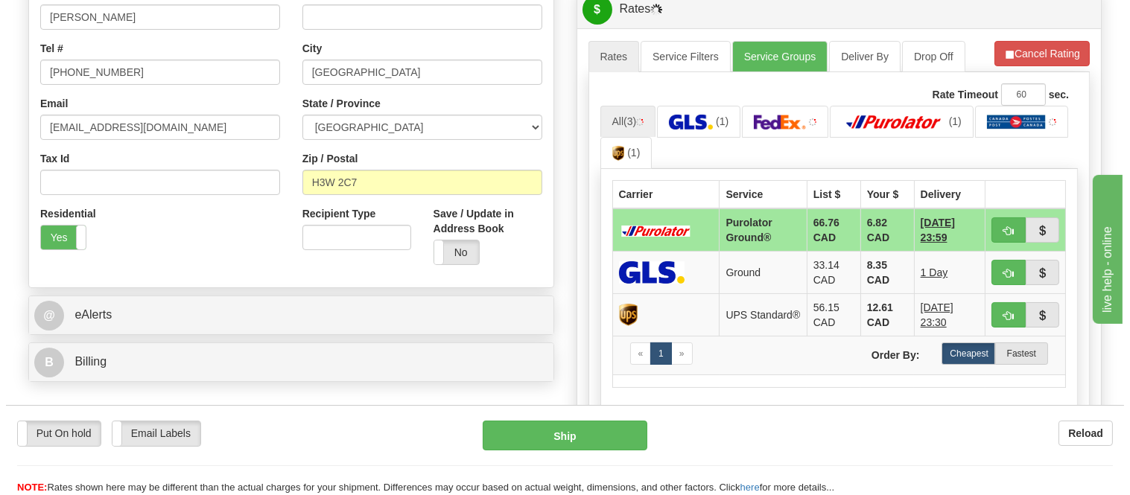
scroll to position [427, 0]
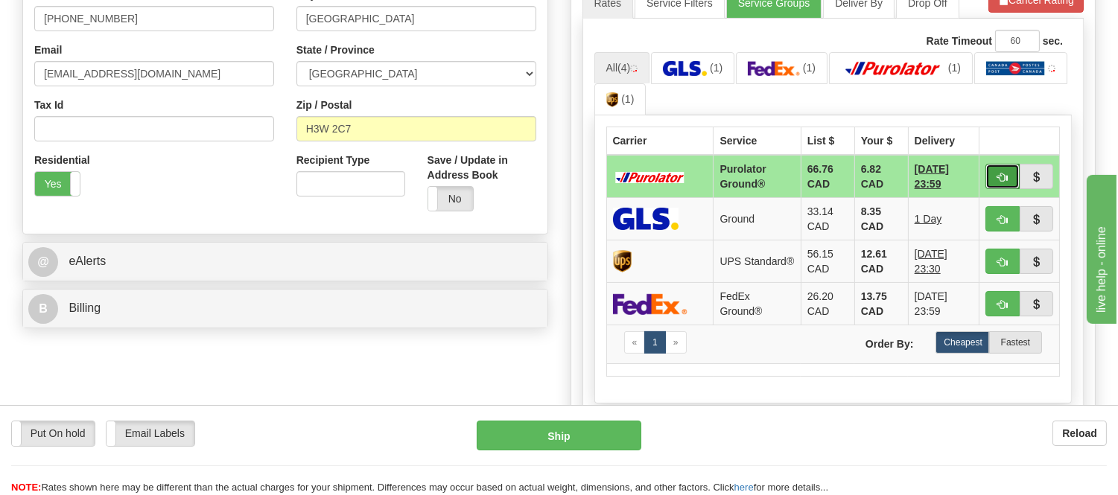
click at [990, 173] on button "button" at bounding box center [1002, 176] width 34 height 25
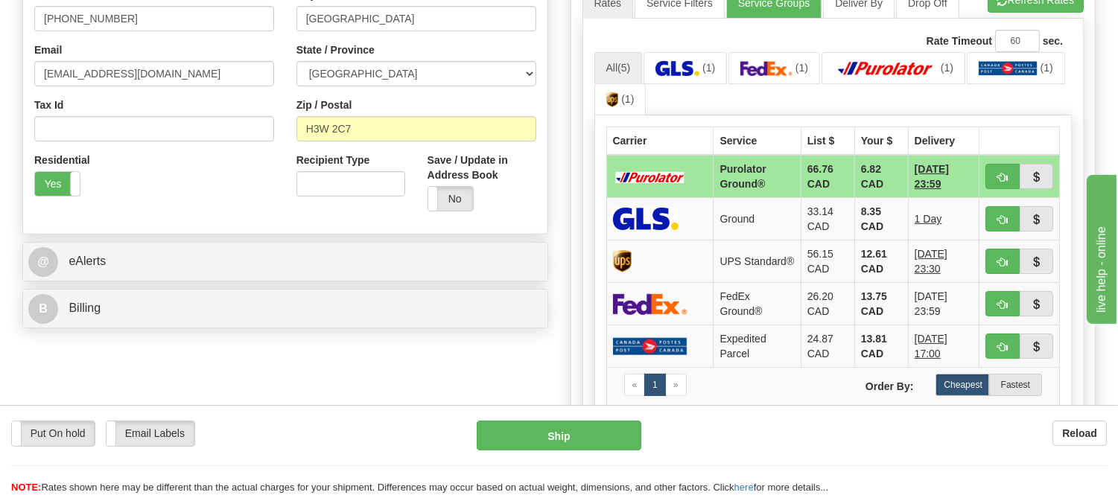
click at [913, 92] on ul "All (5) (1) (1) (1) (1) (1)" at bounding box center [833, 84] width 478 height 64
click at [1002, 174] on span "button" at bounding box center [1002, 178] width 10 height 10
type input "260"
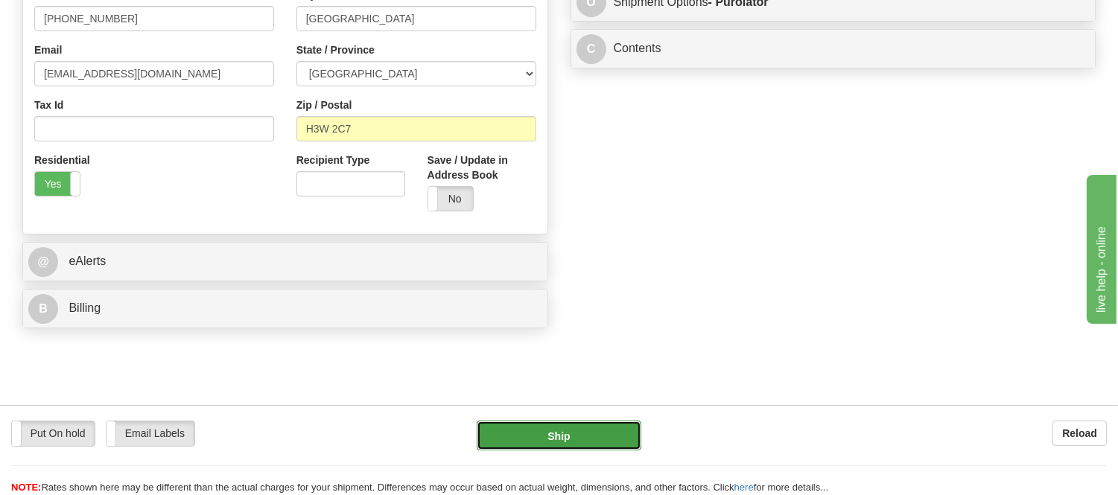
click at [624, 439] on button "Ship" at bounding box center [559, 436] width 164 height 30
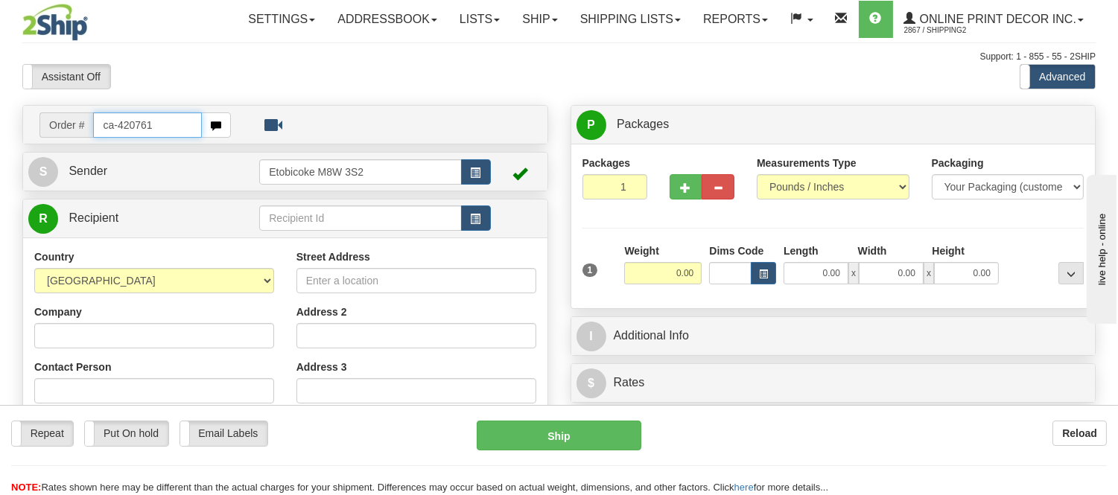
type input "ca-420761"
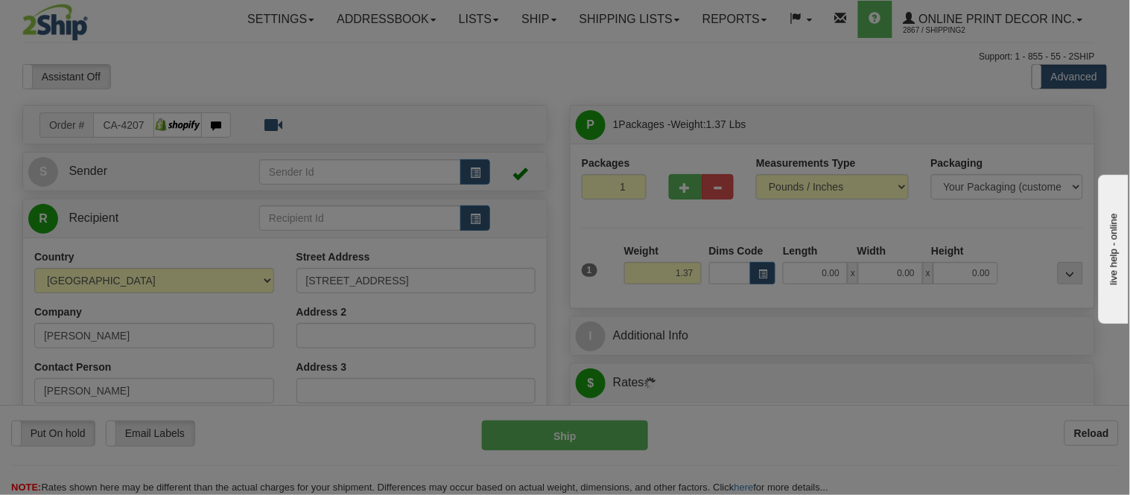
type input "EDMONTON"
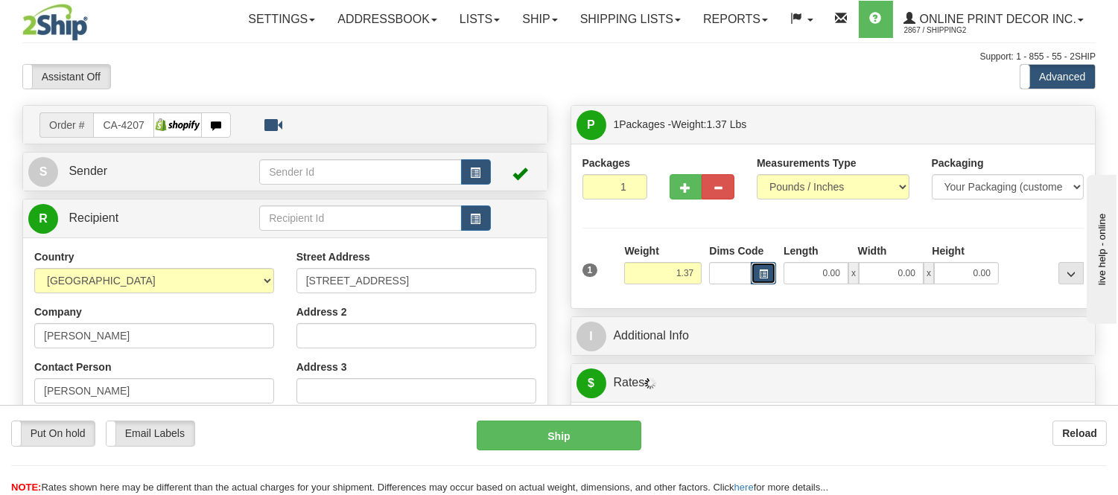
click at [759, 273] on span "button" at bounding box center [763, 274] width 9 height 8
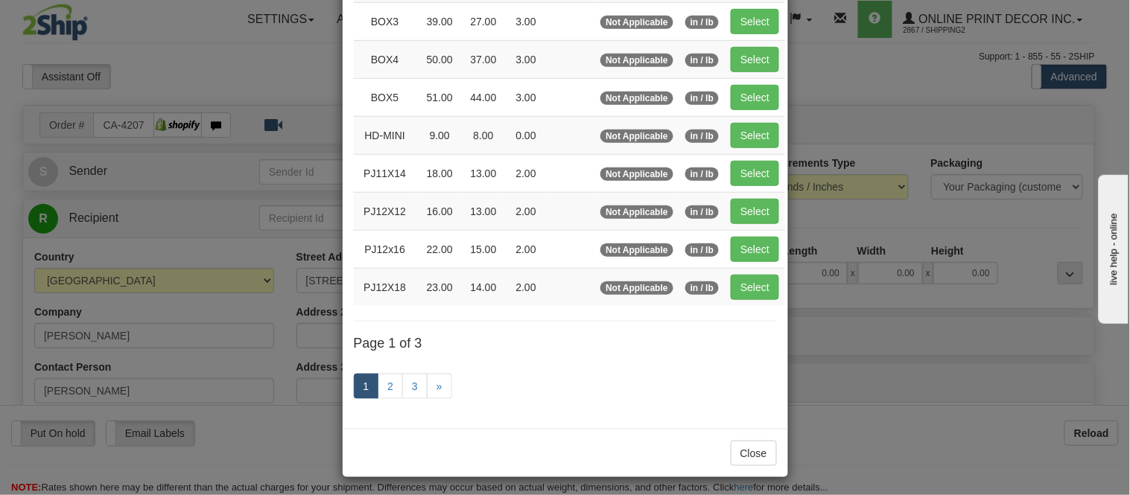
scroll to position [248, 0]
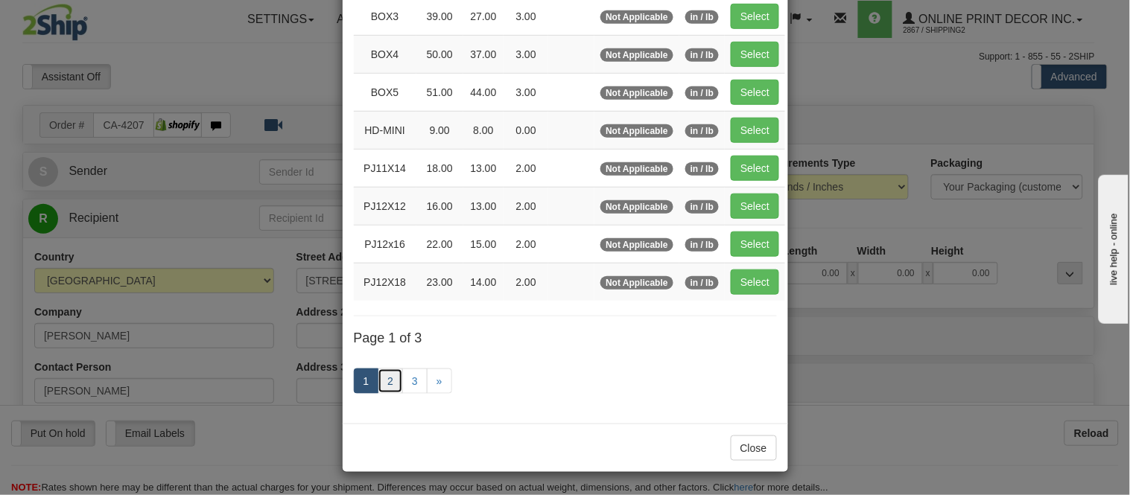
click at [378, 381] on link "2" at bounding box center [390, 381] width 25 height 25
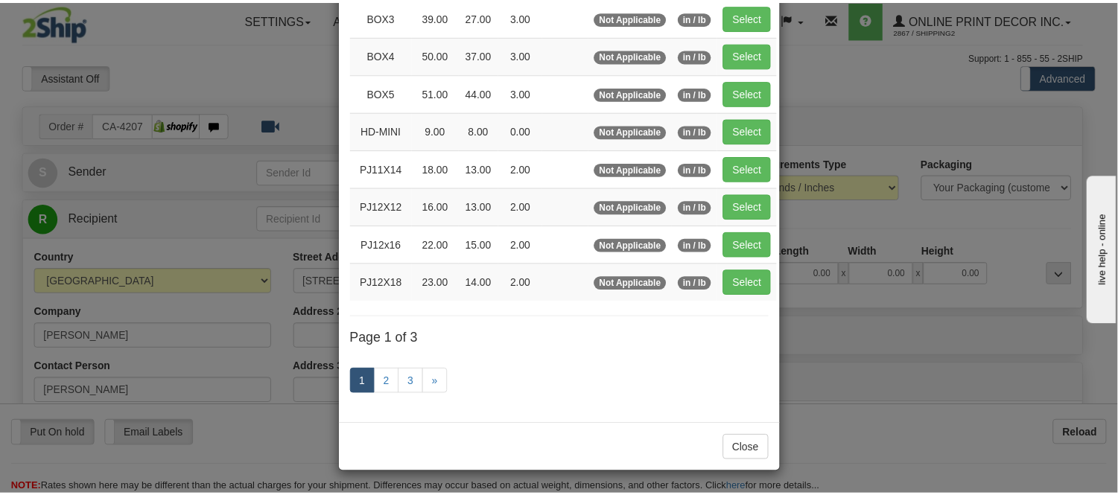
scroll to position [242, 0]
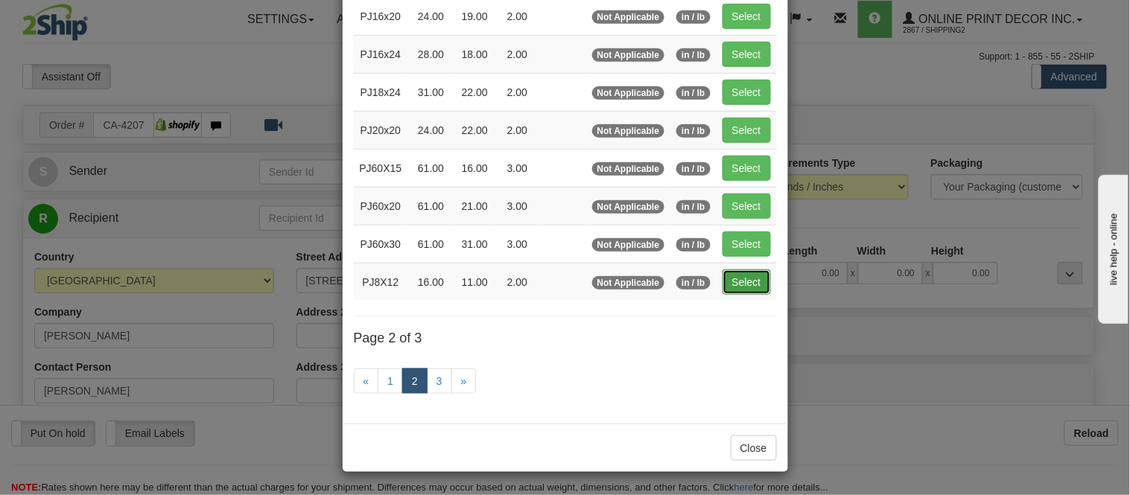
click at [742, 281] on button "Select" at bounding box center [746, 282] width 48 height 25
type input "PJ8X12"
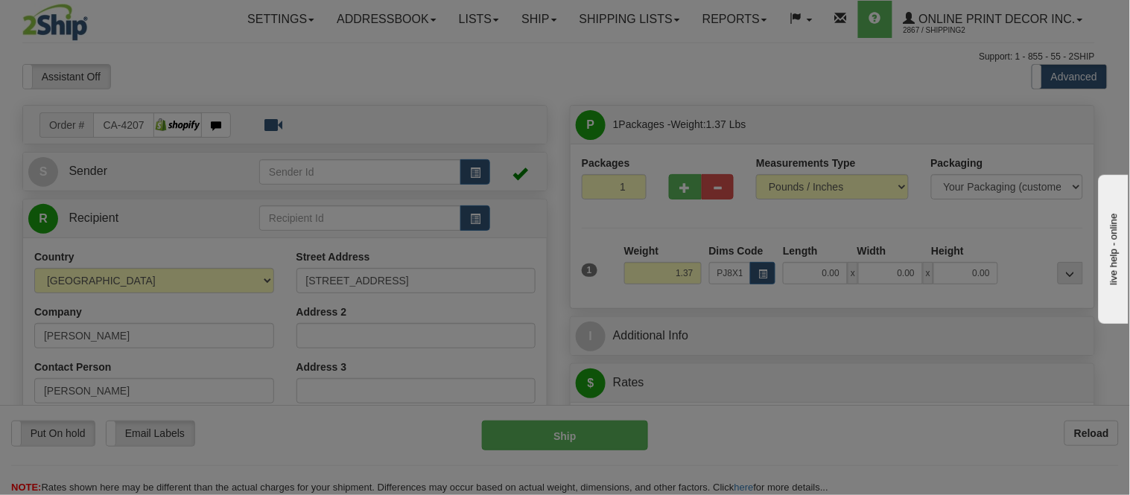
type input "16.00"
type input "11.00"
type input "2.00"
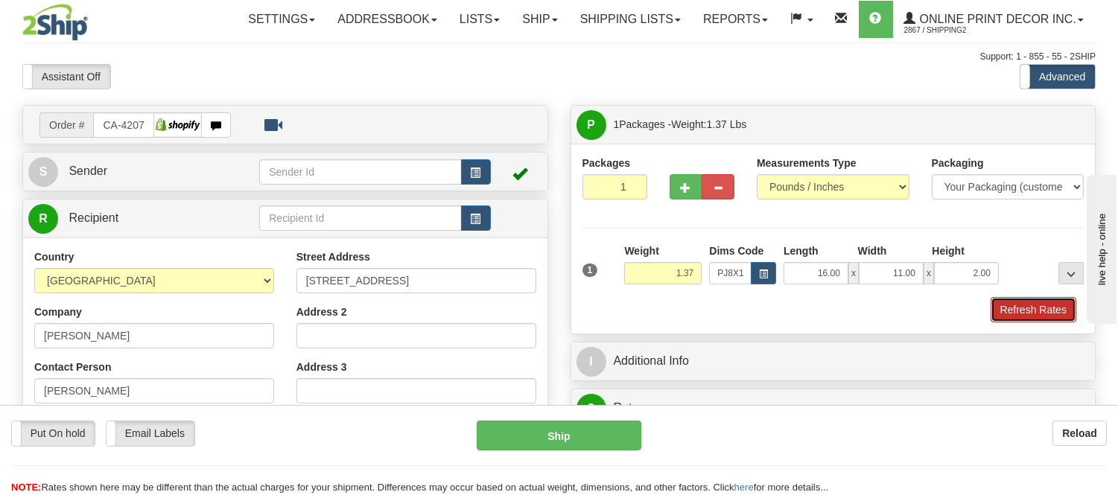
click at [1043, 311] on button "Refresh Rates" at bounding box center [1033, 309] width 86 height 25
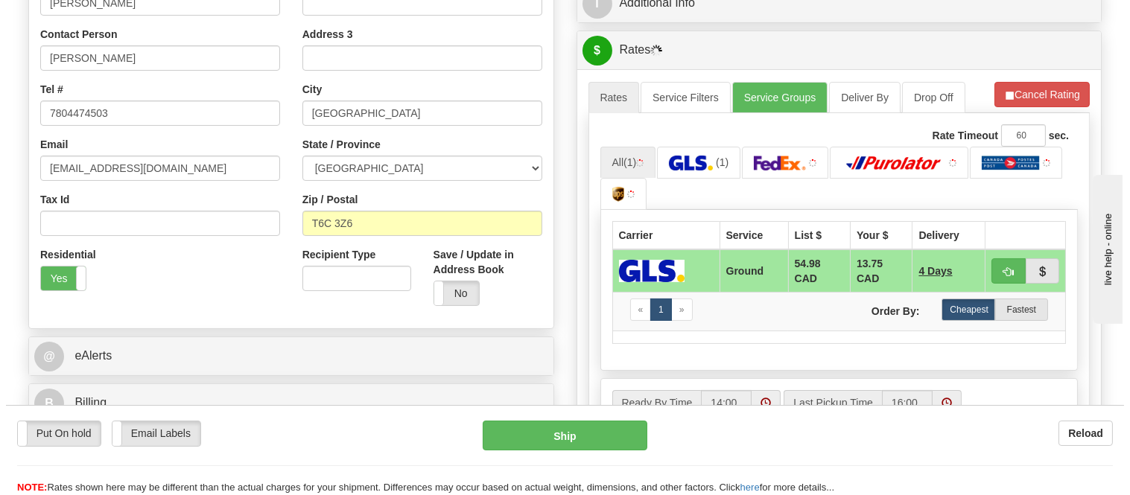
scroll to position [343, 0]
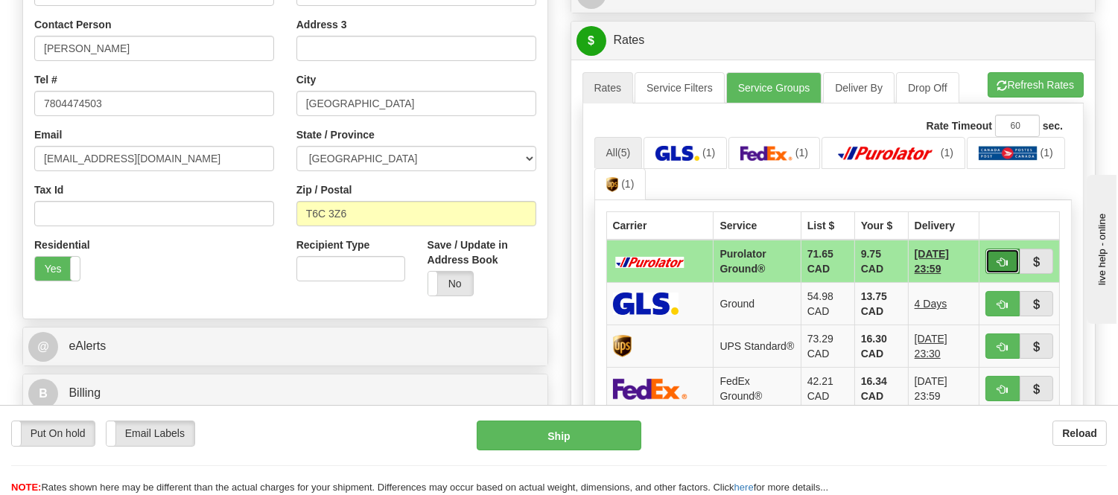
click at [1003, 262] on span "button" at bounding box center [1002, 263] width 10 height 10
type input "260"
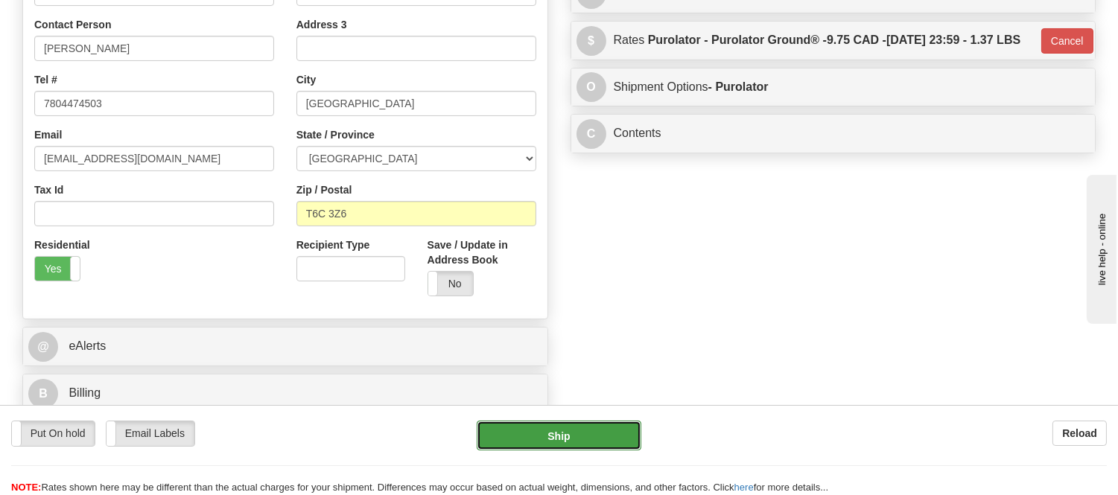
click at [609, 426] on button "Ship" at bounding box center [559, 436] width 164 height 30
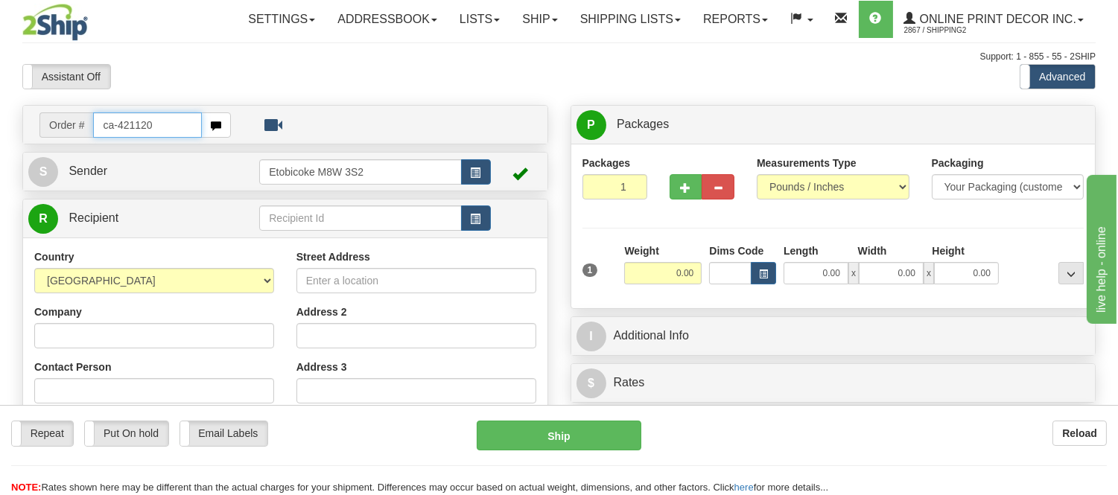
type input "ca-421120"
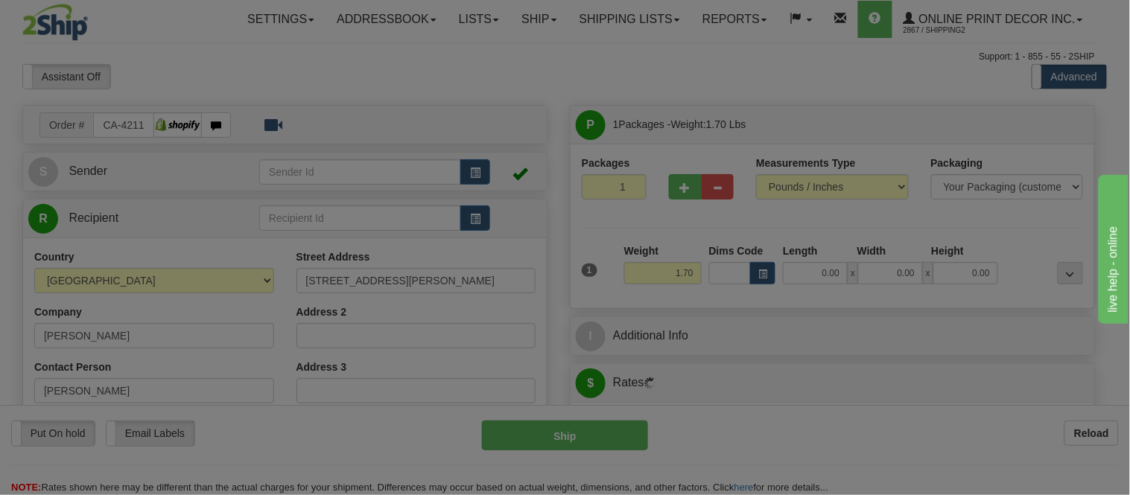
type input "KAMLOOPS"
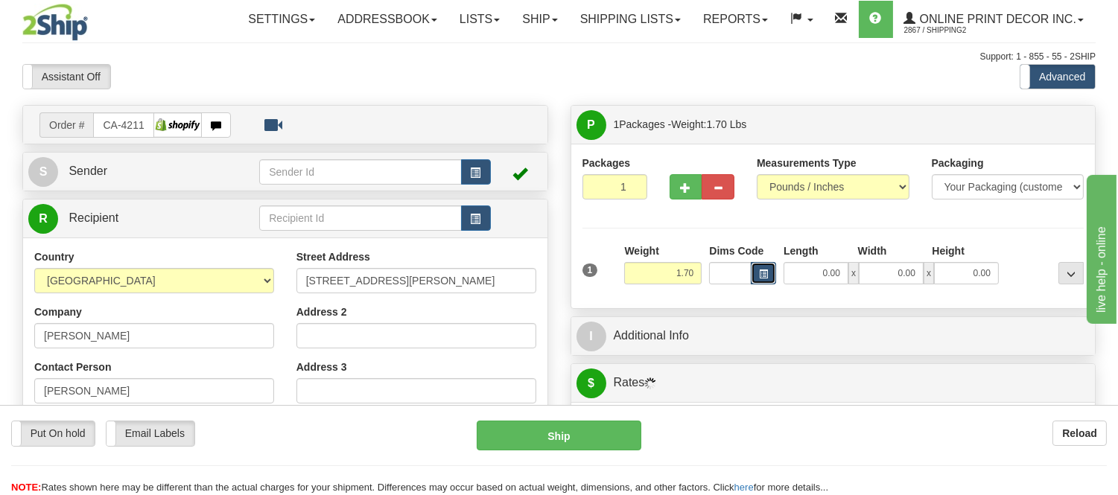
click at [766, 276] on span "button" at bounding box center [763, 274] width 9 height 8
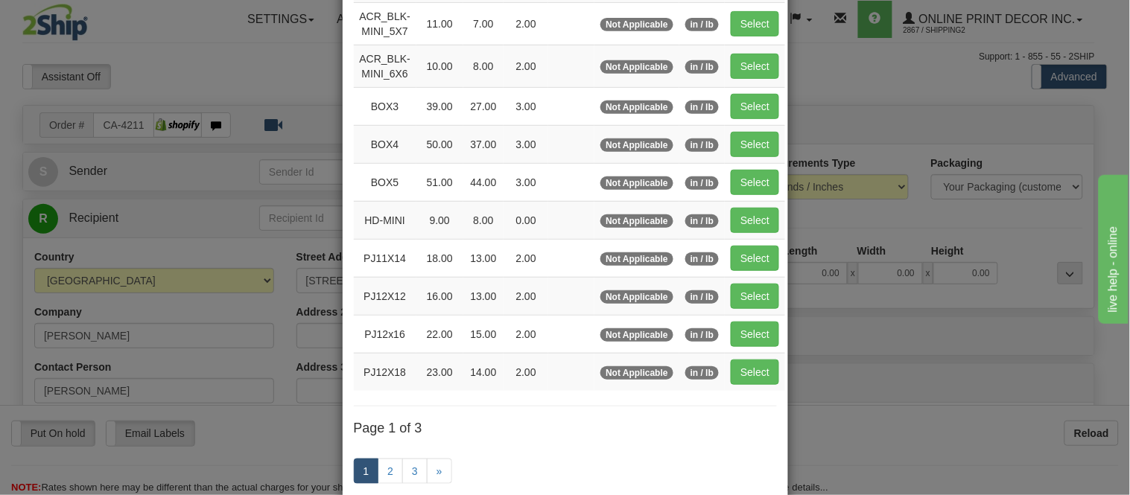
scroll to position [248, 0]
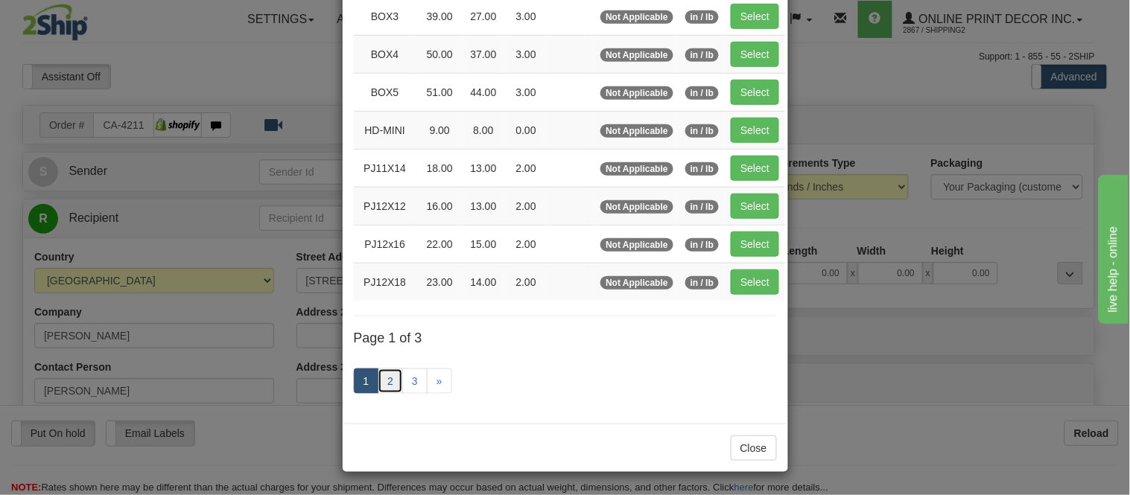
click at [382, 384] on link "2" at bounding box center [390, 381] width 25 height 25
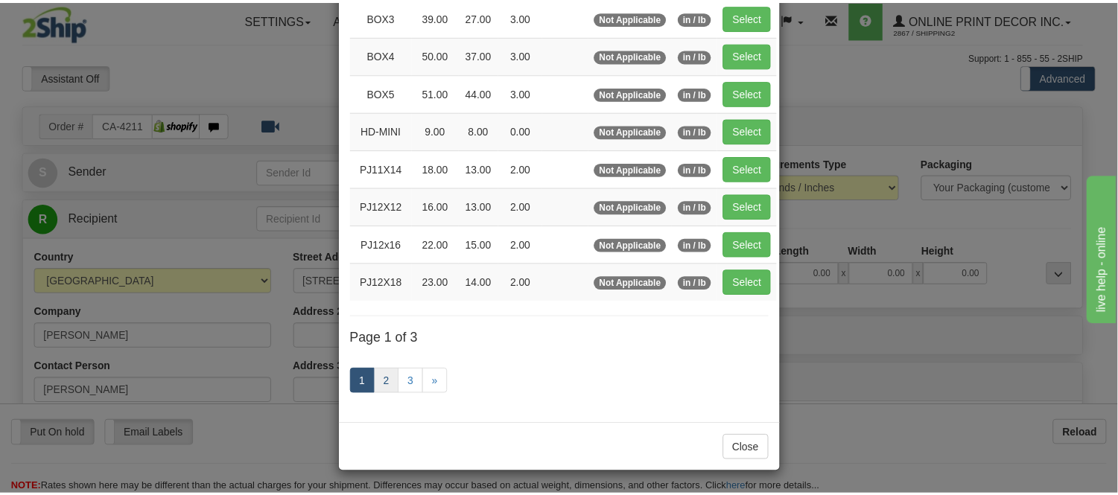
scroll to position [242, 0]
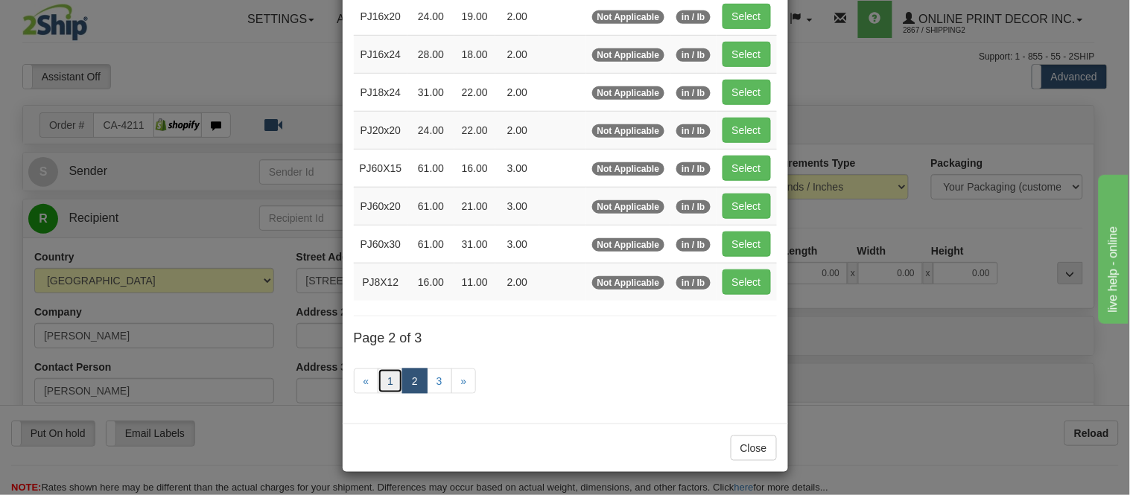
click at [384, 384] on link "1" at bounding box center [390, 381] width 25 height 25
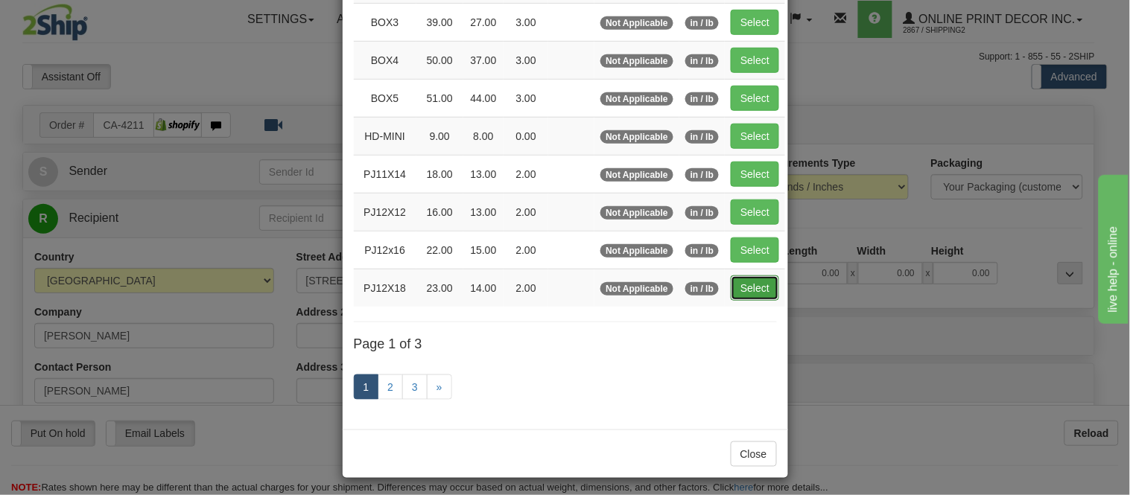
click at [736, 278] on button "Select" at bounding box center [755, 288] width 48 height 25
type input "PJ12X18"
type input "23.00"
type input "14.00"
type input "2.00"
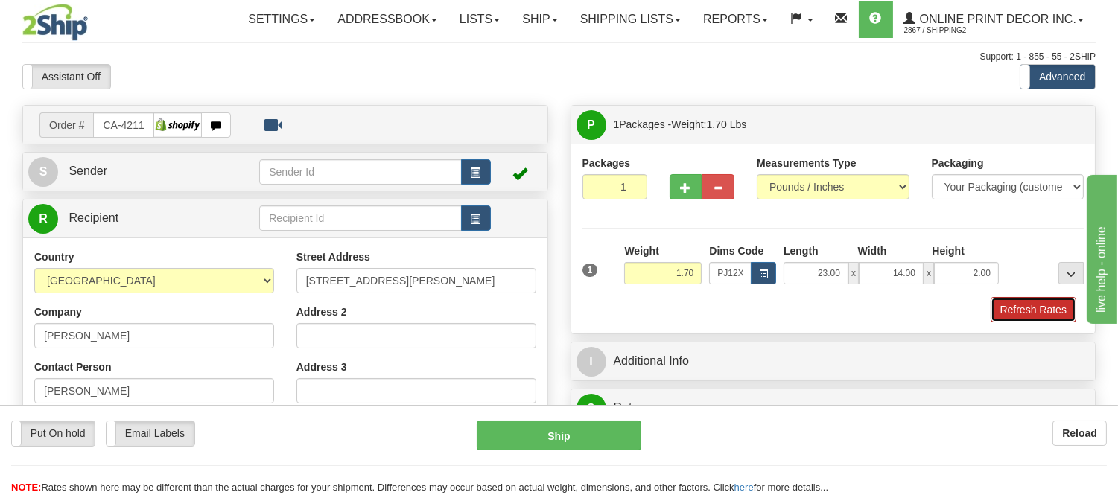
click at [996, 299] on button "Refresh Rates" at bounding box center [1033, 309] width 86 height 25
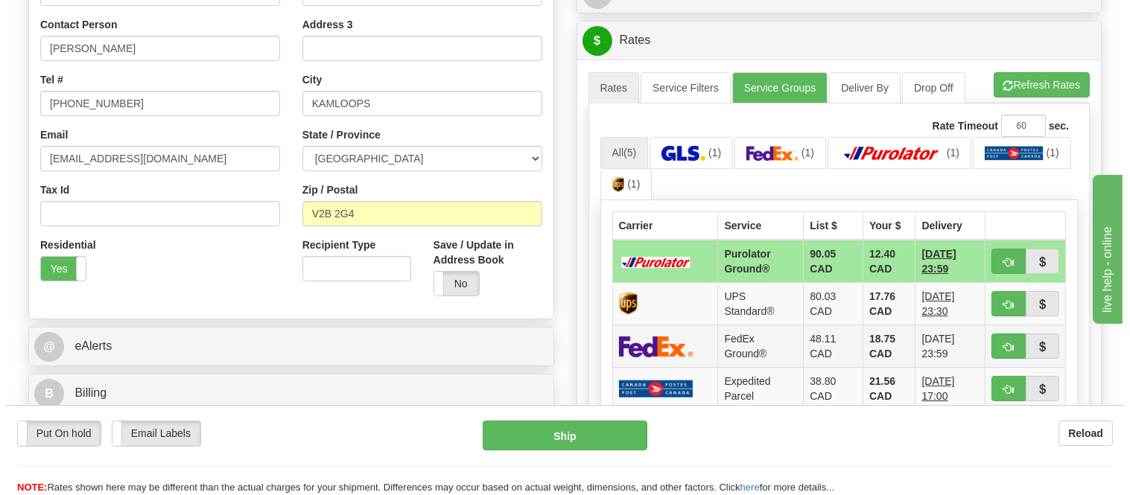
scroll to position [413, 0]
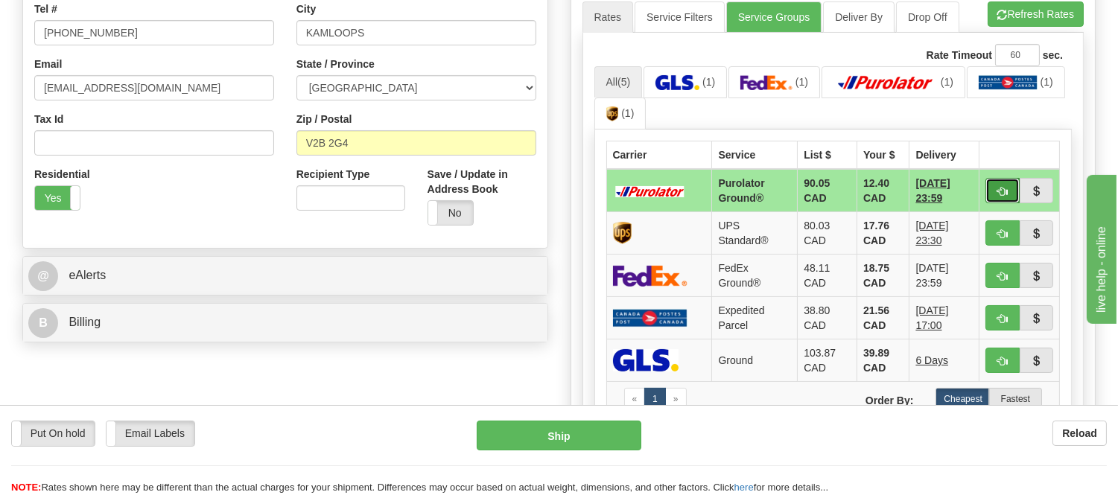
click at [995, 190] on button "button" at bounding box center [1002, 190] width 34 height 25
type input "260"
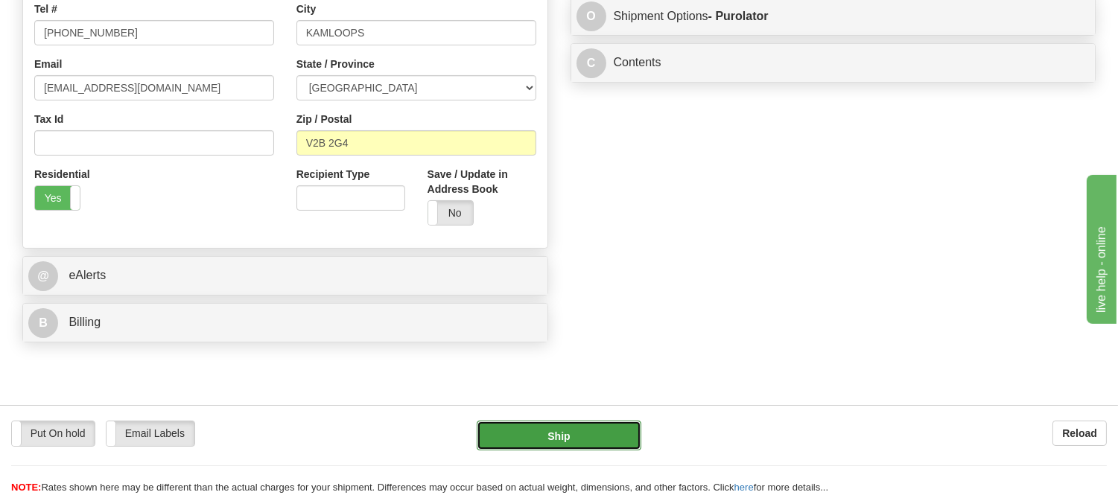
click at [597, 428] on button "Ship" at bounding box center [559, 436] width 164 height 30
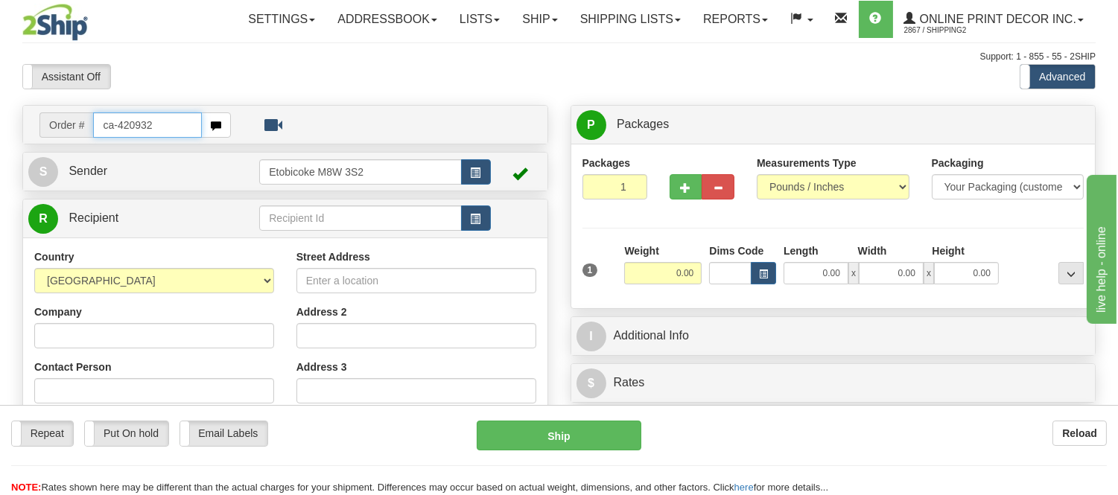
type input "ca-420932"
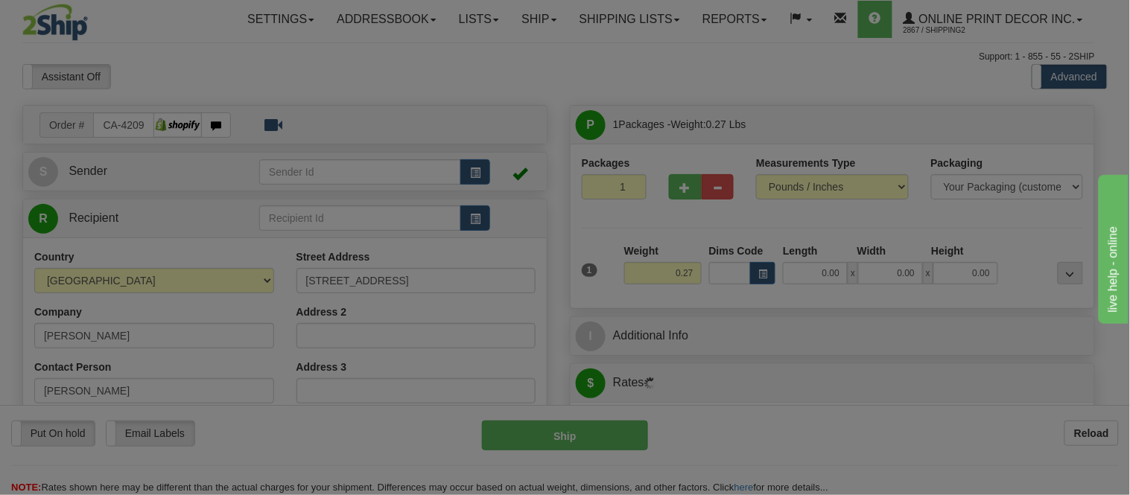
type input "[GEOGRAPHIC_DATA]"
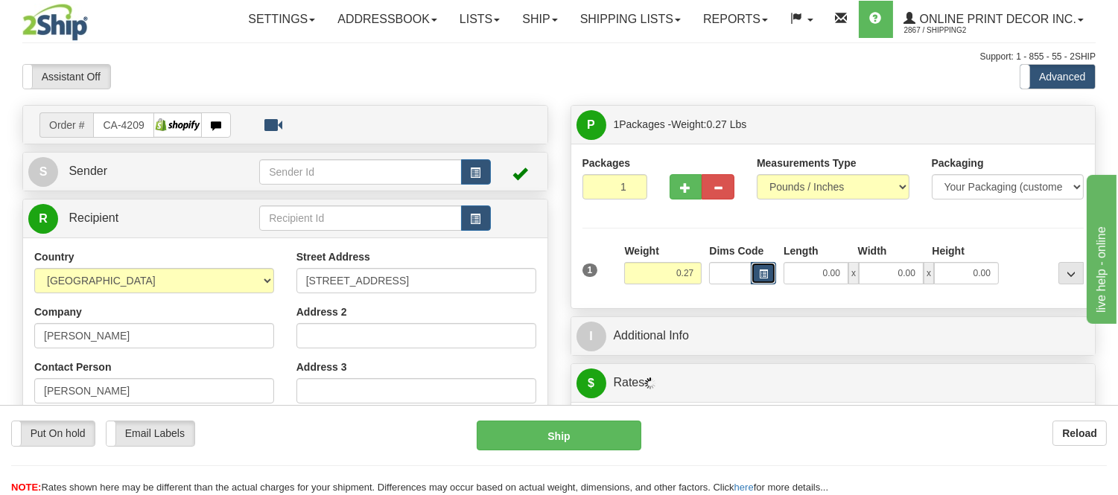
click at [769, 279] on button "button" at bounding box center [763, 273] width 25 height 22
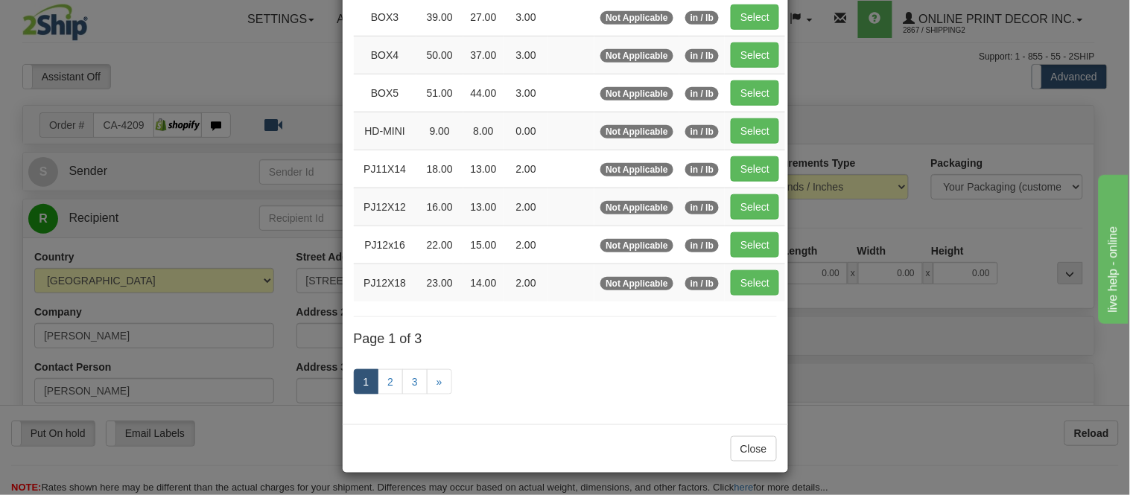
scroll to position [248, 0]
click at [386, 378] on link "2" at bounding box center [390, 381] width 25 height 25
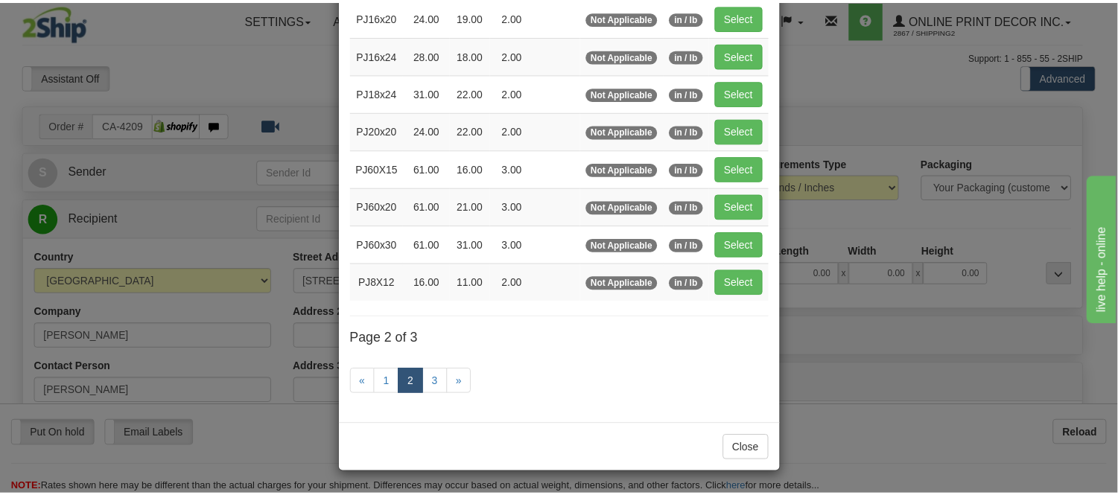
scroll to position [242, 0]
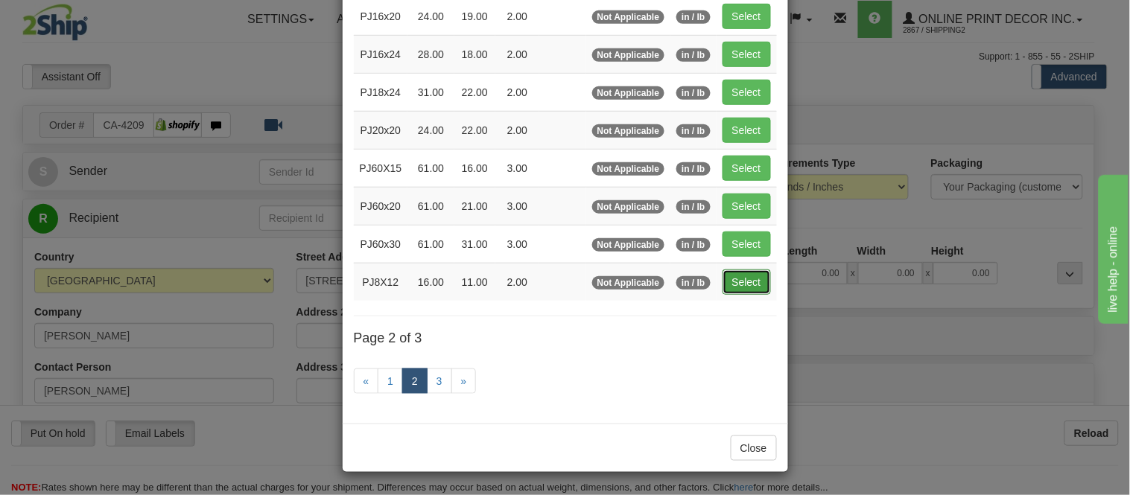
click at [749, 281] on button "Select" at bounding box center [746, 282] width 48 height 25
type input "PJ8X12"
type input "16.00"
type input "11.00"
type input "2.00"
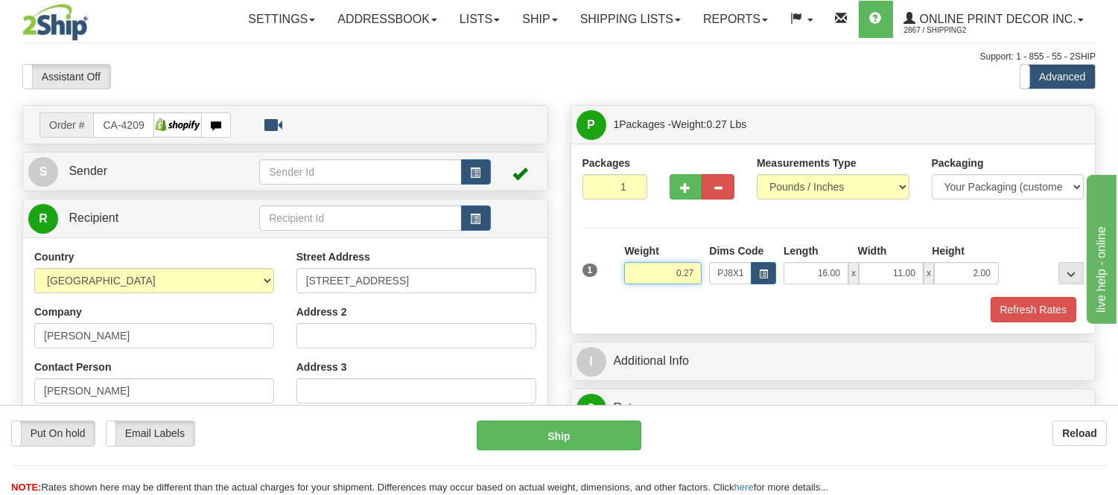
drag, startPoint x: 694, startPoint y: 272, endPoint x: 591, endPoint y: 272, distance: 102.8
click at [591, 272] on div "1 Weight 0.27 Dims Code x x" at bounding box center [833, 270] width 509 height 53
type input "1.10"
click at [1005, 303] on button "Refresh Rates" at bounding box center [1033, 309] width 86 height 25
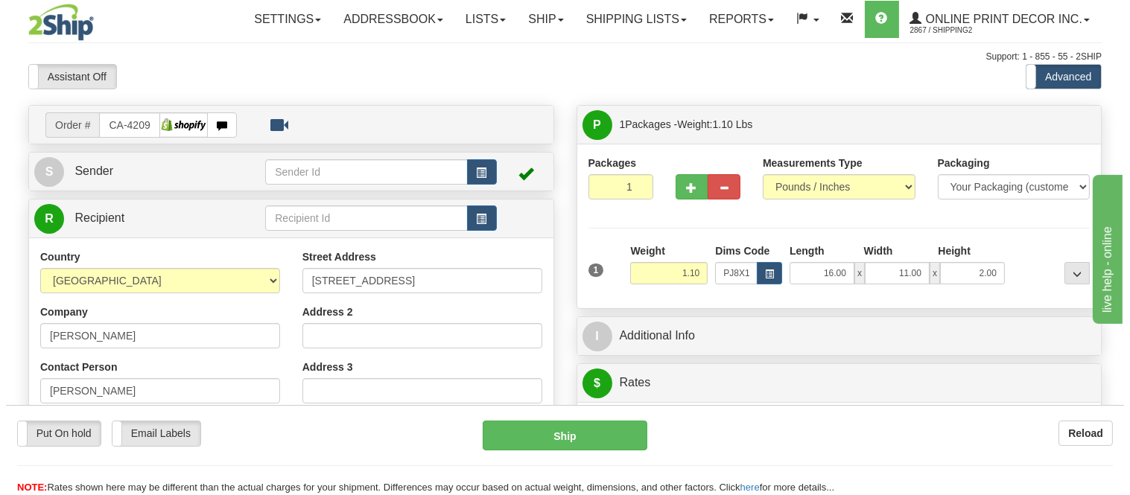
scroll to position [248, 0]
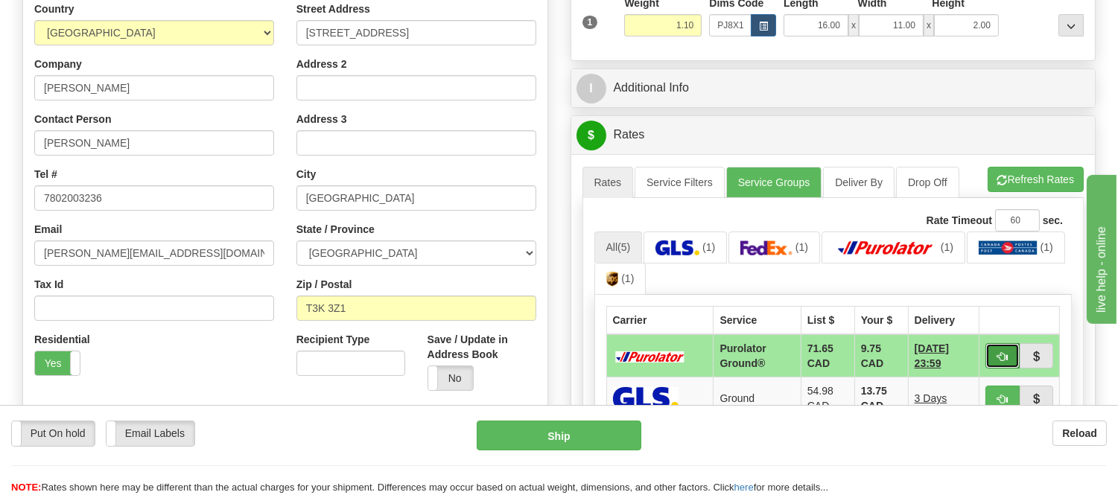
click at [999, 360] on span "button" at bounding box center [1002, 357] width 10 height 10
type input "260"
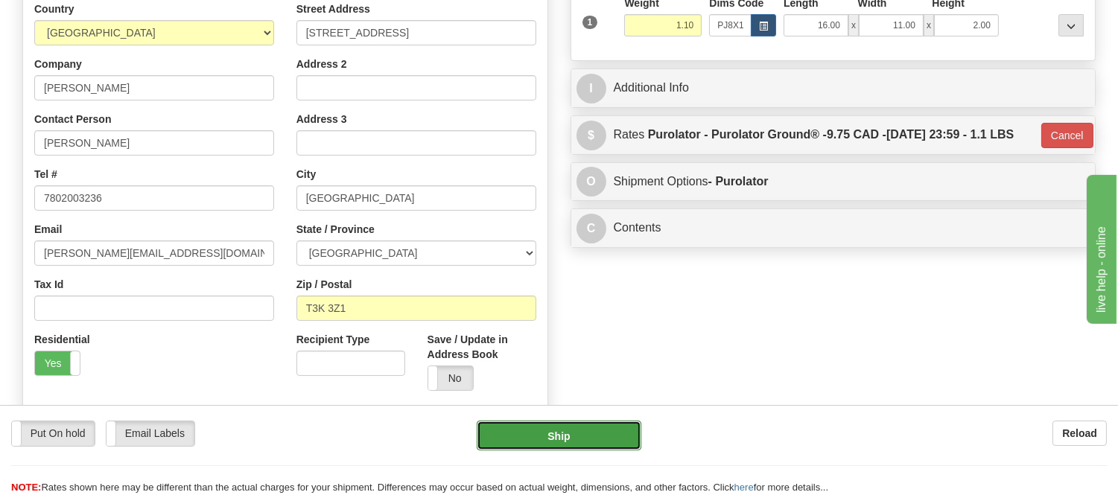
click at [618, 432] on button "Ship" at bounding box center [559, 436] width 164 height 30
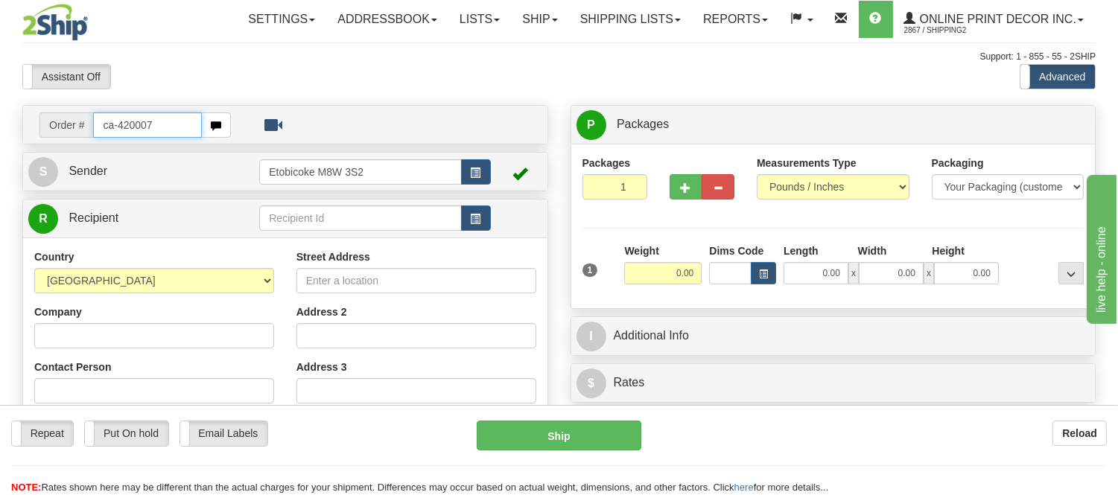
type input "ca-420007"
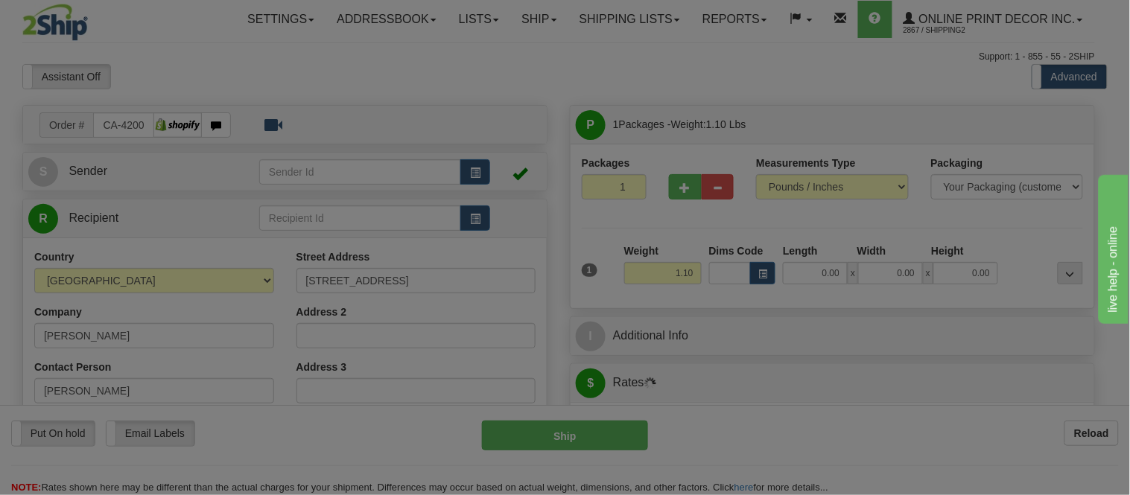
type input "COLDSTREAM"
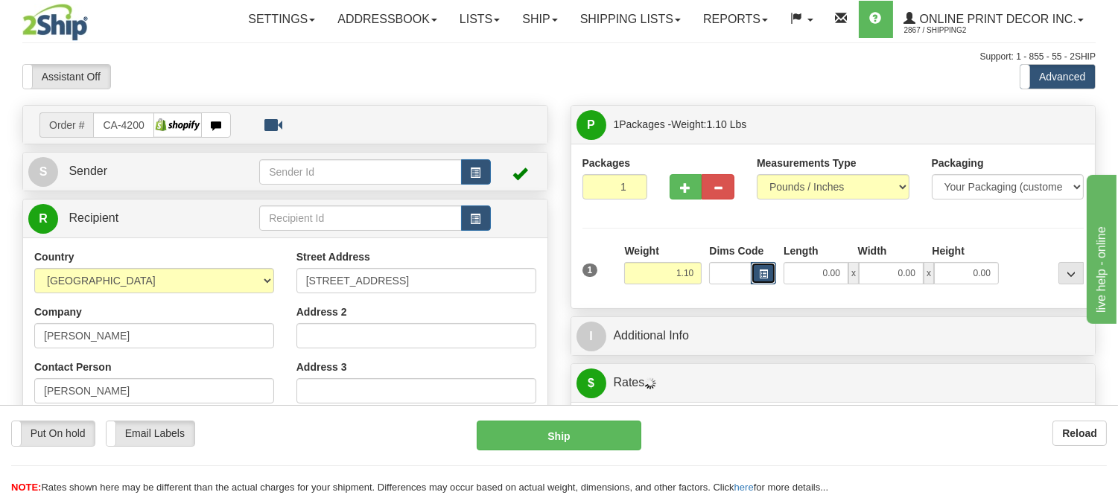
click at [762, 264] on button "button" at bounding box center [763, 273] width 25 height 22
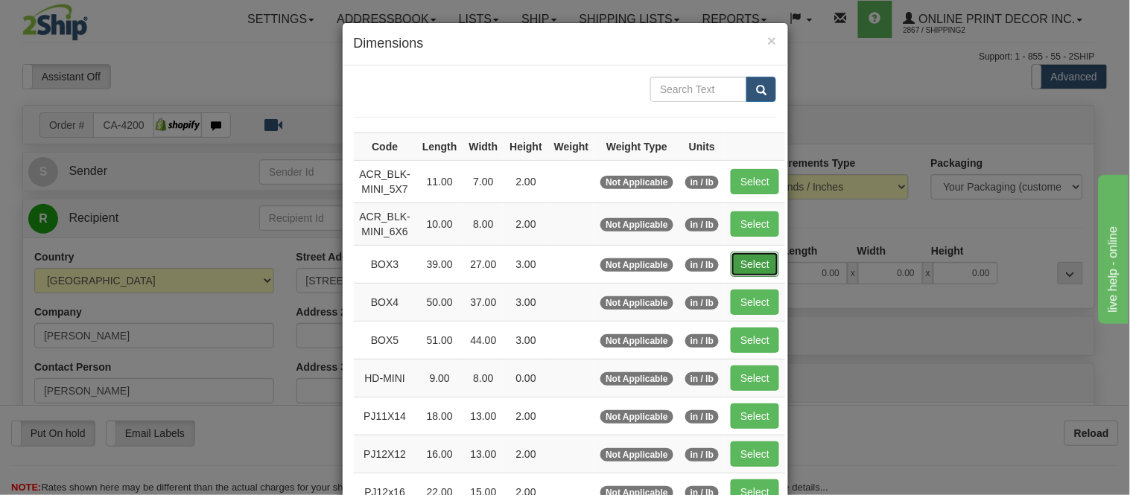
click at [735, 263] on button "Select" at bounding box center [755, 264] width 48 height 25
type input "BOX3"
type input "39.00"
type input "27.00"
type input "3.00"
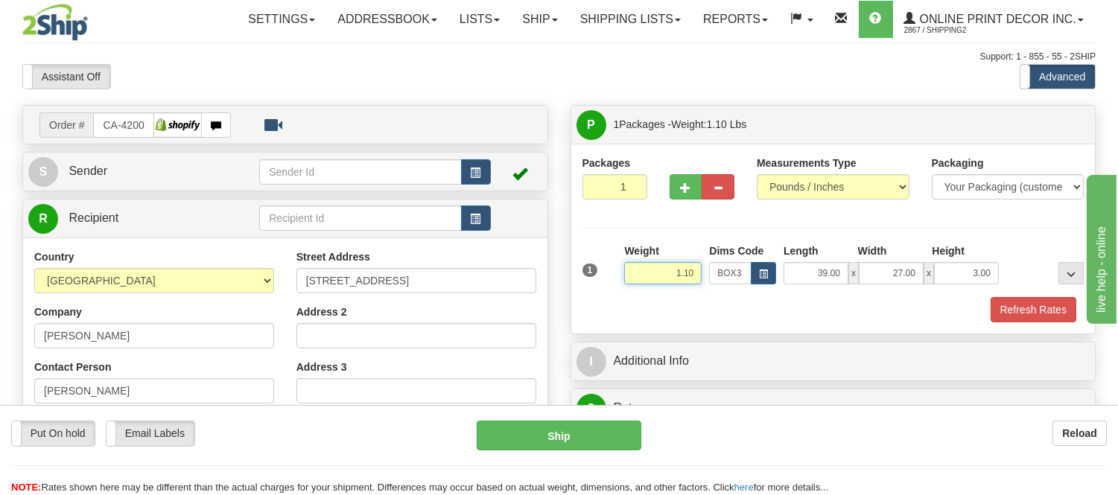
drag, startPoint x: 699, startPoint y: 271, endPoint x: 560, endPoint y: 289, distance: 139.7
type input "8.98"
click at [1032, 306] on button "Refresh Rates" at bounding box center [1033, 309] width 86 height 25
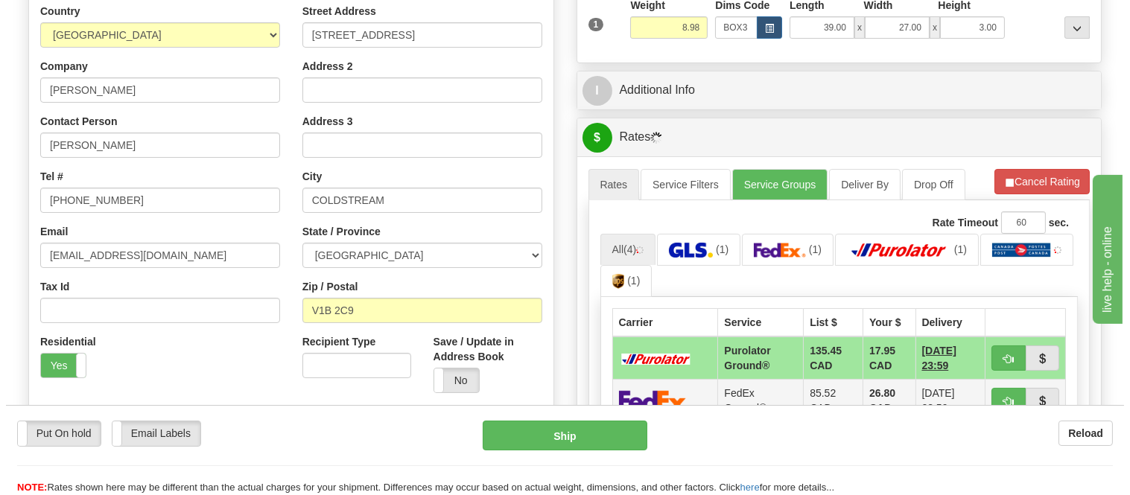
scroll to position [413, 0]
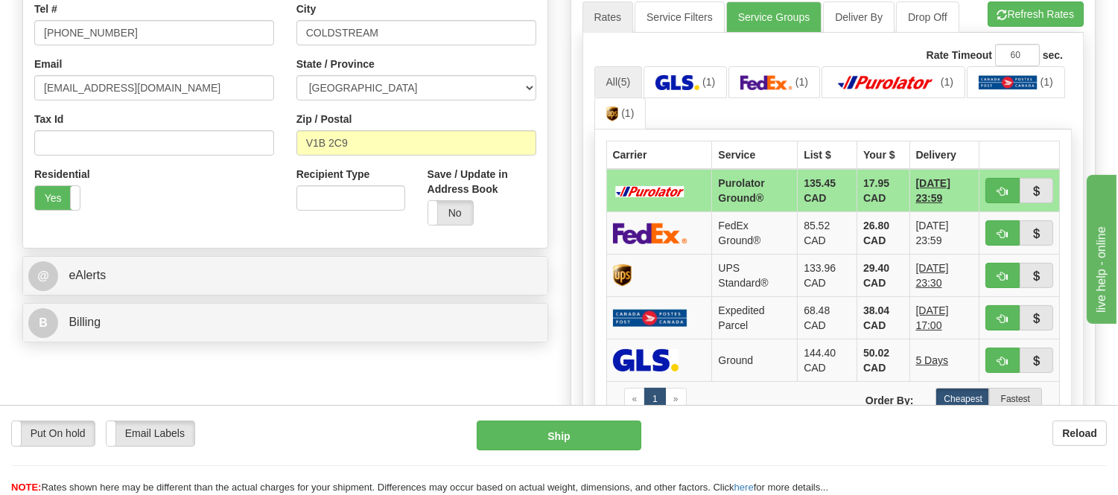
click at [994, 192] on button "button" at bounding box center [1002, 190] width 34 height 25
type input "260"
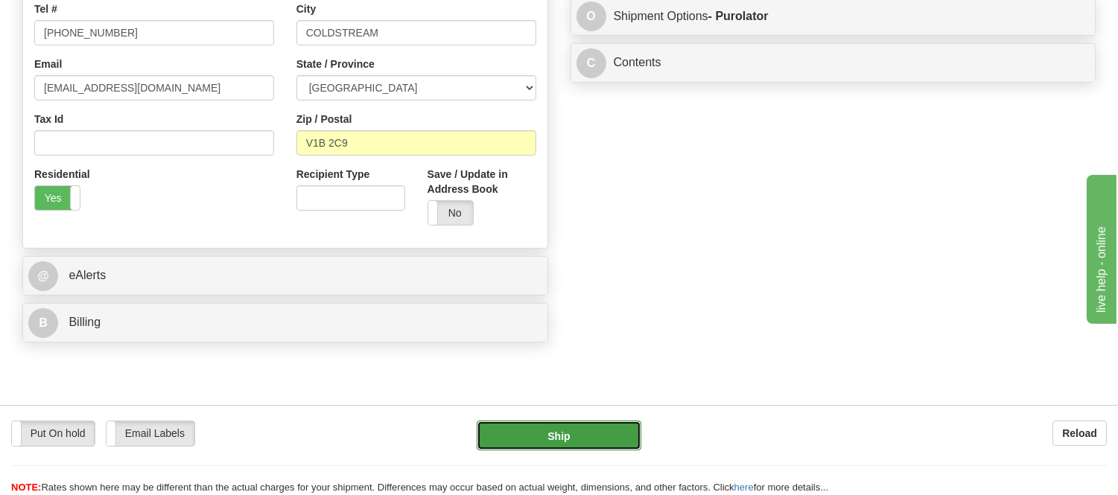
click at [611, 435] on button "Ship" at bounding box center [559, 436] width 164 height 30
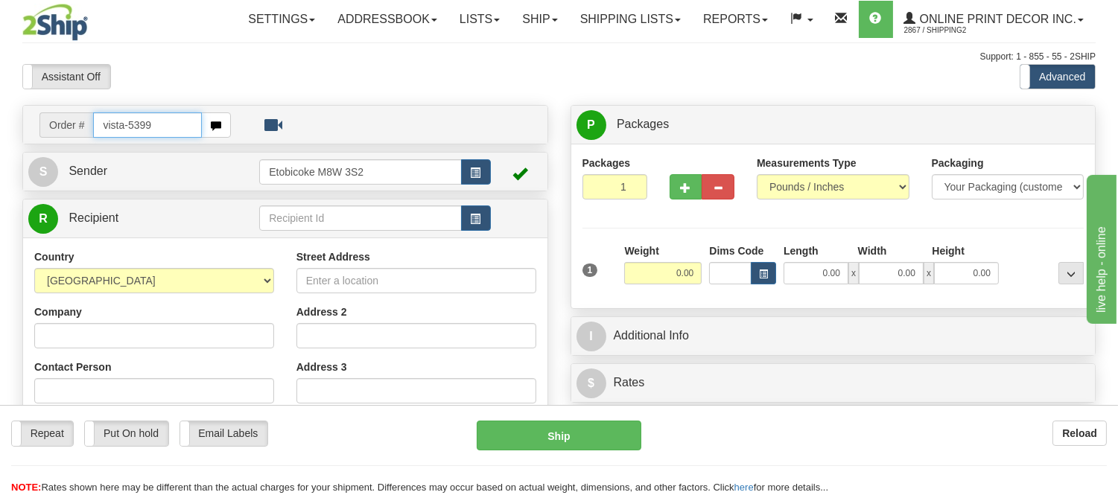
type input "vista-5399"
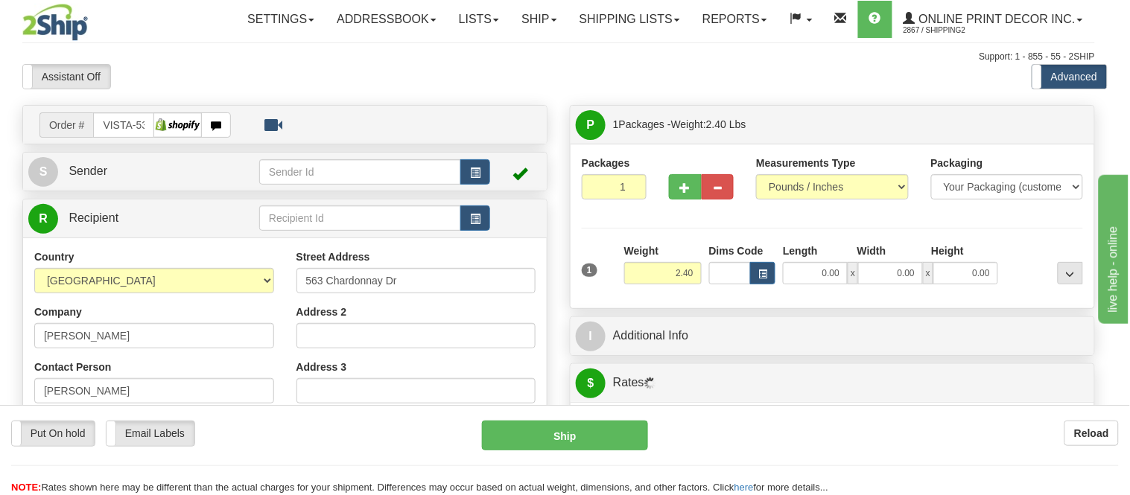
type input "ORLEANS"
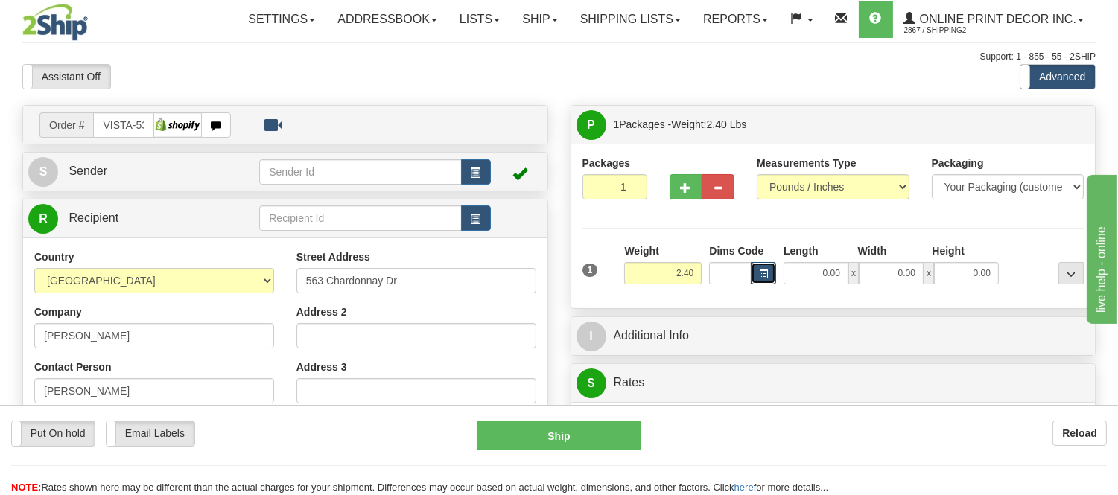
click at [759, 271] on span "button" at bounding box center [763, 274] width 9 height 8
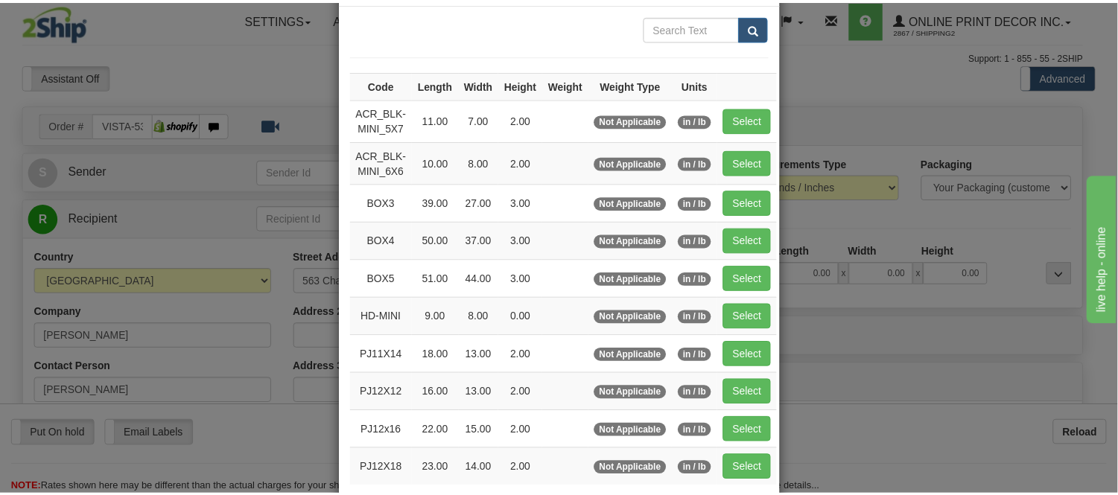
scroll to position [165, 0]
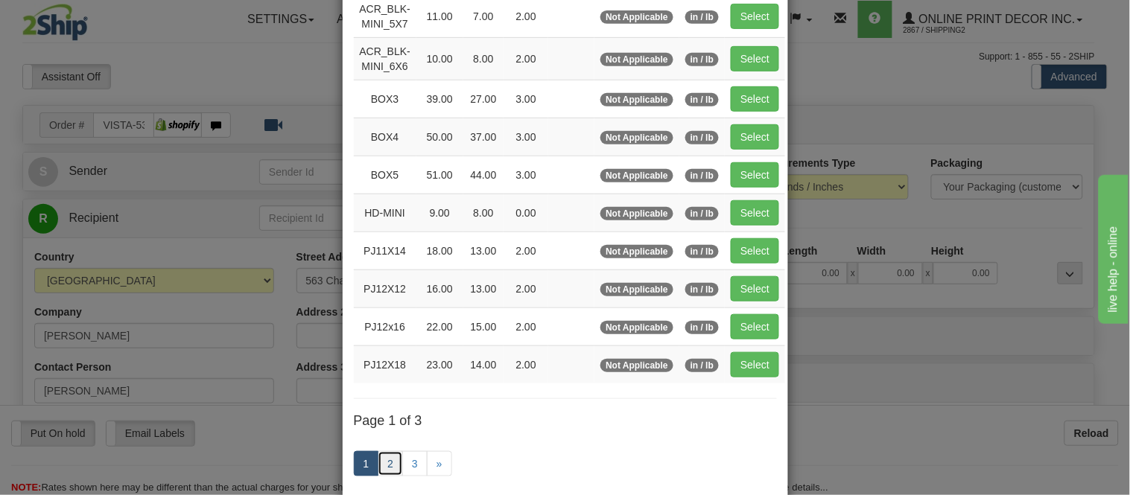
click at [384, 460] on link "2" at bounding box center [390, 463] width 25 height 25
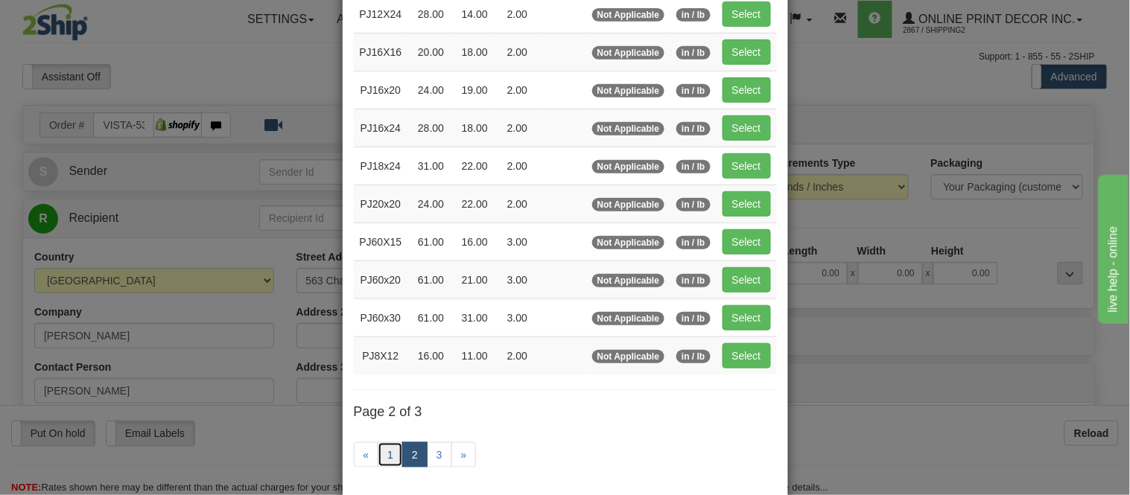
click at [384, 460] on link "1" at bounding box center [390, 454] width 25 height 25
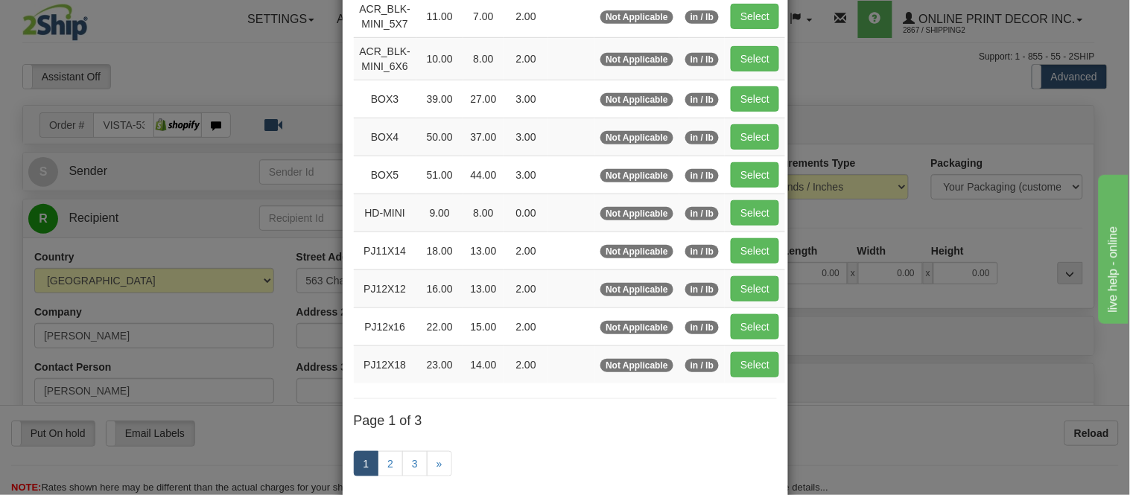
click at [769, 84] on td "Select" at bounding box center [755, 99] width 60 height 38
click at [762, 95] on button "Select" at bounding box center [755, 98] width 48 height 25
type input "BOX3"
type input "39.00"
type input "27.00"
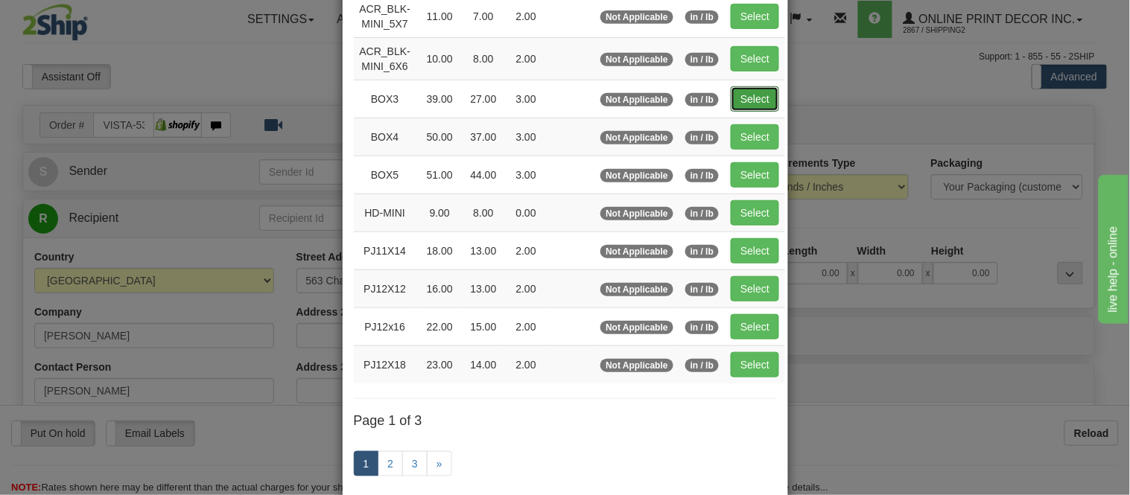
type input "3.00"
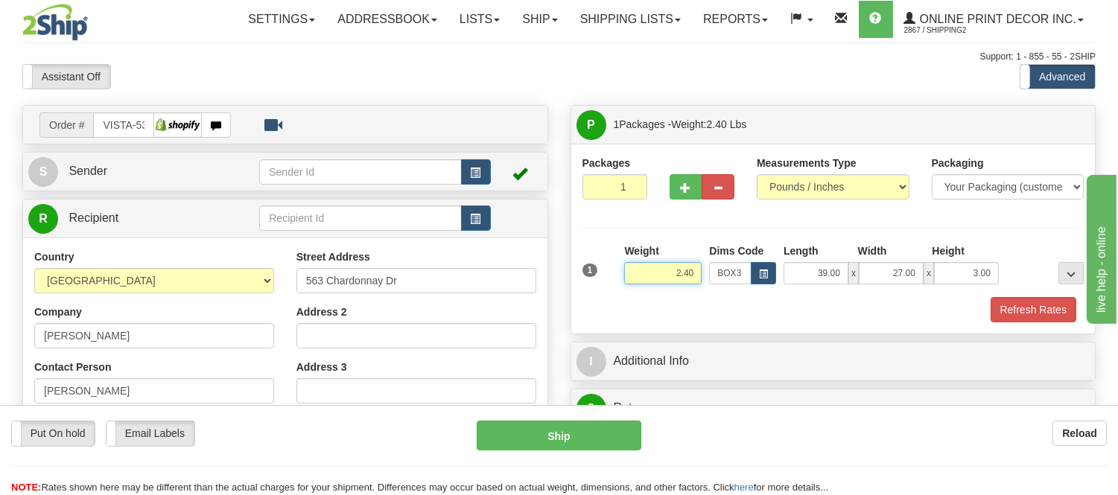
drag, startPoint x: 694, startPoint y: 276, endPoint x: 633, endPoint y: 262, distance: 62.5
click at [633, 262] on div "Weight 2.40" at bounding box center [662, 264] width 77 height 41
type input "9.98"
click at [1011, 311] on button "Refresh Rates" at bounding box center [1033, 309] width 86 height 25
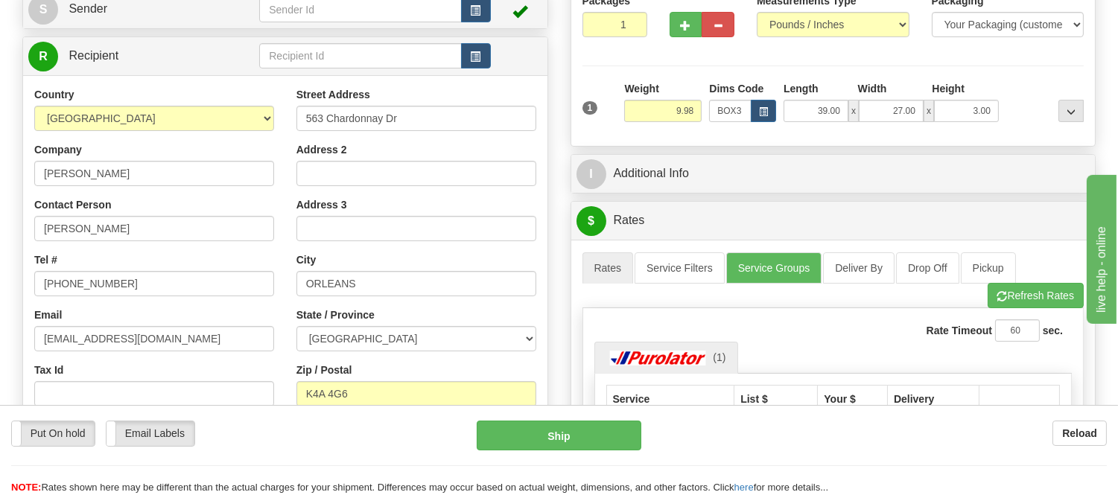
scroll to position [0, 0]
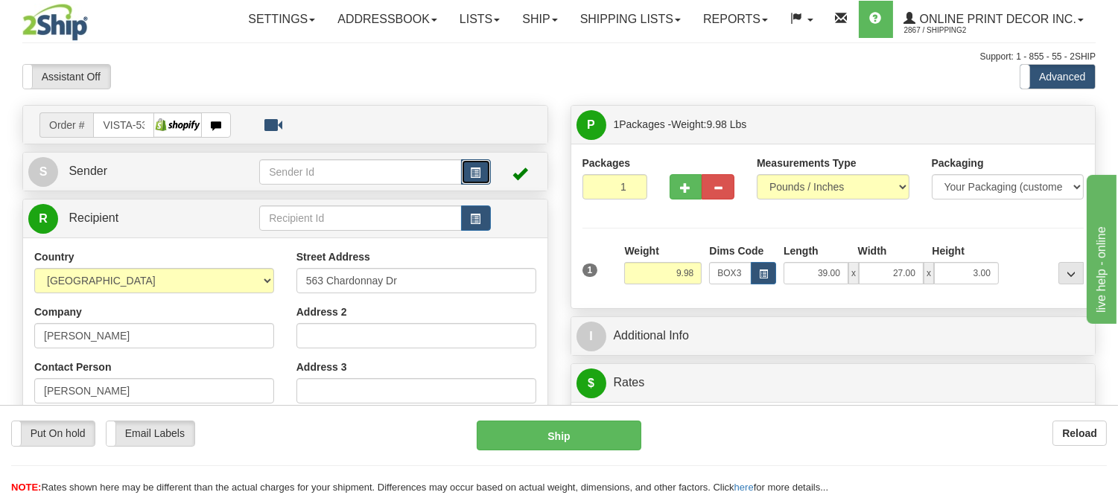
click at [477, 169] on span "button" at bounding box center [476, 173] width 10 height 10
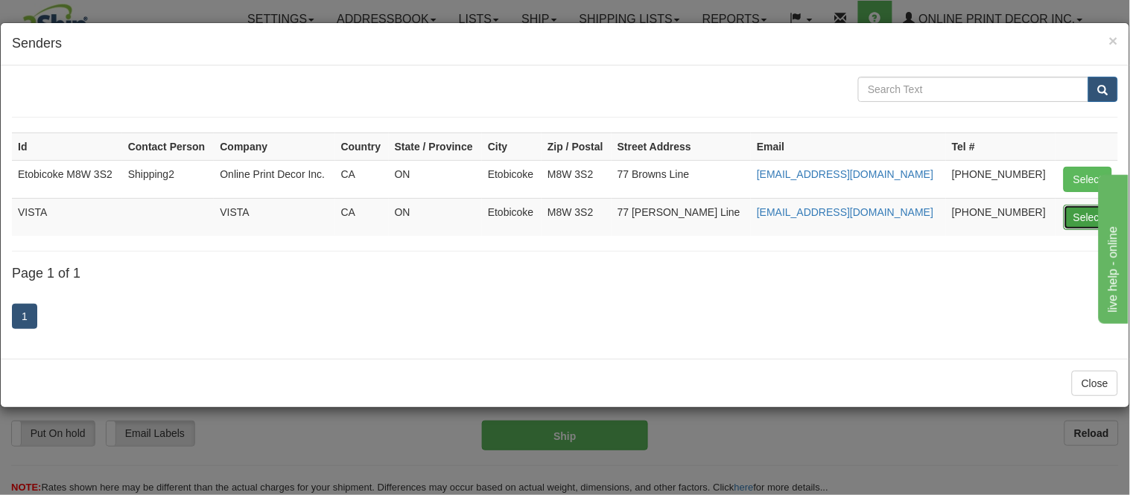
click at [1075, 212] on button "Select" at bounding box center [1087, 217] width 48 height 25
type input "VISTA"
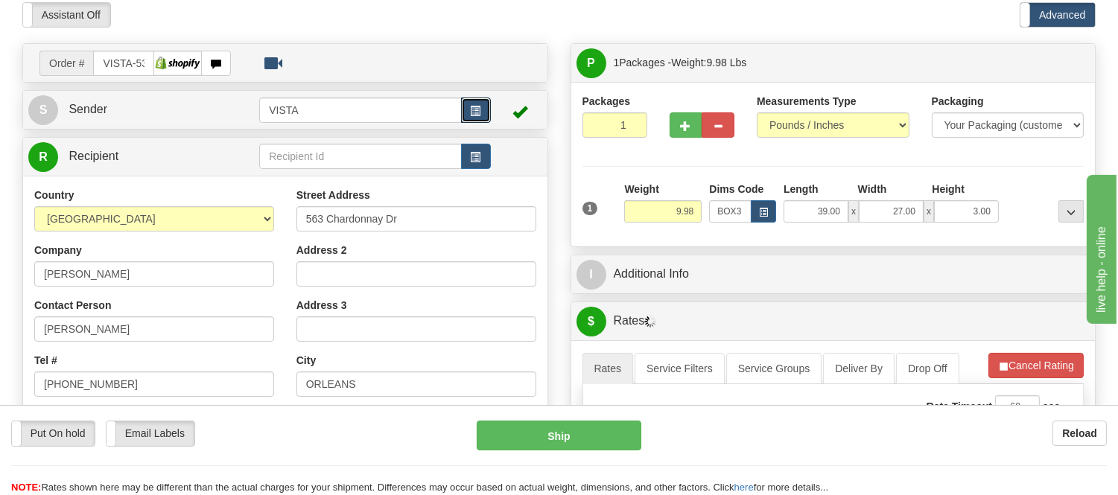
scroll to position [165, 0]
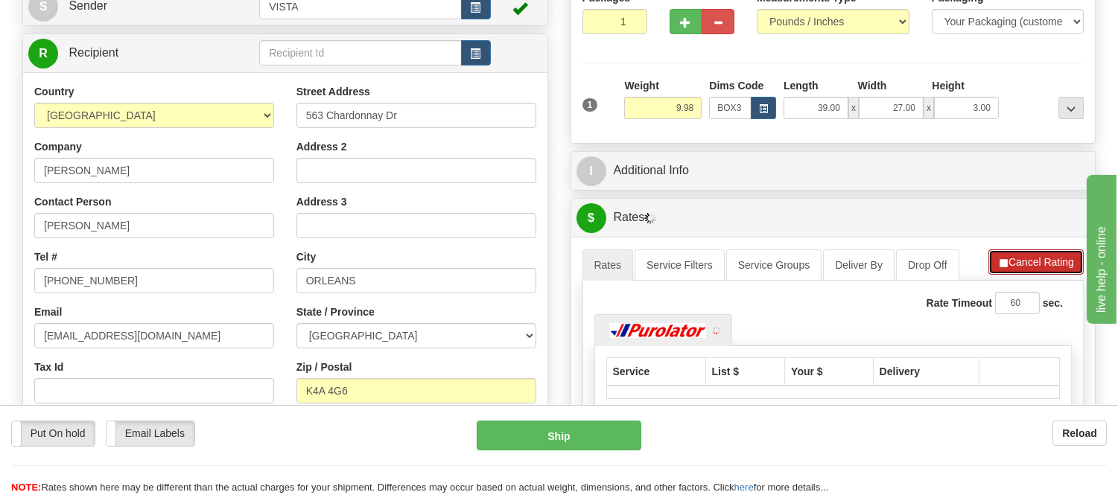
click at [1033, 255] on button "Cancel Rating" at bounding box center [1035, 261] width 95 height 25
click at [1033, 255] on button "Refresh Rates" at bounding box center [1035, 261] width 96 height 25
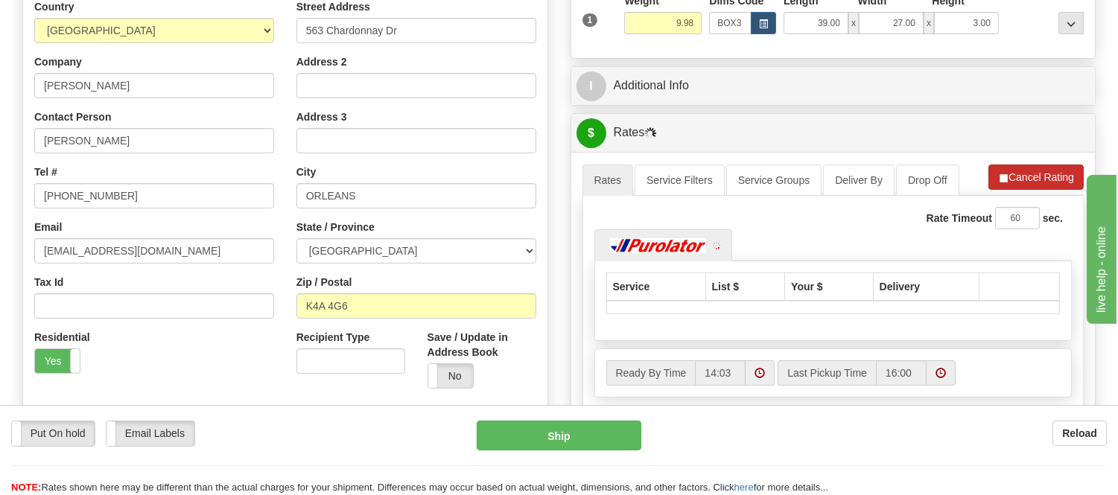
scroll to position [331, 0]
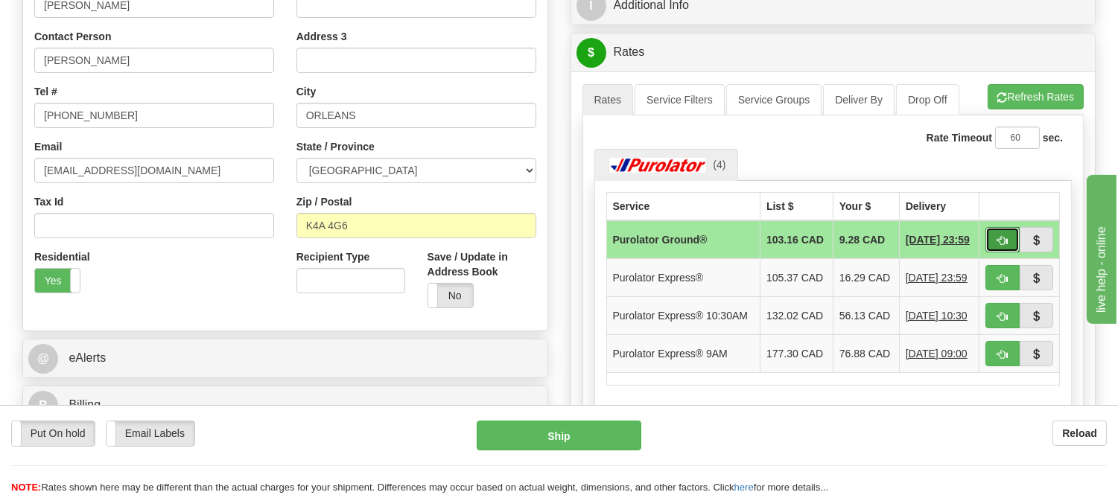
click at [993, 239] on button "button" at bounding box center [1002, 239] width 34 height 25
type input "260"
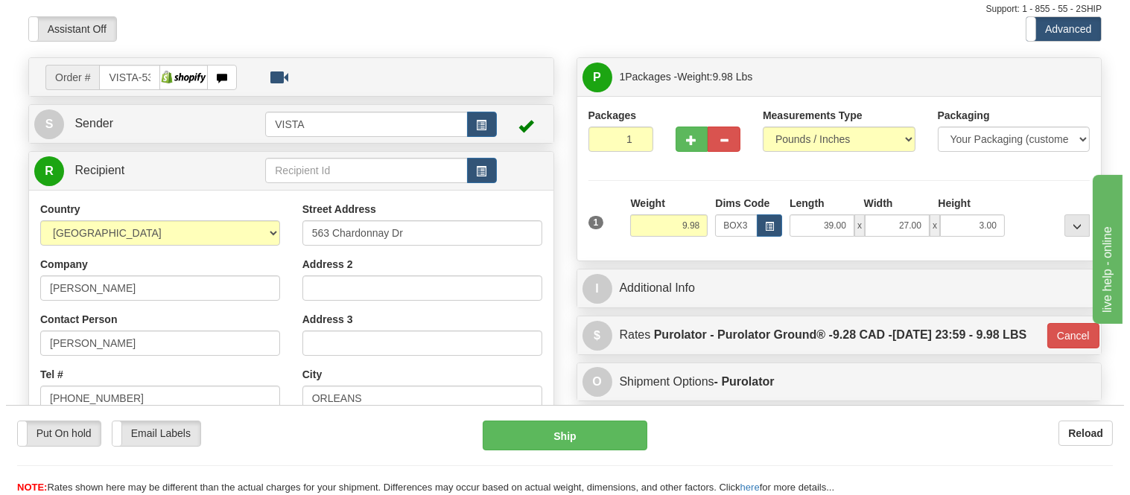
scroll to position [0, 0]
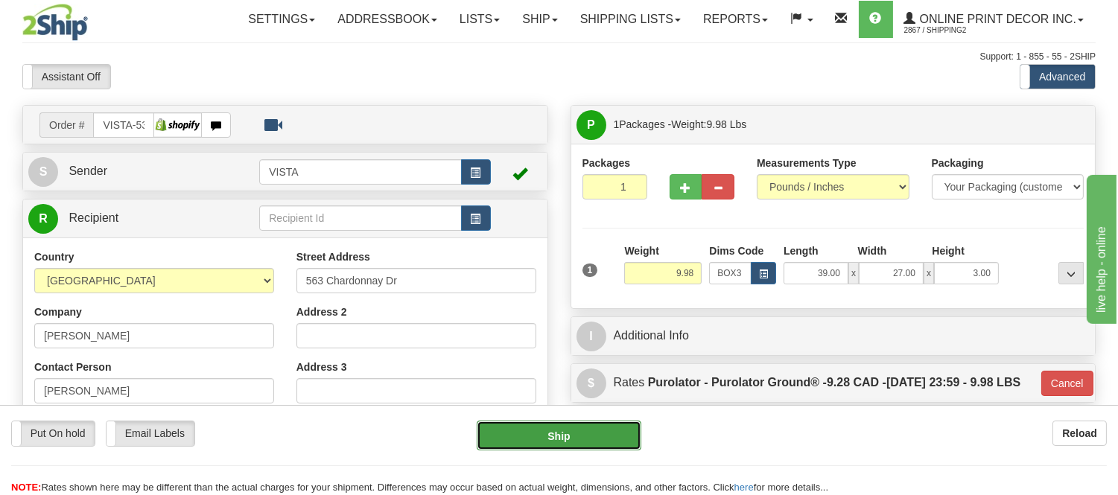
click at [536, 442] on button "Ship" at bounding box center [559, 436] width 164 height 30
